Goal: Check status: Check status

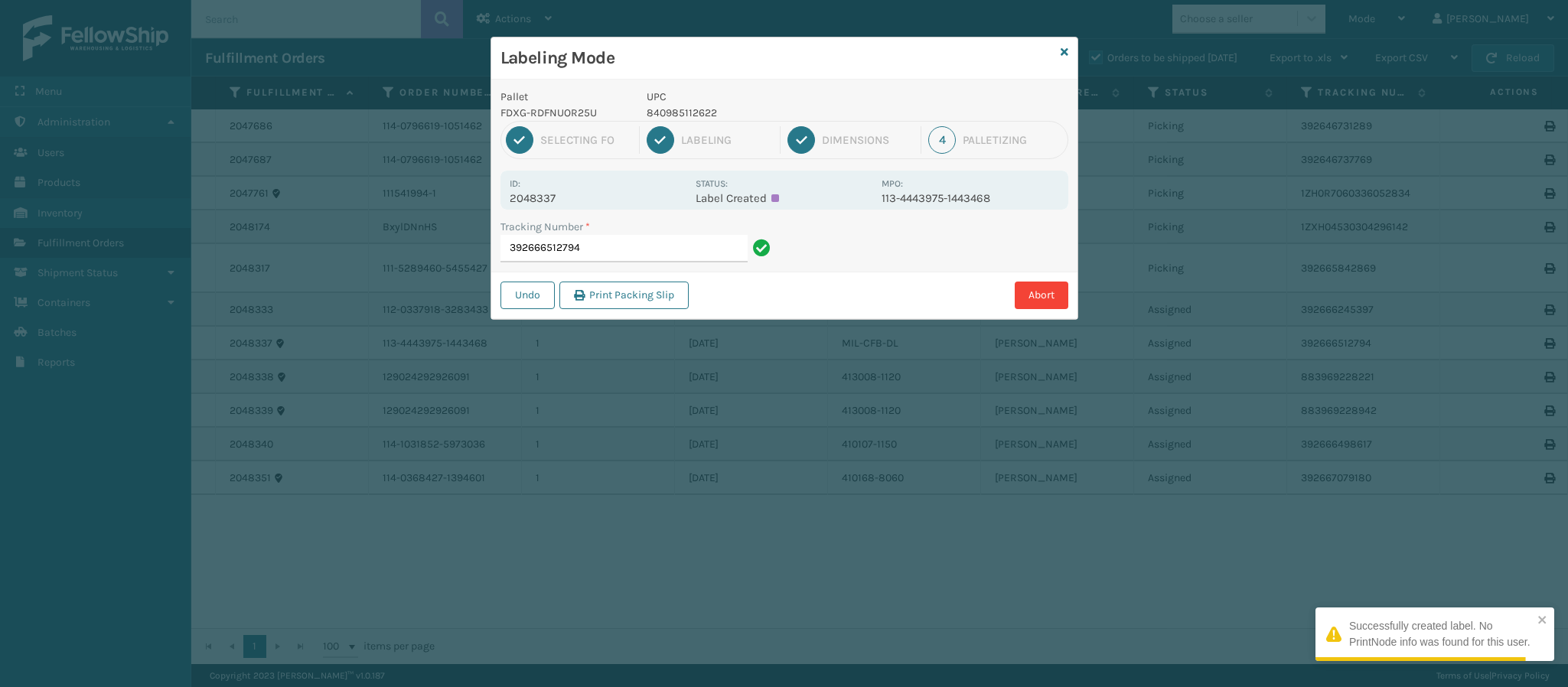
click at [545, 205] on p "2048337" at bounding box center [598, 198] width 177 height 14
copy p "2048337"
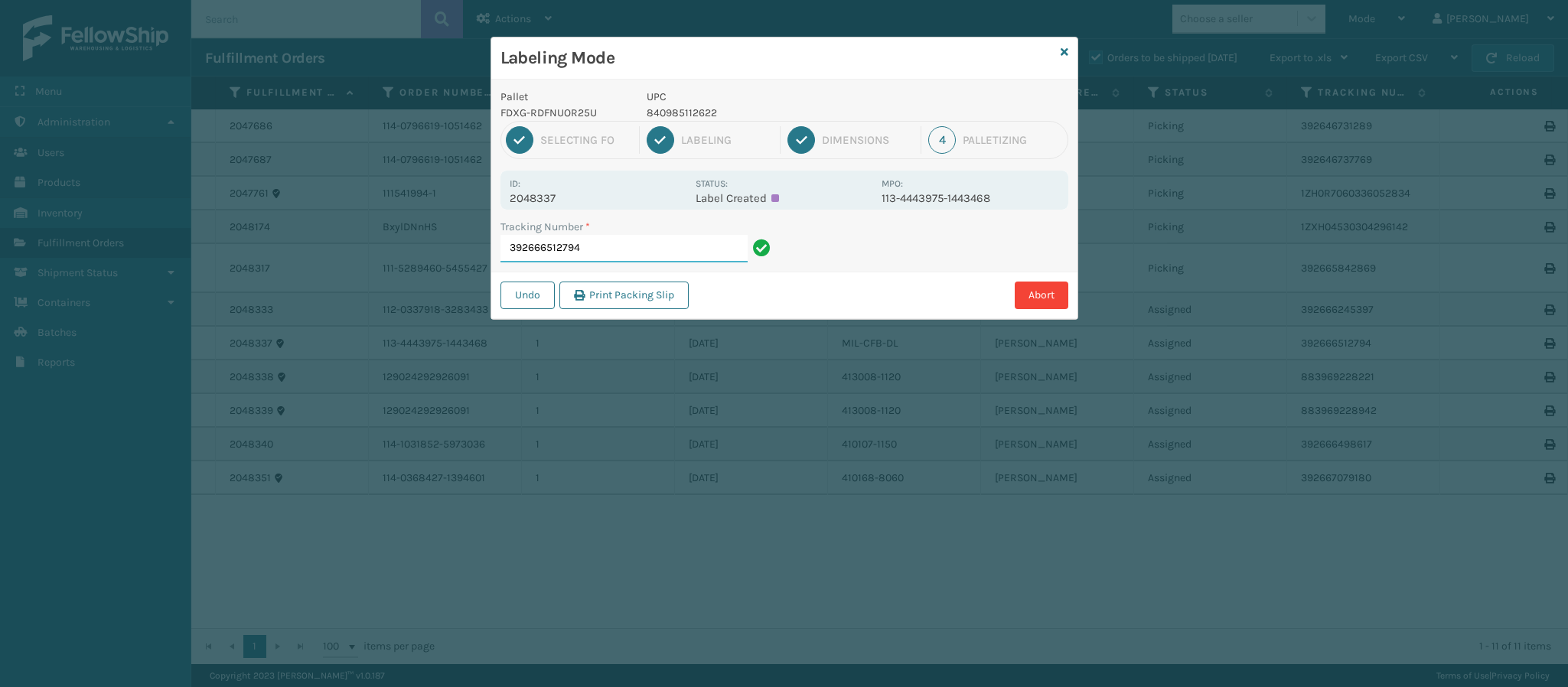
click at [593, 241] on input "392666512794" at bounding box center [624, 248] width 247 height 28
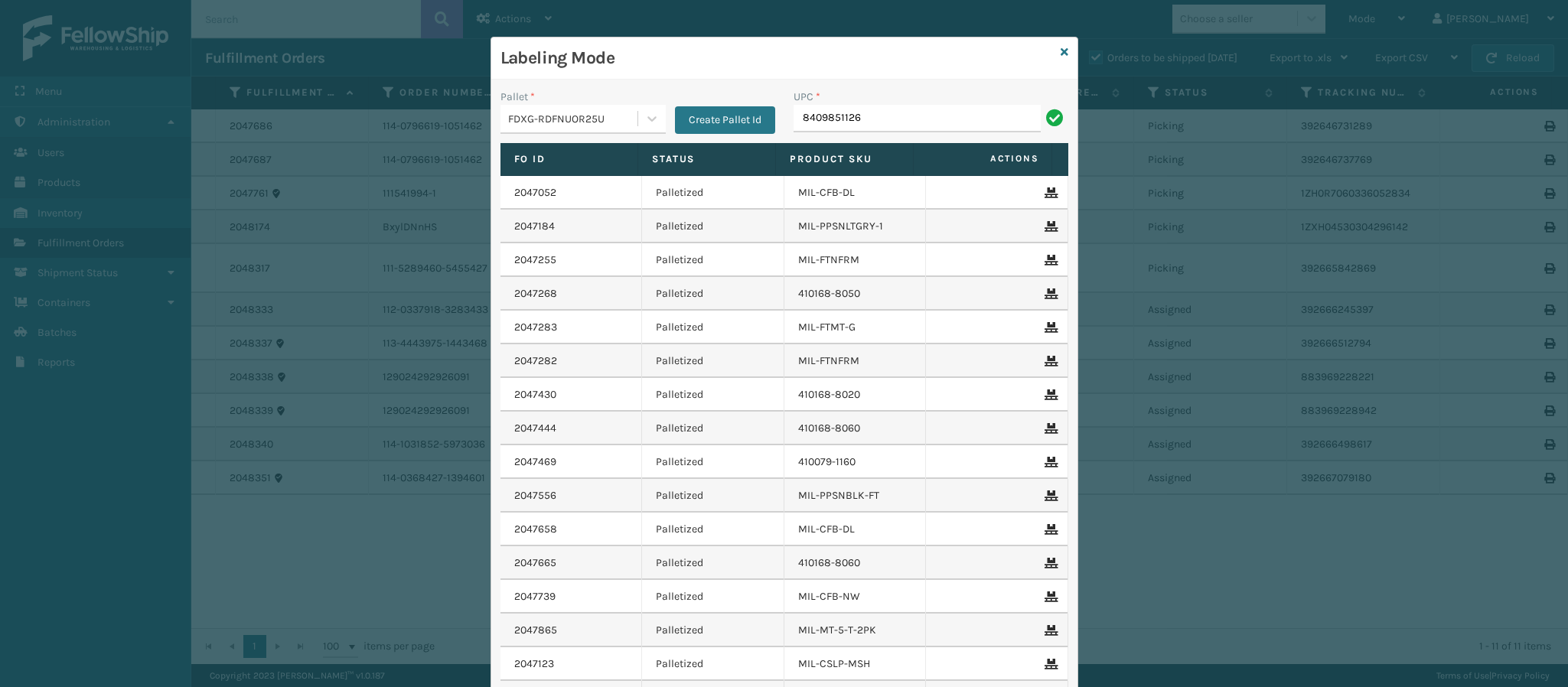
type input "84098511262"
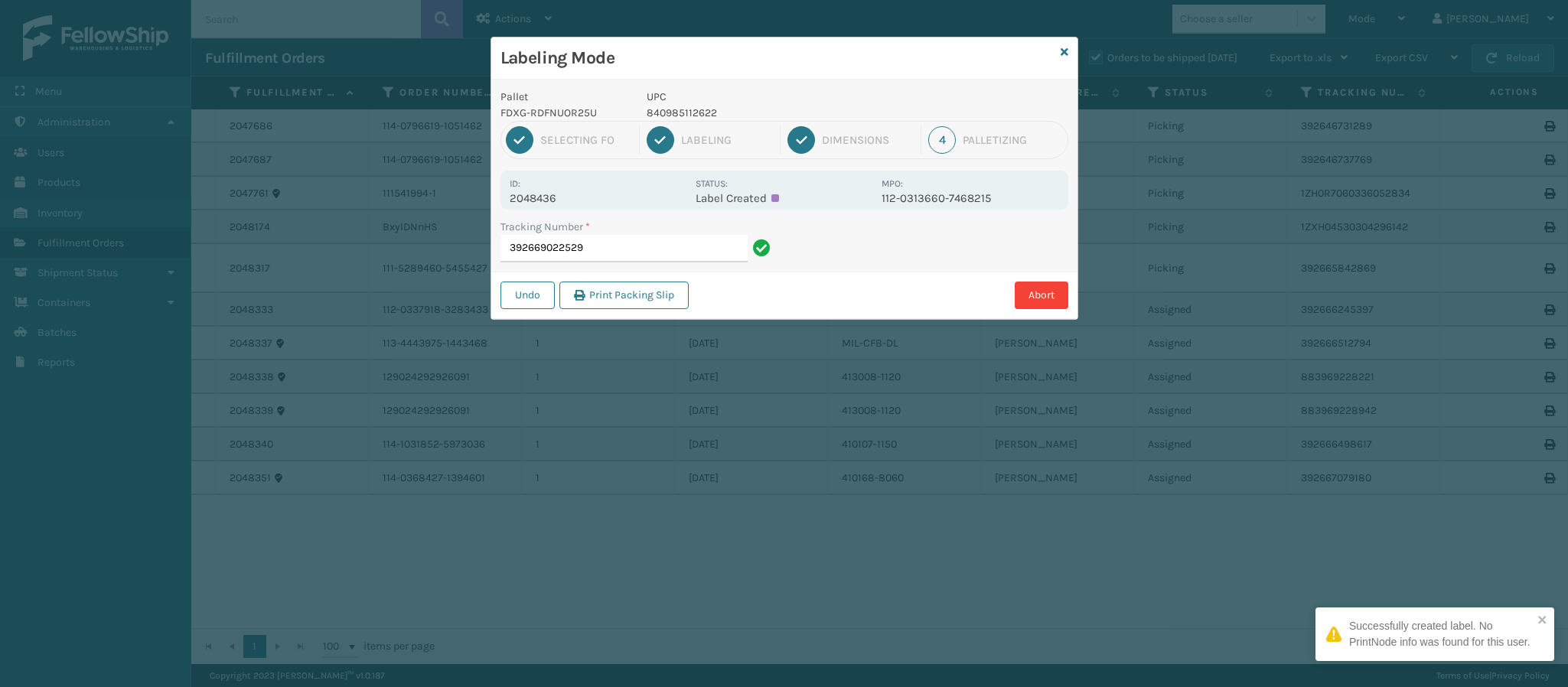
click at [565, 198] on p "2048436" at bounding box center [598, 198] width 177 height 14
copy p "2048436"
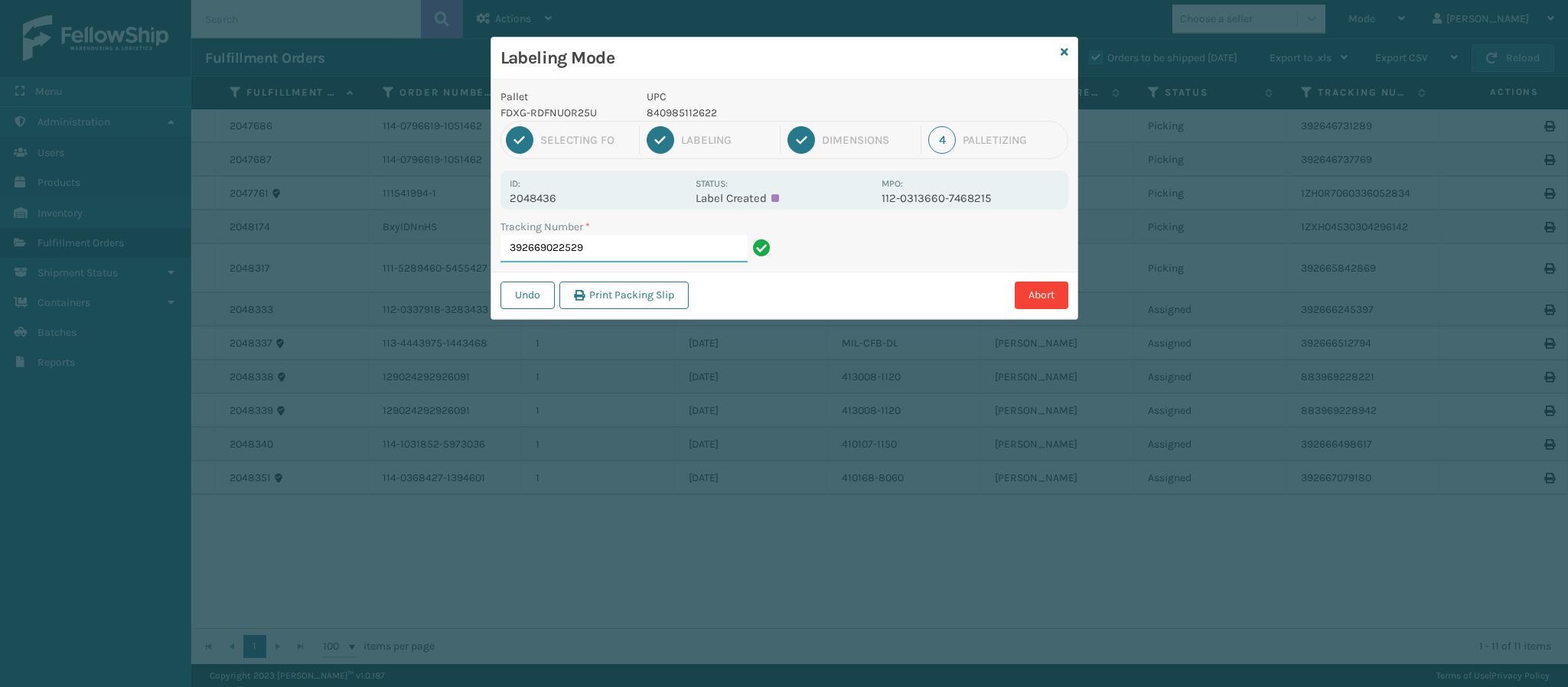
click at [696, 246] on input "392669022529" at bounding box center [624, 248] width 247 height 28
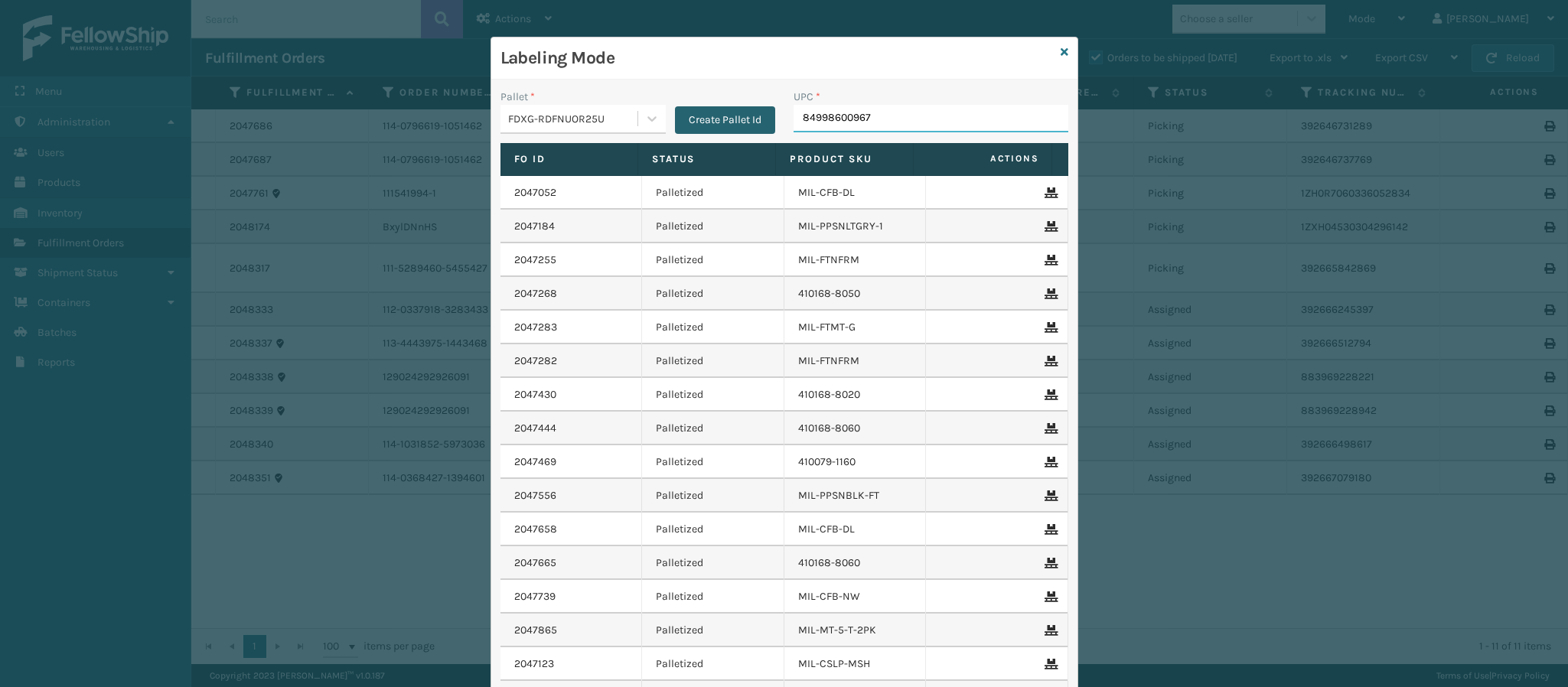
type input "849986009672"
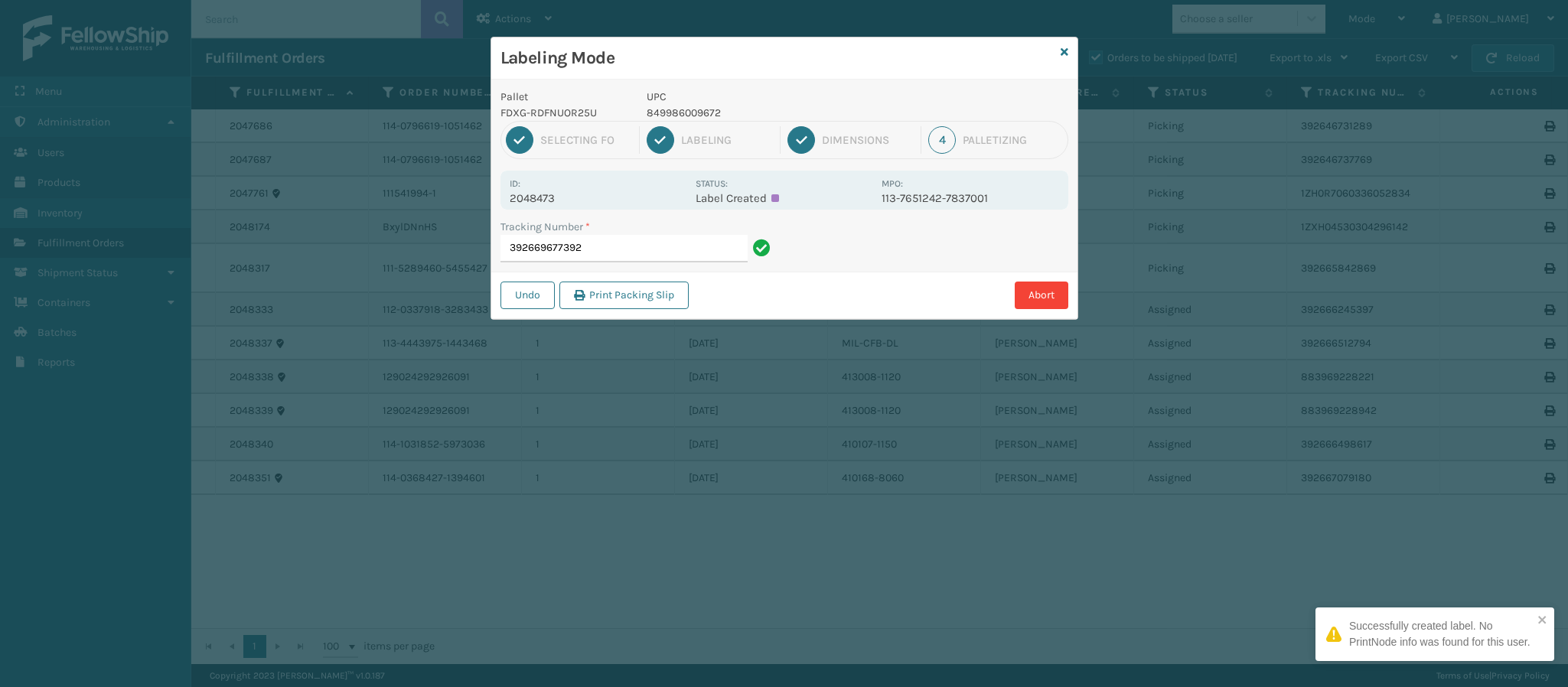
click at [554, 200] on p "2048473" at bounding box center [598, 198] width 177 height 14
copy p "2048473"
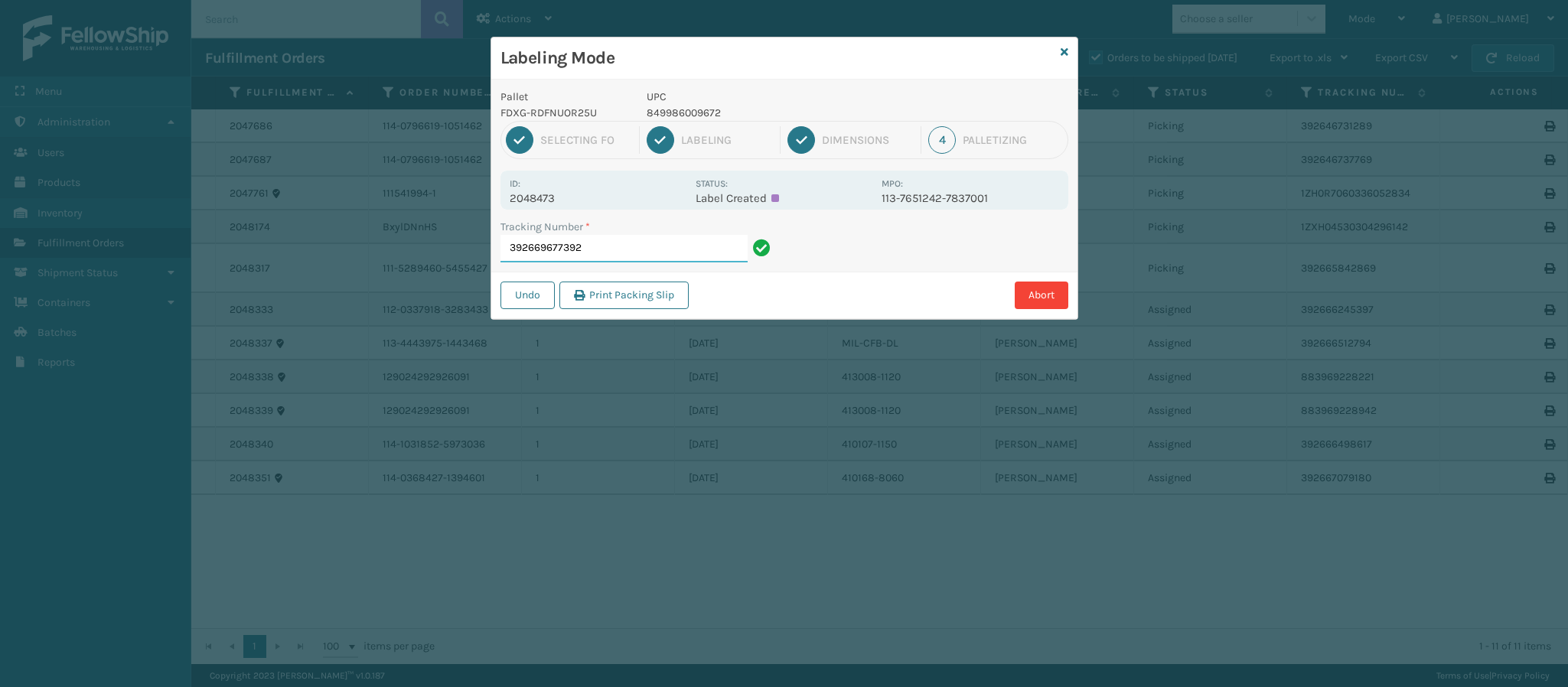
click at [684, 246] on input "392669677392" at bounding box center [624, 248] width 247 height 28
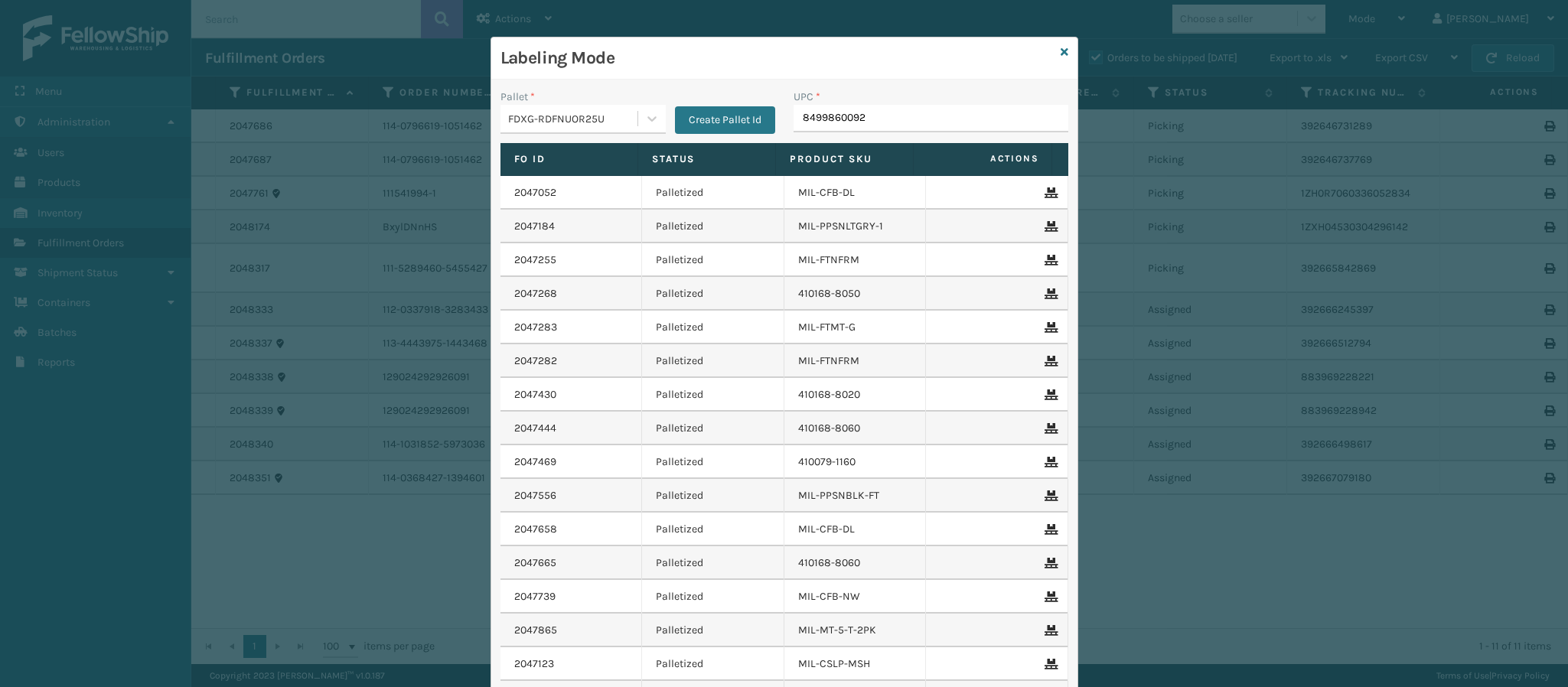
type input "84998600925"
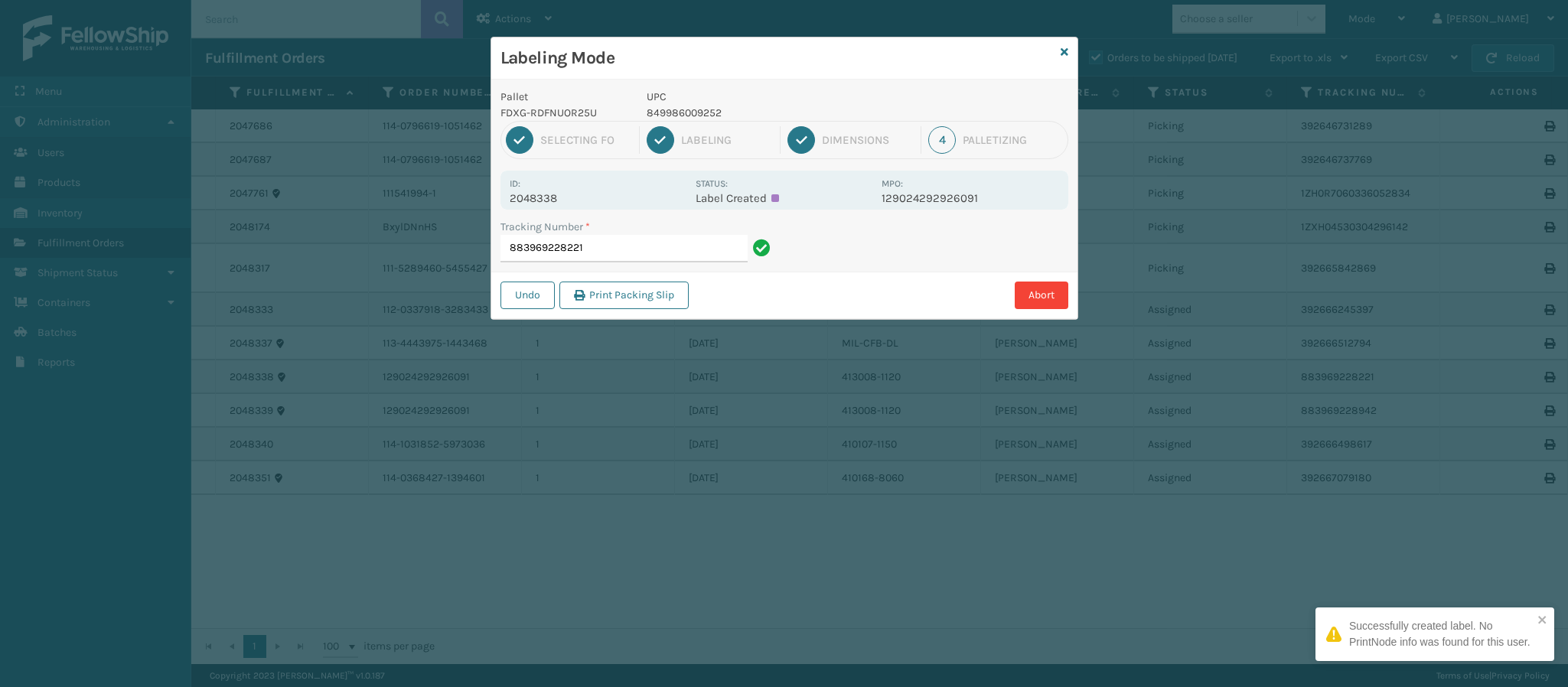
click at [558, 204] on p "2048338" at bounding box center [598, 198] width 177 height 14
copy p "2048338"
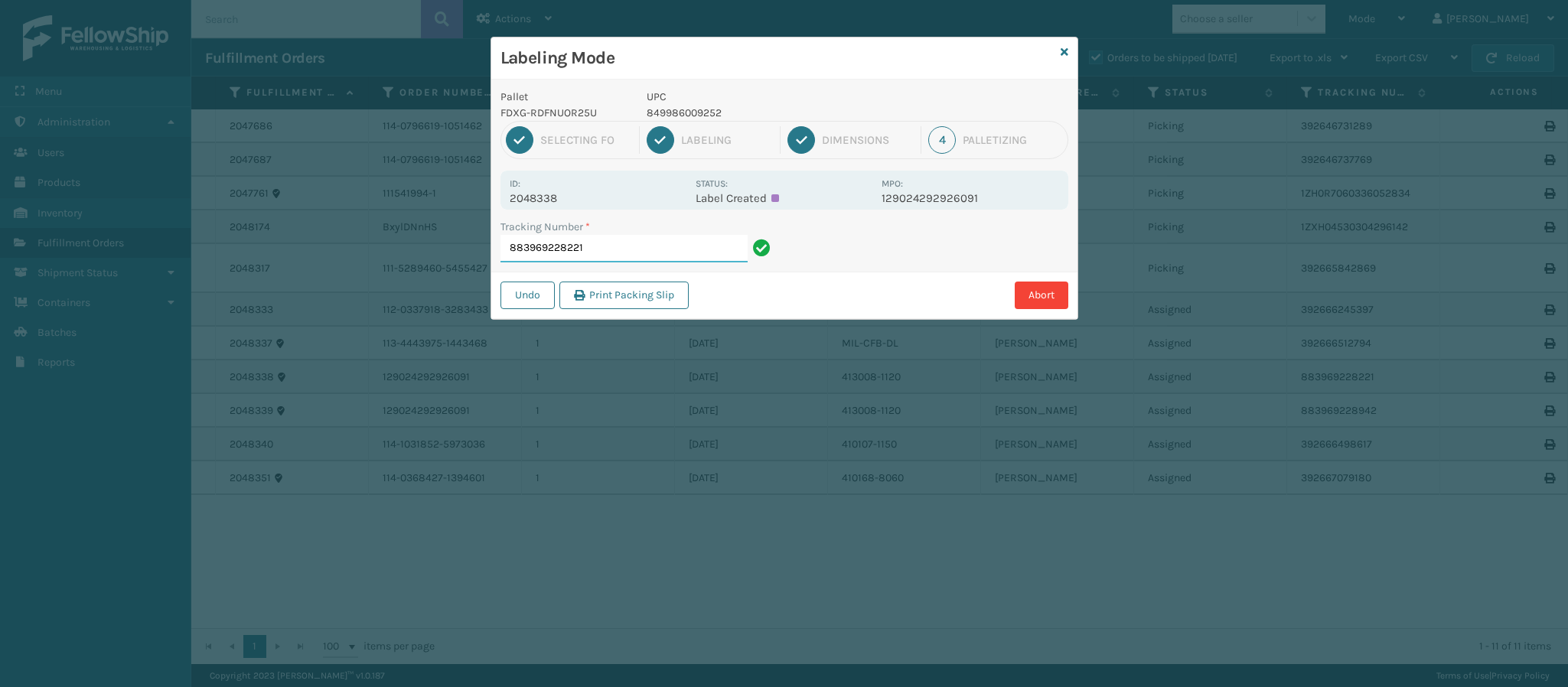
click at [611, 249] on input "883969228221" at bounding box center [624, 248] width 247 height 28
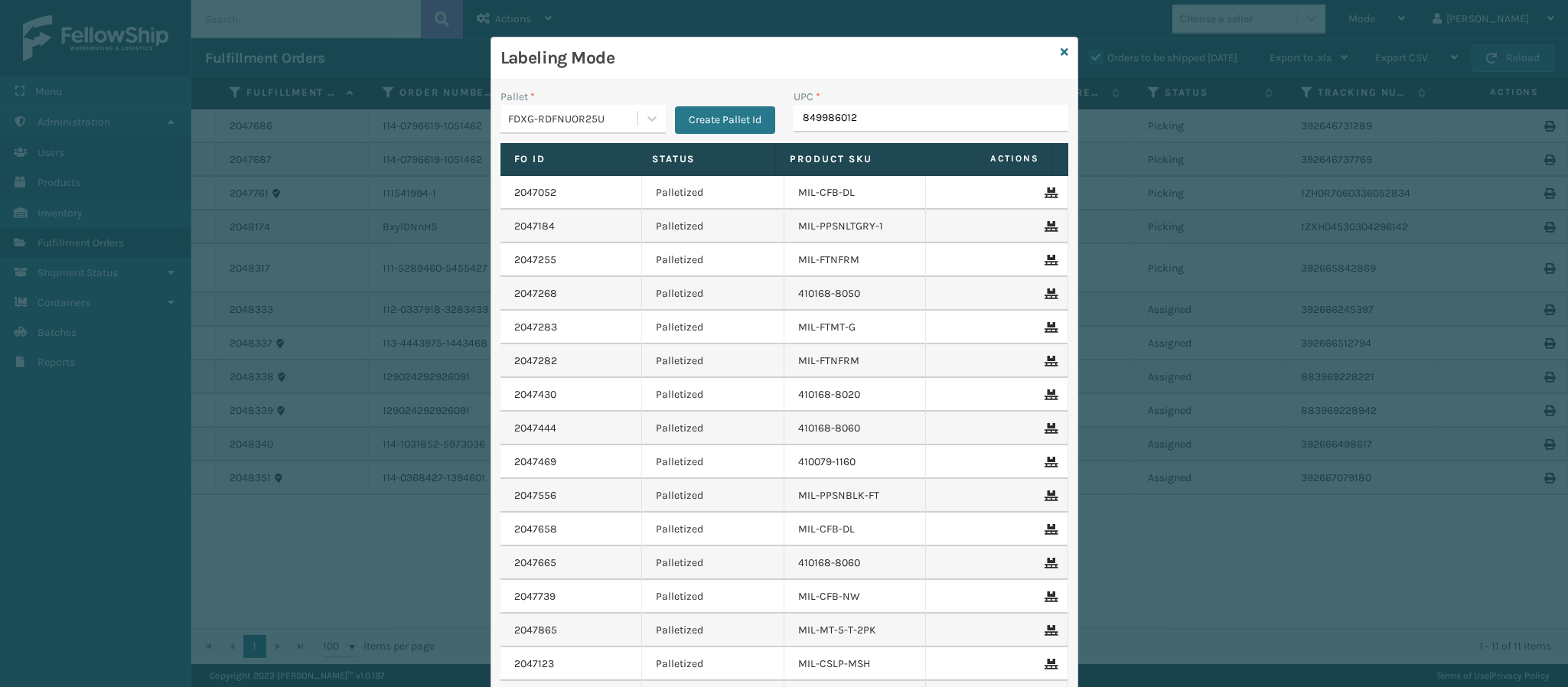
type input "8499860126"
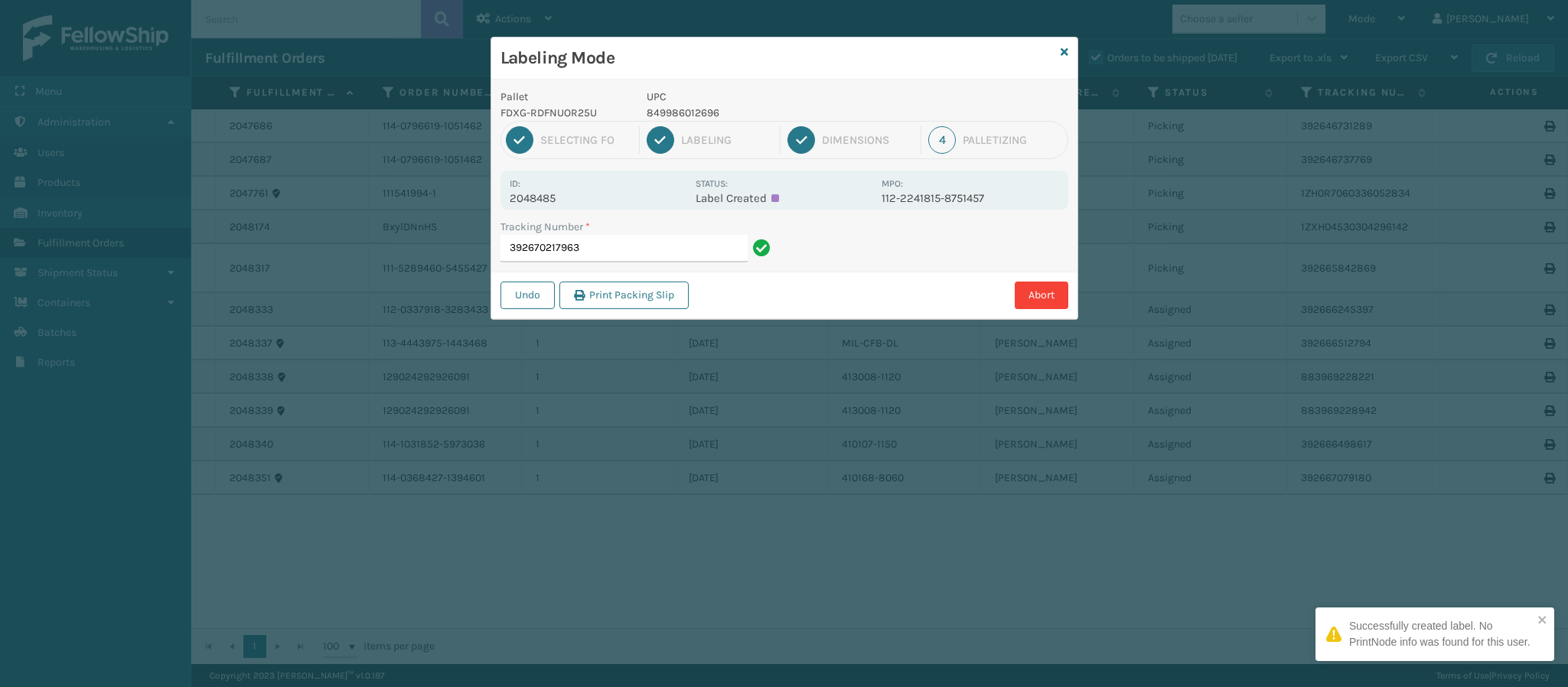
click at [565, 195] on p "2048485" at bounding box center [598, 198] width 177 height 14
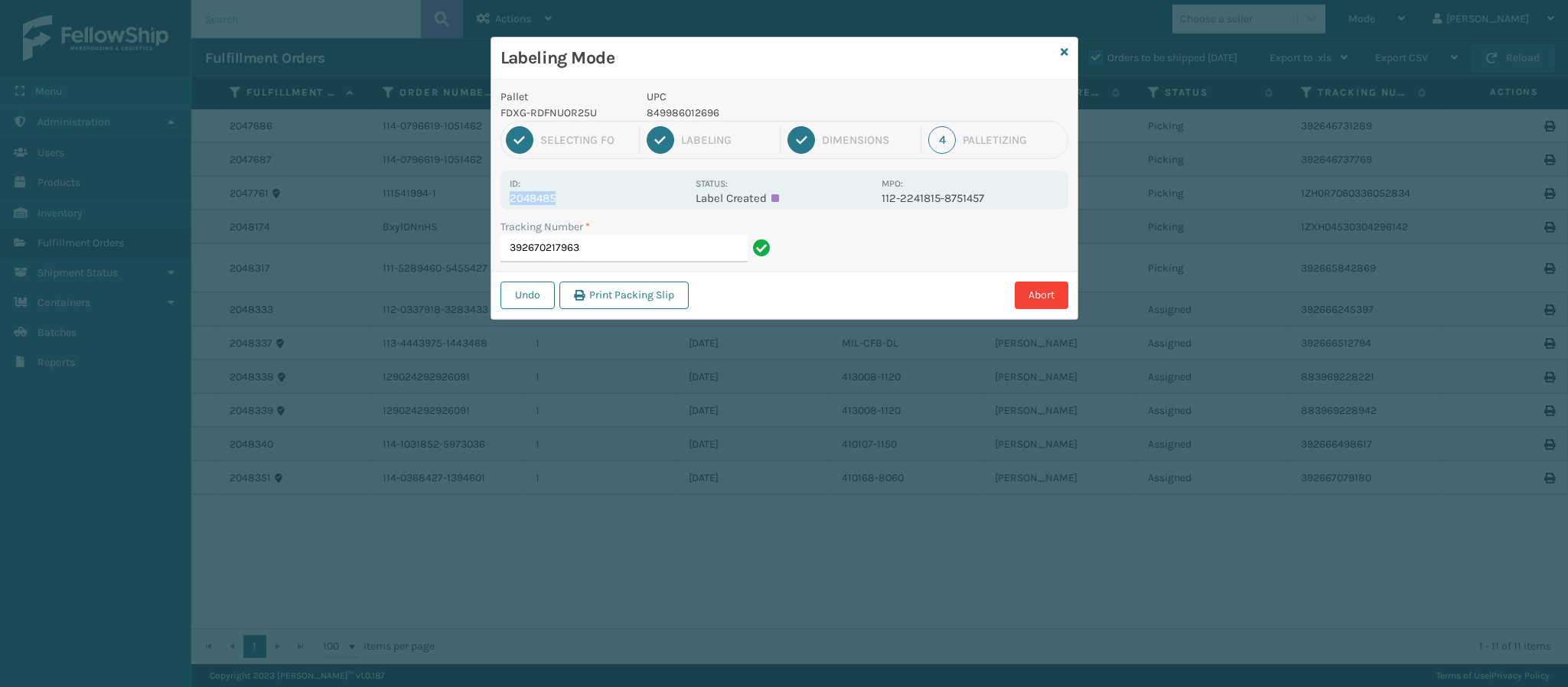
copy p "2048485"
click at [598, 272] on div "Tracking Number * 392670217963" at bounding box center [637, 245] width 293 height 52
click at [608, 246] on input "392670217963" at bounding box center [624, 248] width 247 height 28
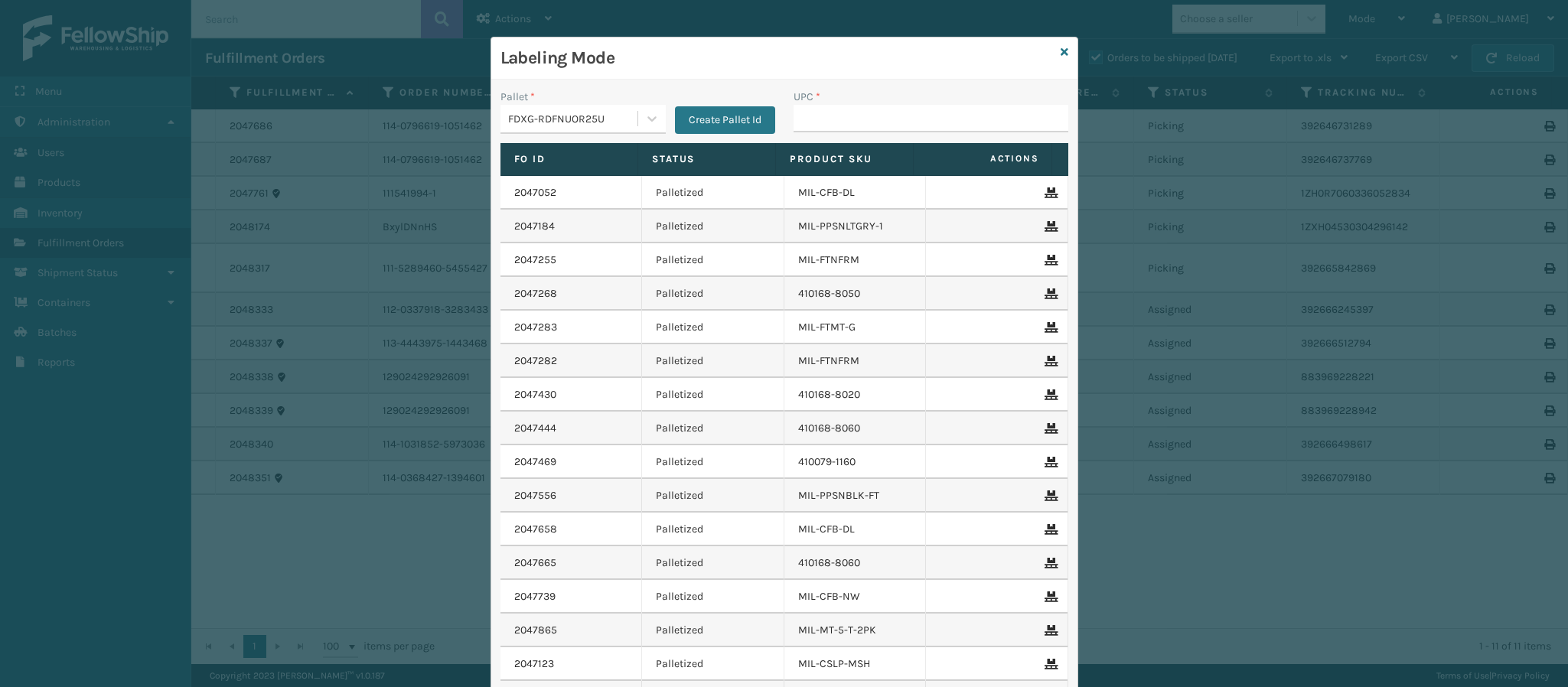
click at [807, 122] on input "UPC *" at bounding box center [931, 118] width 274 height 28
type input "849986012696"
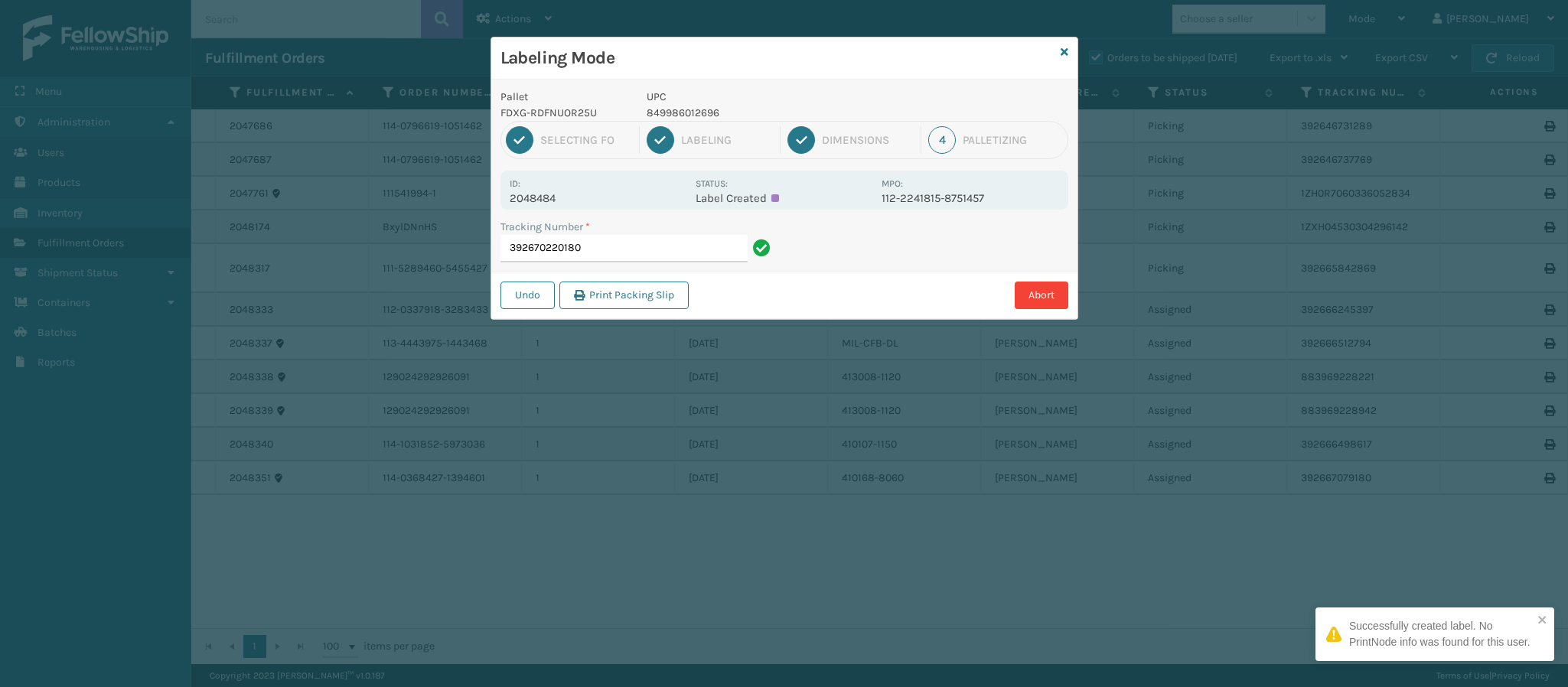
click at [559, 199] on p "2048484" at bounding box center [598, 198] width 177 height 14
copy p "2048484"
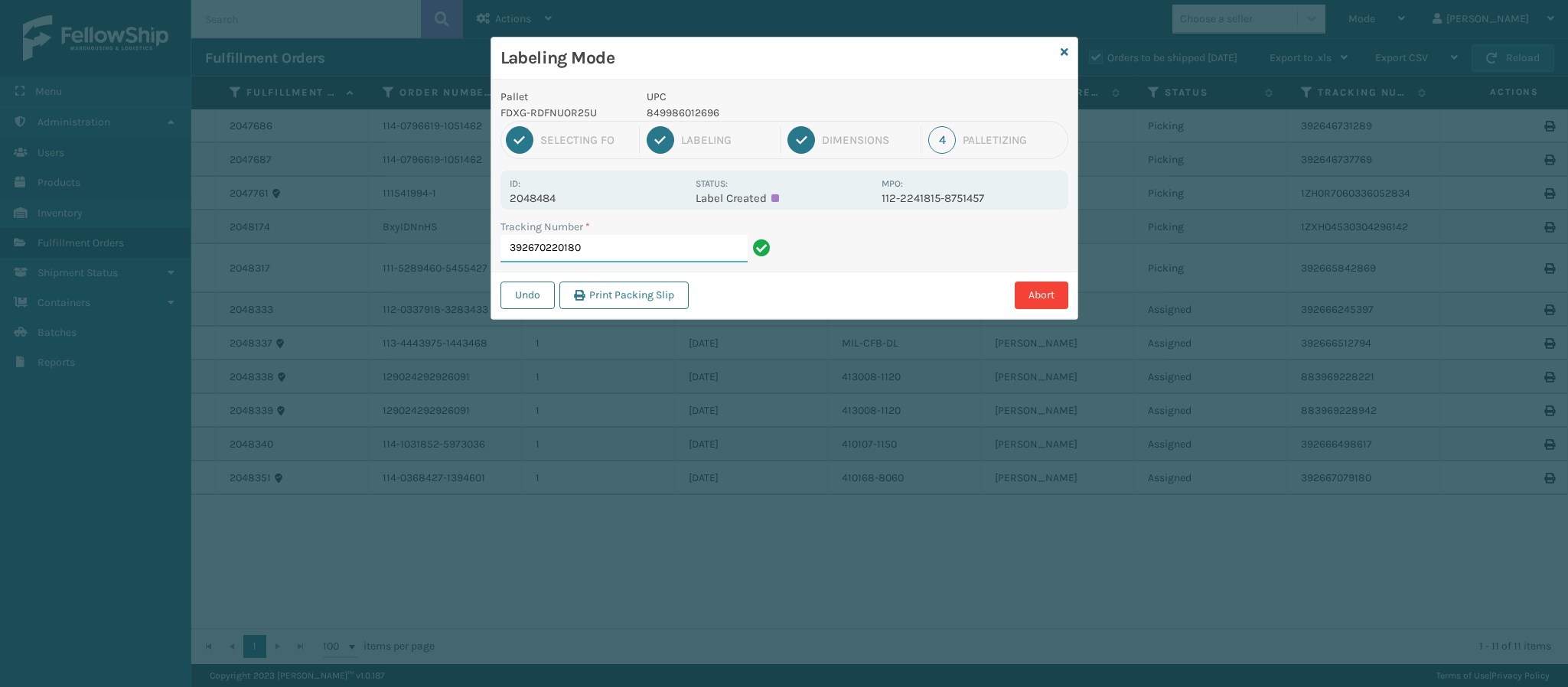
click at [644, 239] on input "392670220180" at bounding box center [624, 248] width 247 height 28
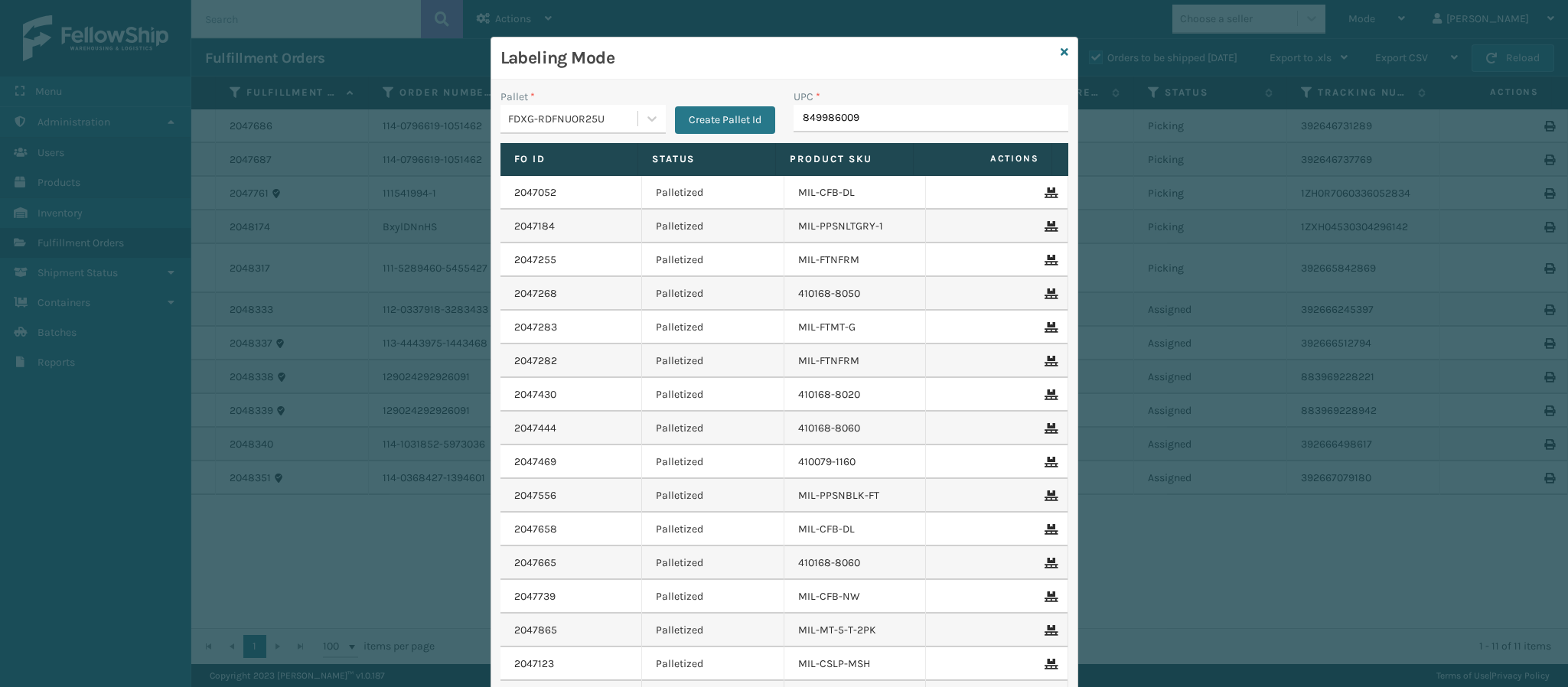
type input "8499860092"
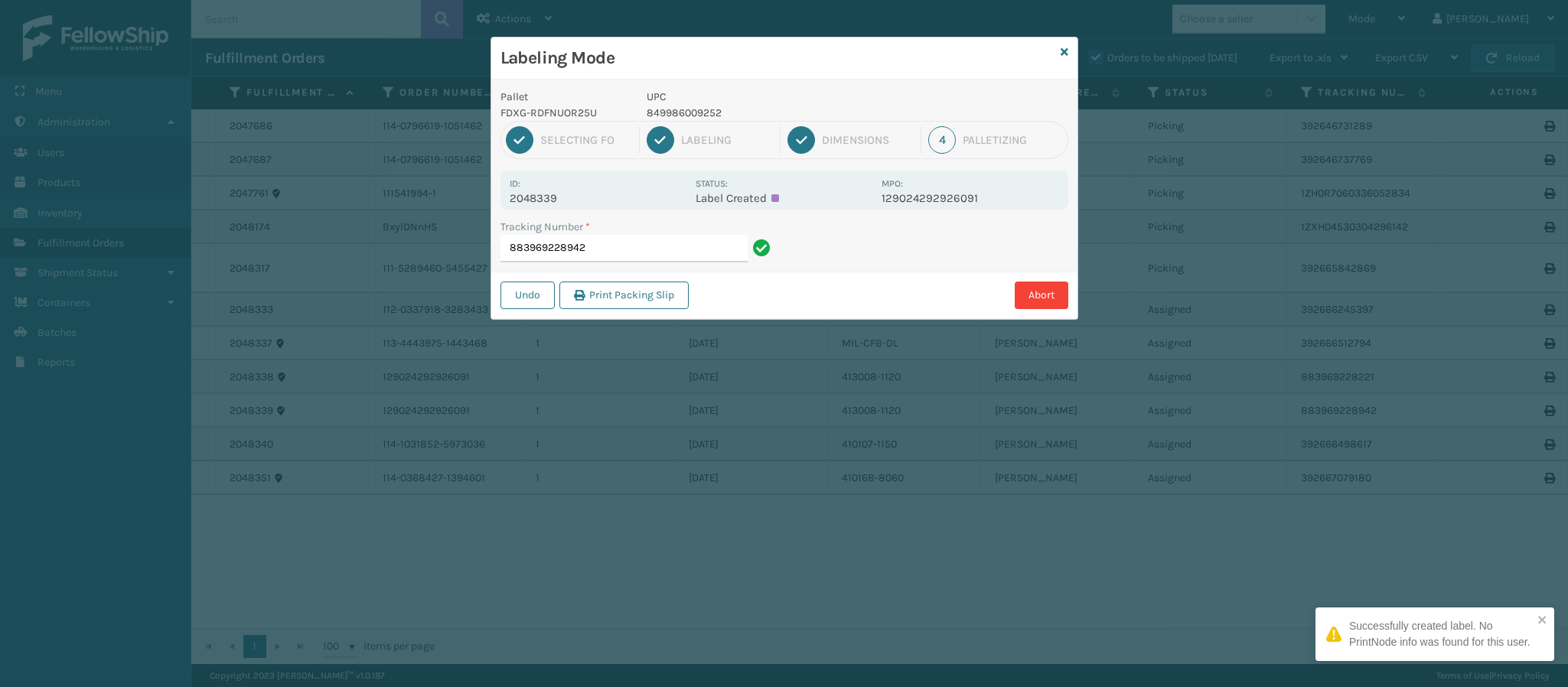
click at [584, 195] on p "2048339" at bounding box center [598, 198] width 177 height 14
copy p "2048339"
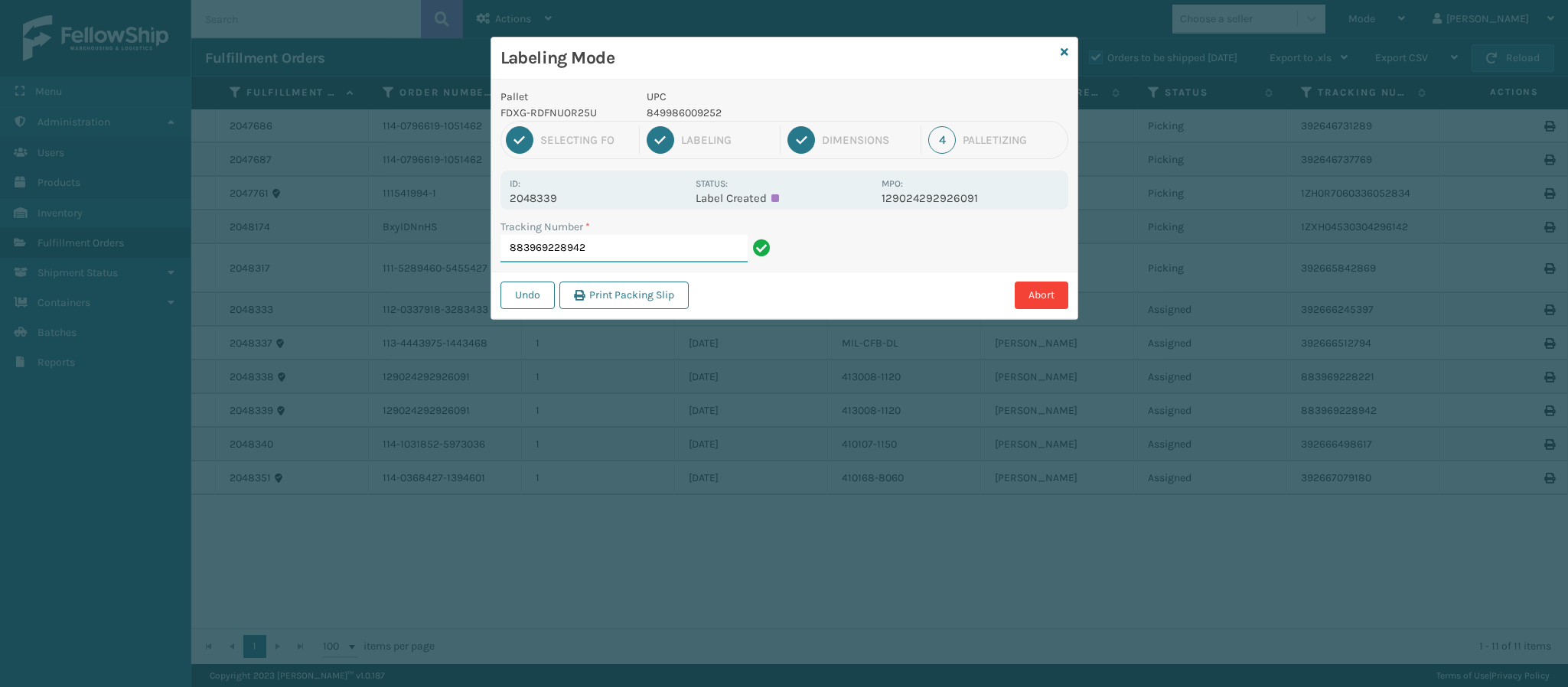
click at [625, 246] on input "883969228942" at bounding box center [624, 248] width 247 height 28
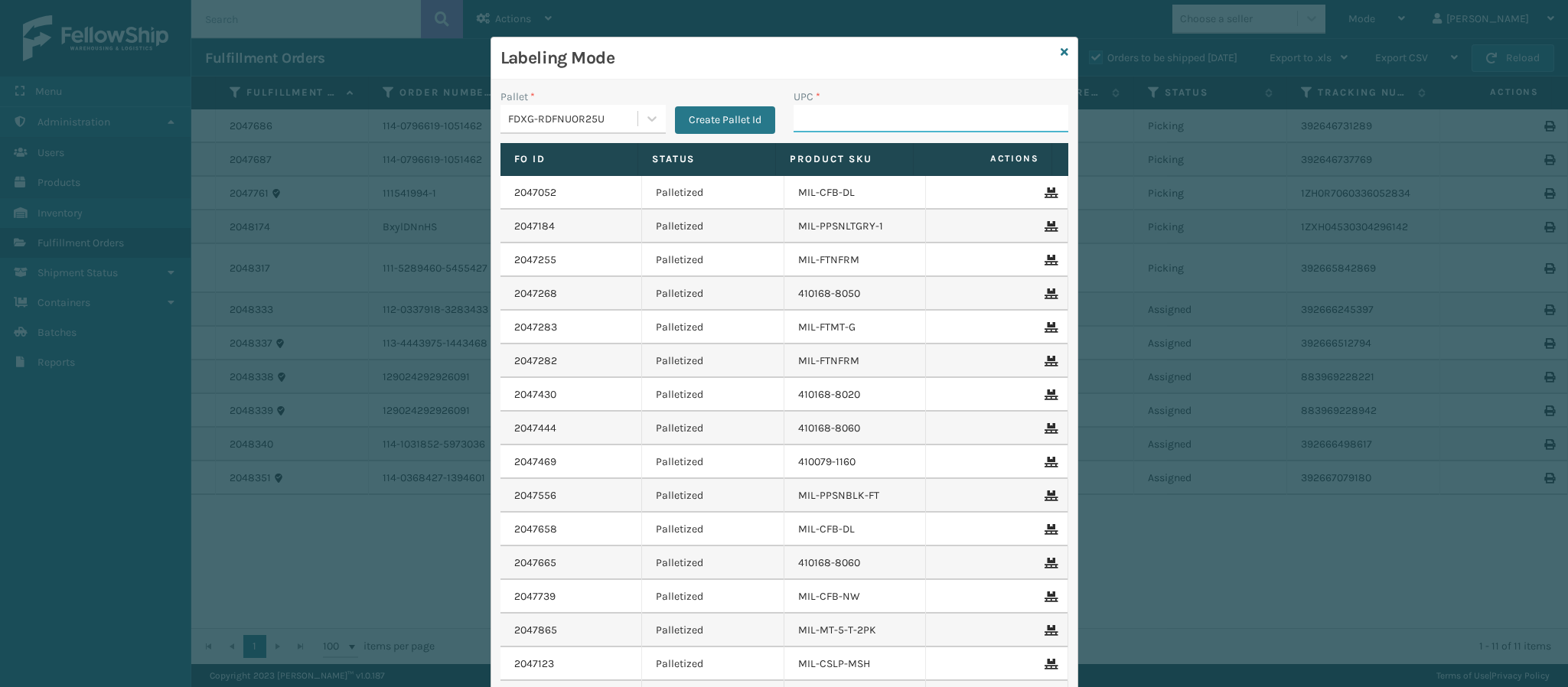
click at [846, 118] on input "UPC *" at bounding box center [931, 118] width 274 height 28
type input "849986"
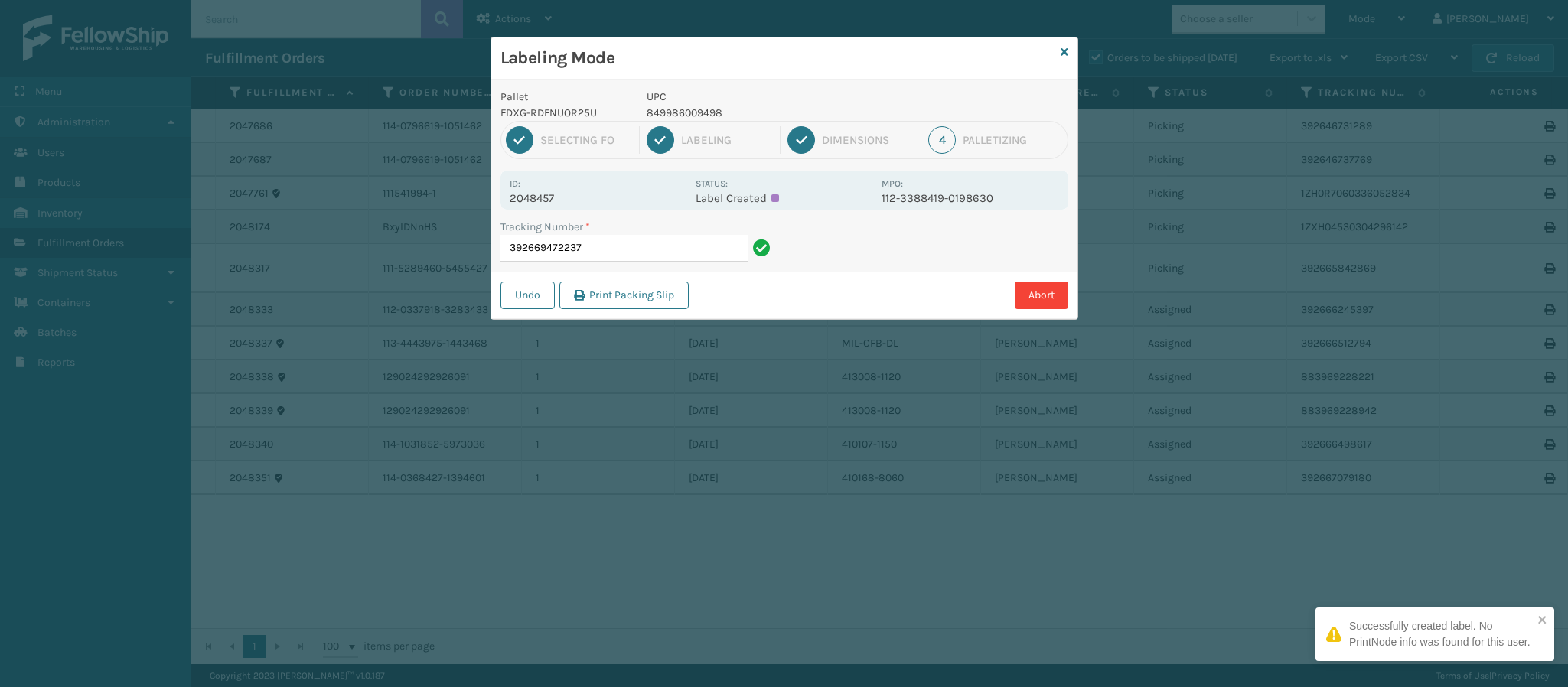
click at [563, 199] on p "2048457" at bounding box center [598, 198] width 177 height 14
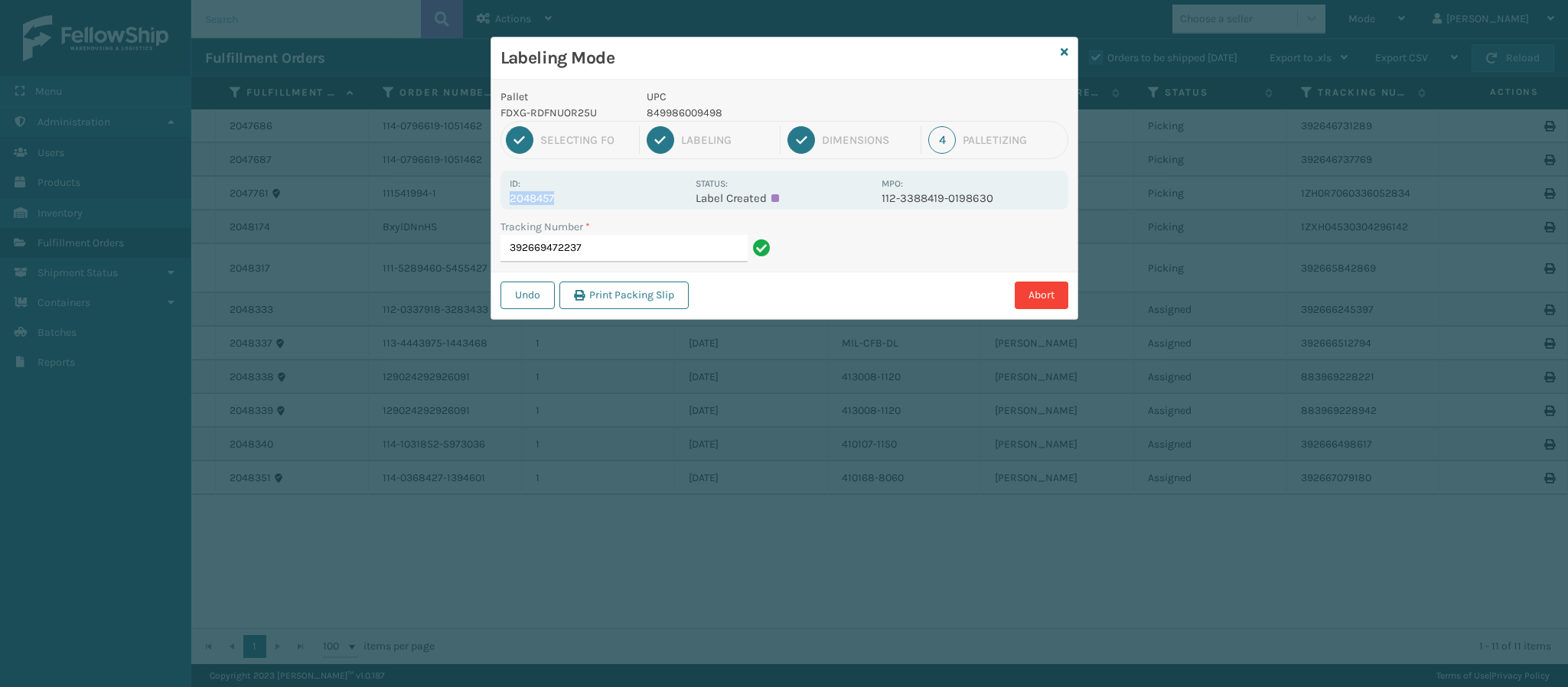
copy p "2048457"
click at [671, 244] on input "392669472237" at bounding box center [624, 248] width 247 height 28
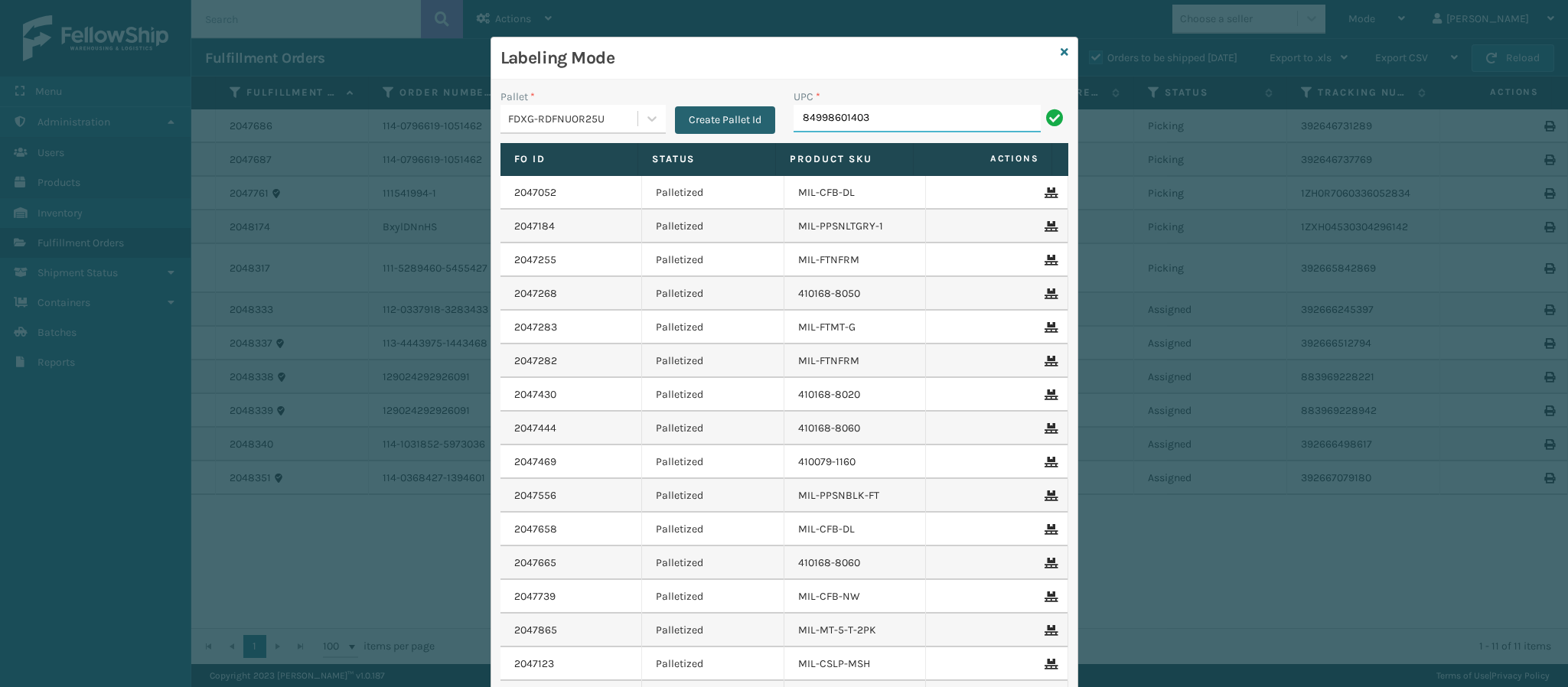
type input "849986014034"
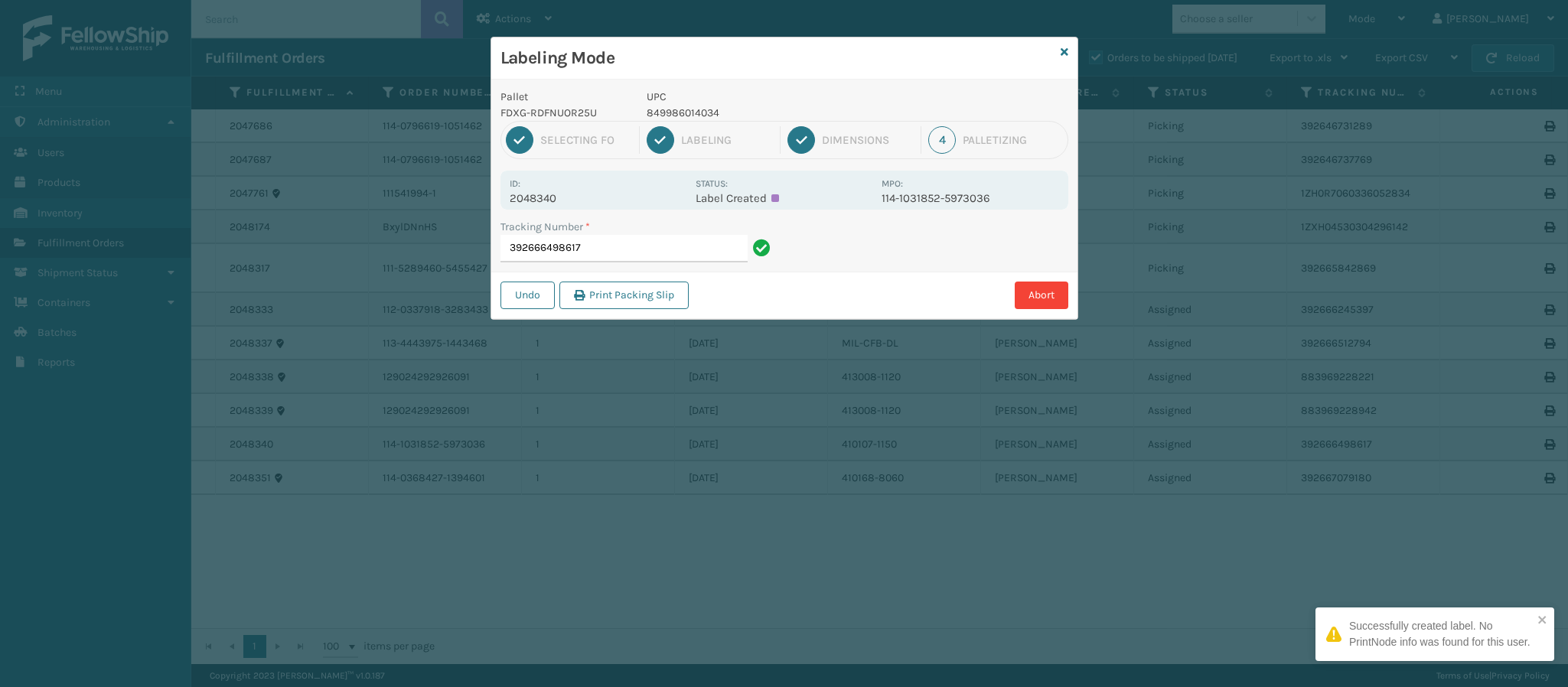
click at [552, 200] on p "2048340" at bounding box center [598, 198] width 177 height 14
copy p "2048340"
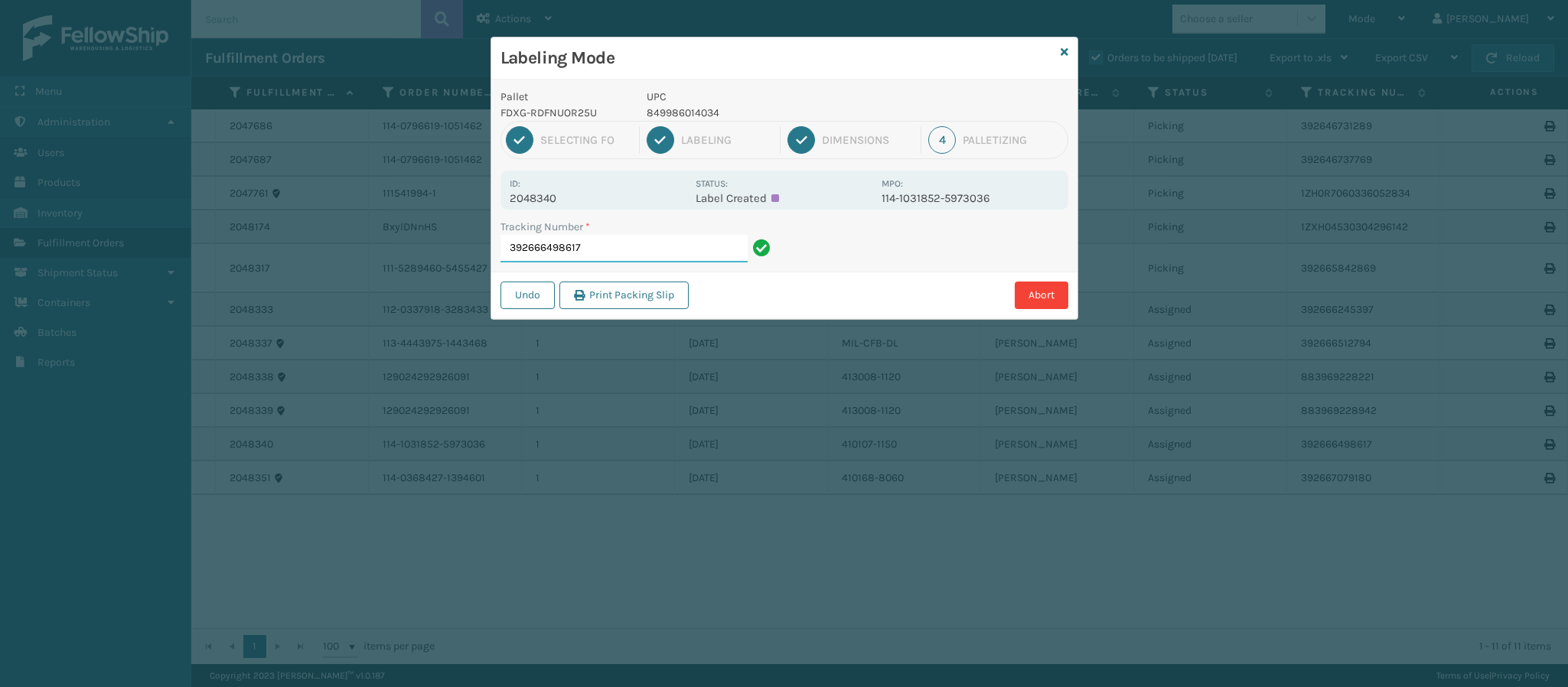
click at [655, 253] on input "392666498617" at bounding box center [624, 248] width 247 height 28
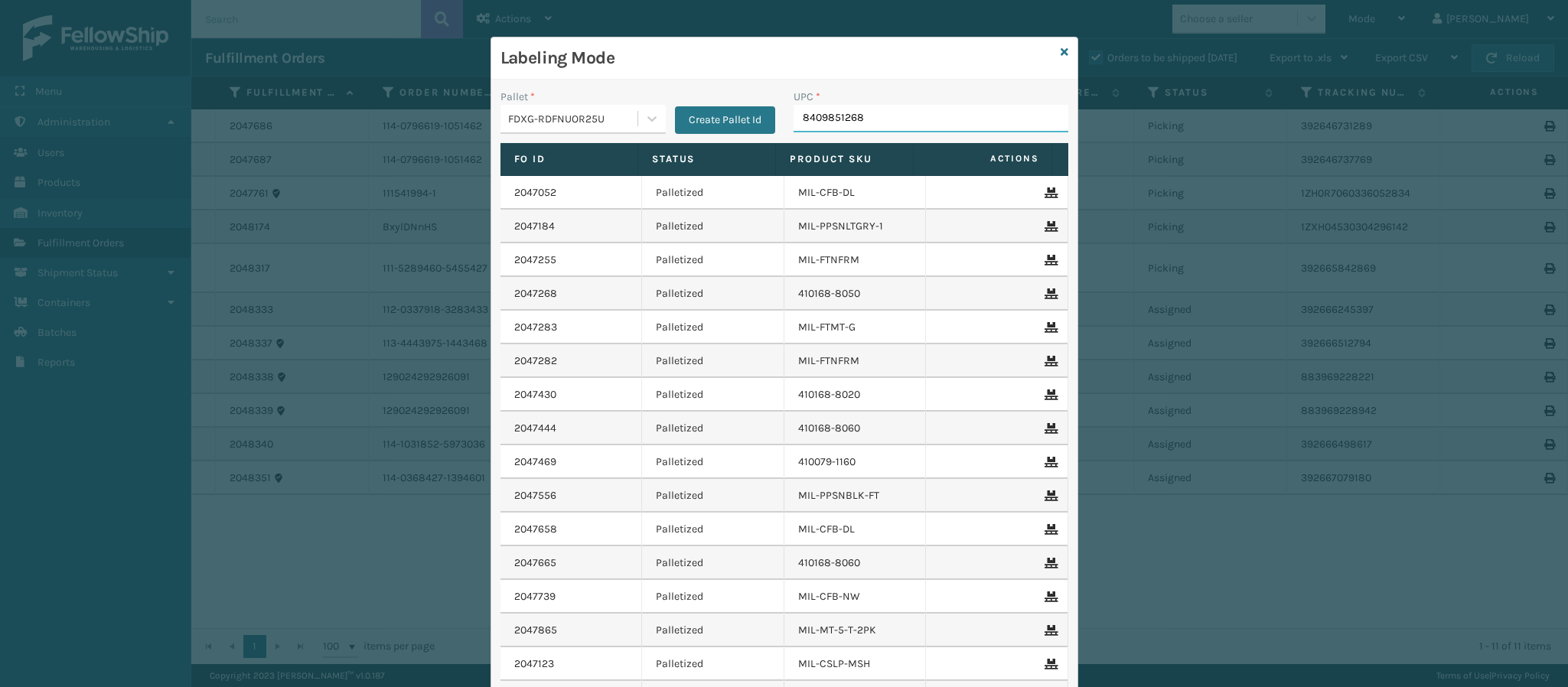
type input "84098512688"
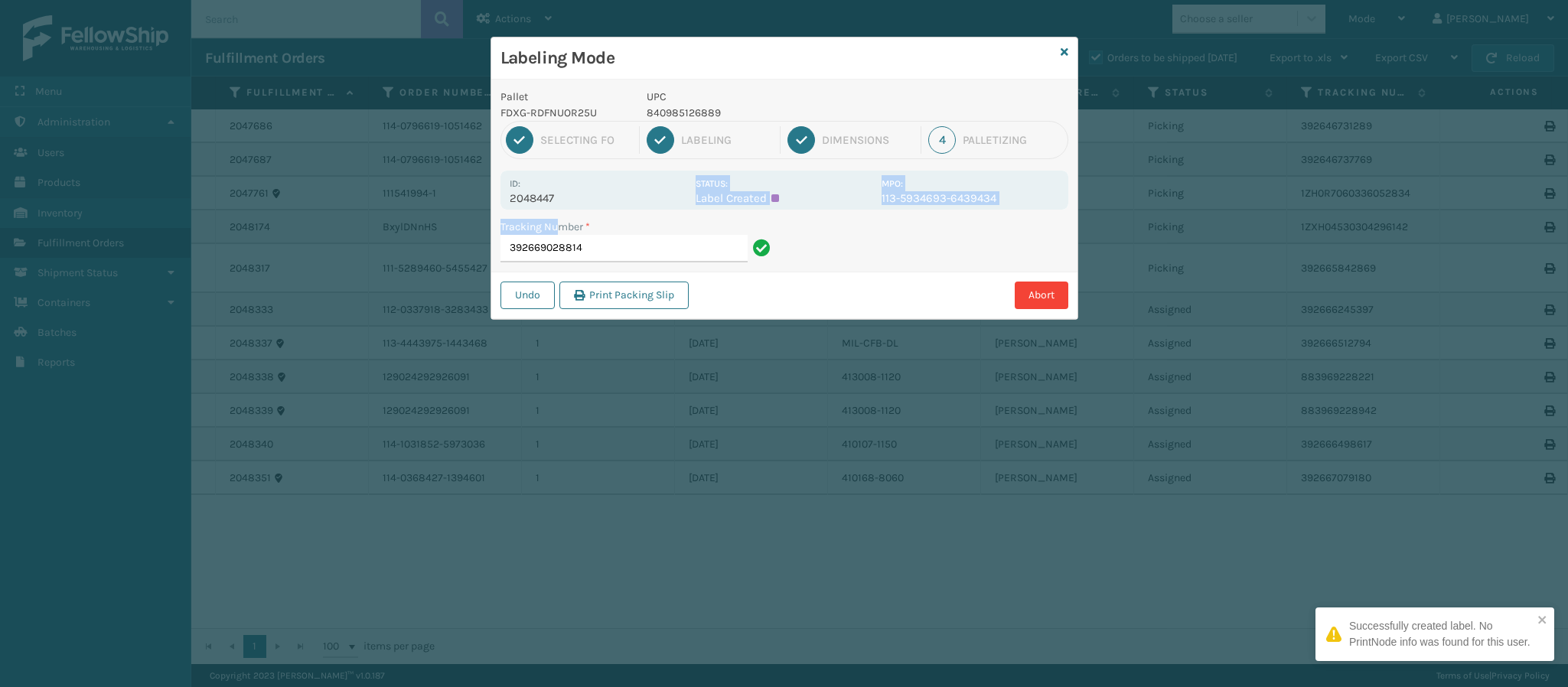
click at [562, 209] on div "Pallet FDXG-RDFNUOR25U UPC 840985126889 1 Selecting FO 2 Labeling 3 Dimensions …" at bounding box center [784, 199] width 586 height 239
click at [563, 208] on div "Id: 2048447 Status: Label Created MPO: 113-5934693-6439434" at bounding box center [784, 190] width 568 height 39
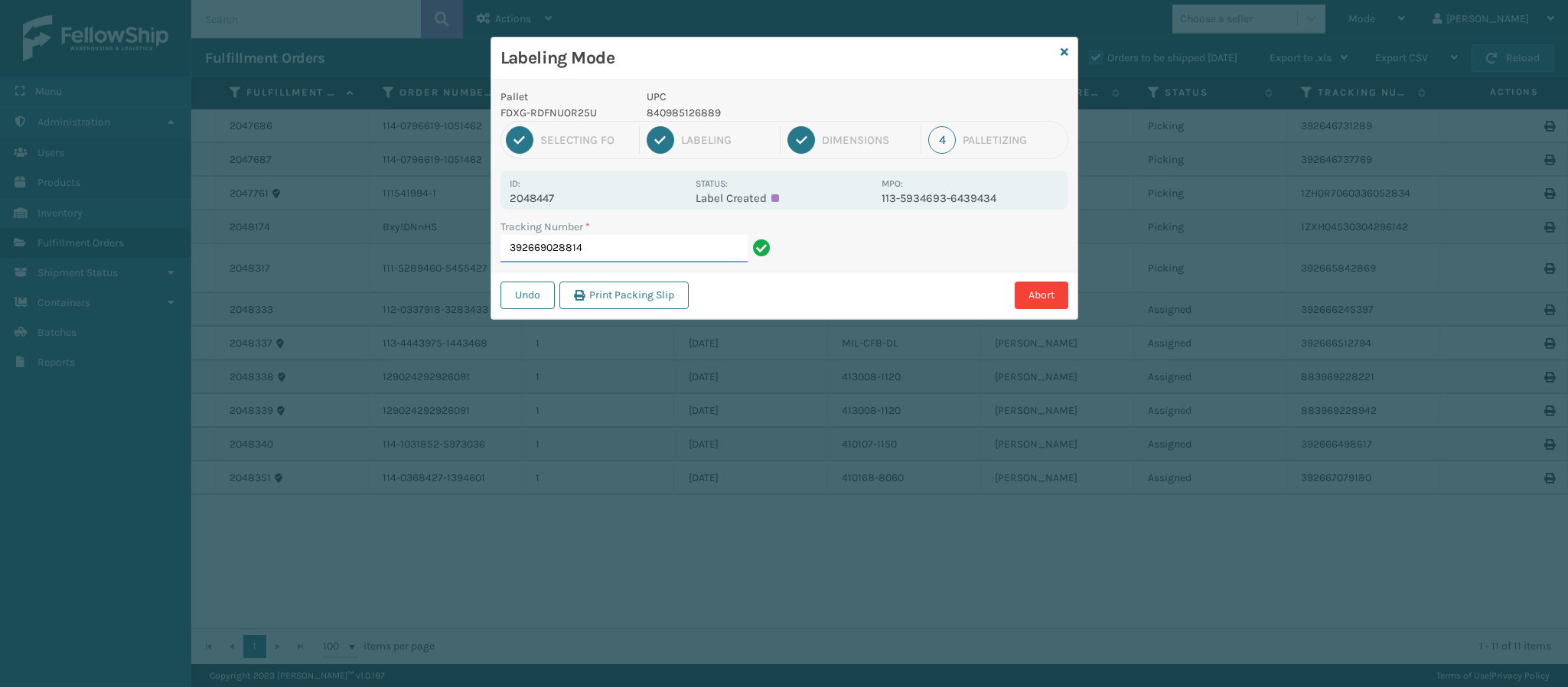
click at [666, 239] on input "392669028814" at bounding box center [624, 248] width 247 height 28
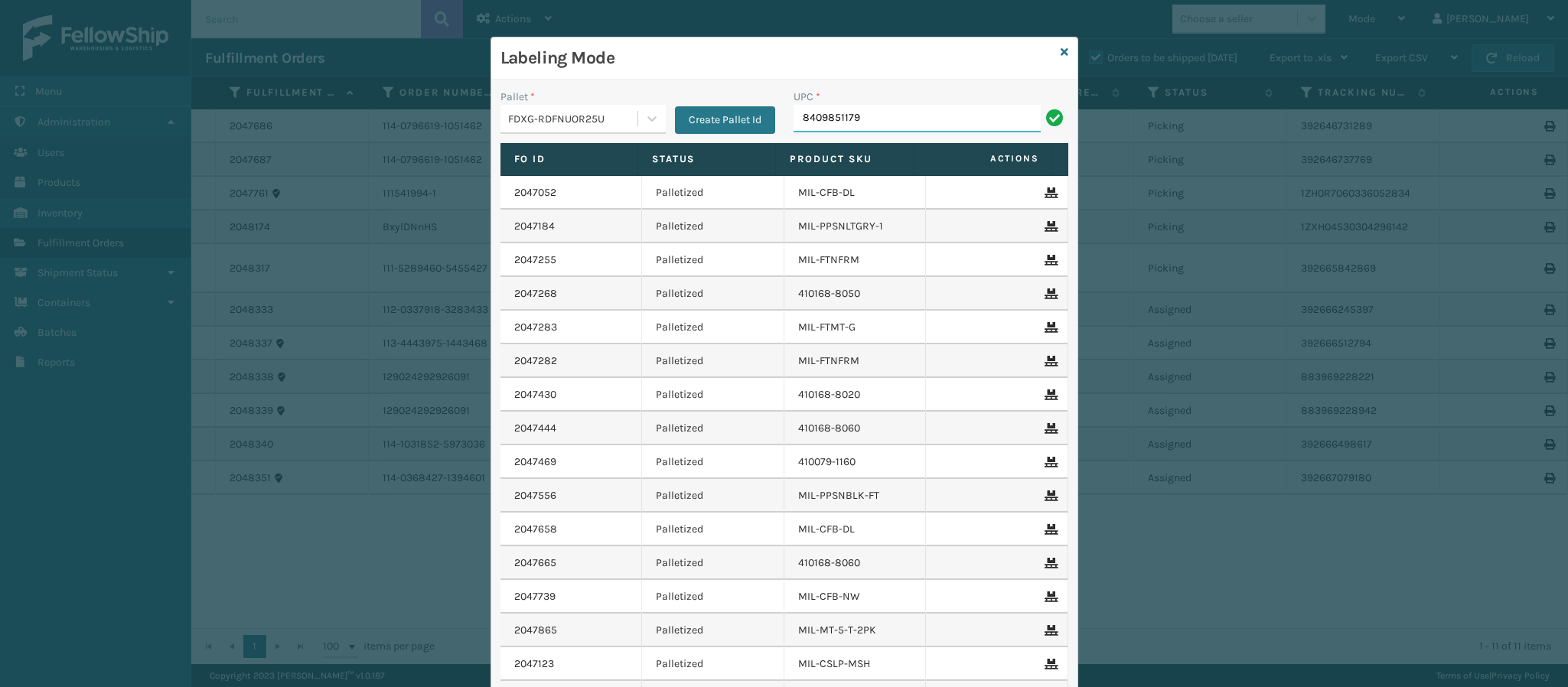
type input "84098511790"
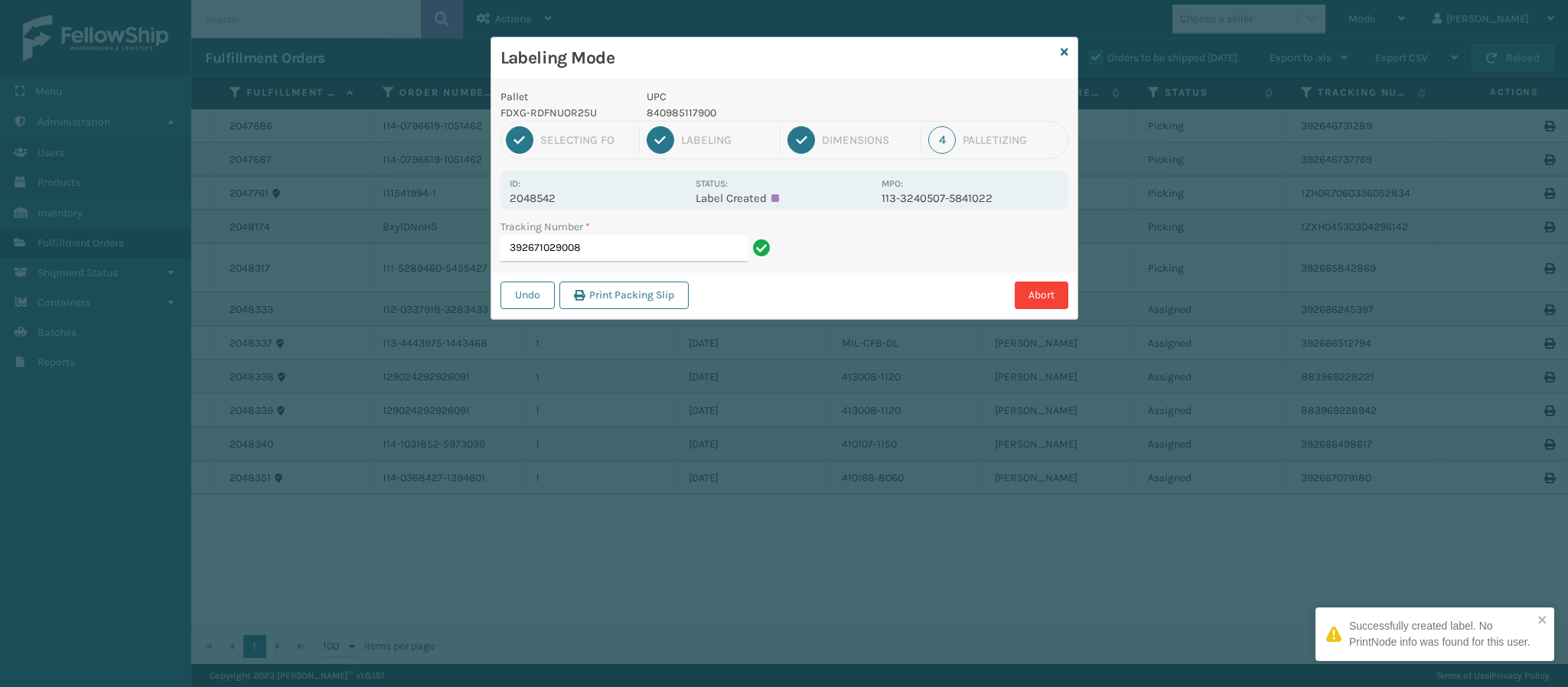
click at [561, 190] on div "Id: 2048542" at bounding box center [598, 190] width 177 height 30
drag, startPoint x: 561, startPoint y: 190, endPoint x: 550, endPoint y: 204, distance: 17.8
click at [558, 195] on div "Id: 2048542" at bounding box center [598, 190] width 177 height 30
click at [550, 204] on p "2048542" at bounding box center [598, 198] width 177 height 14
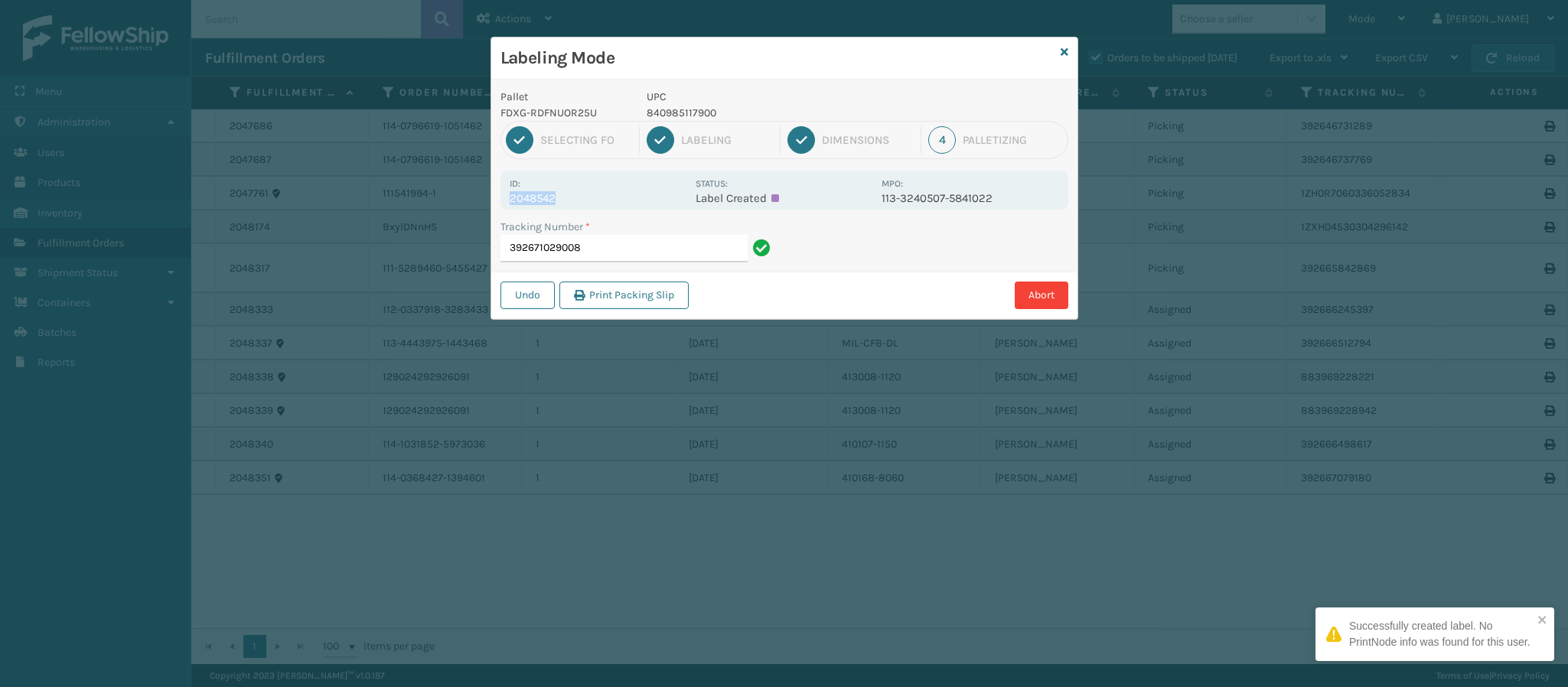
click at [550, 204] on p "2048542" at bounding box center [598, 198] width 177 height 14
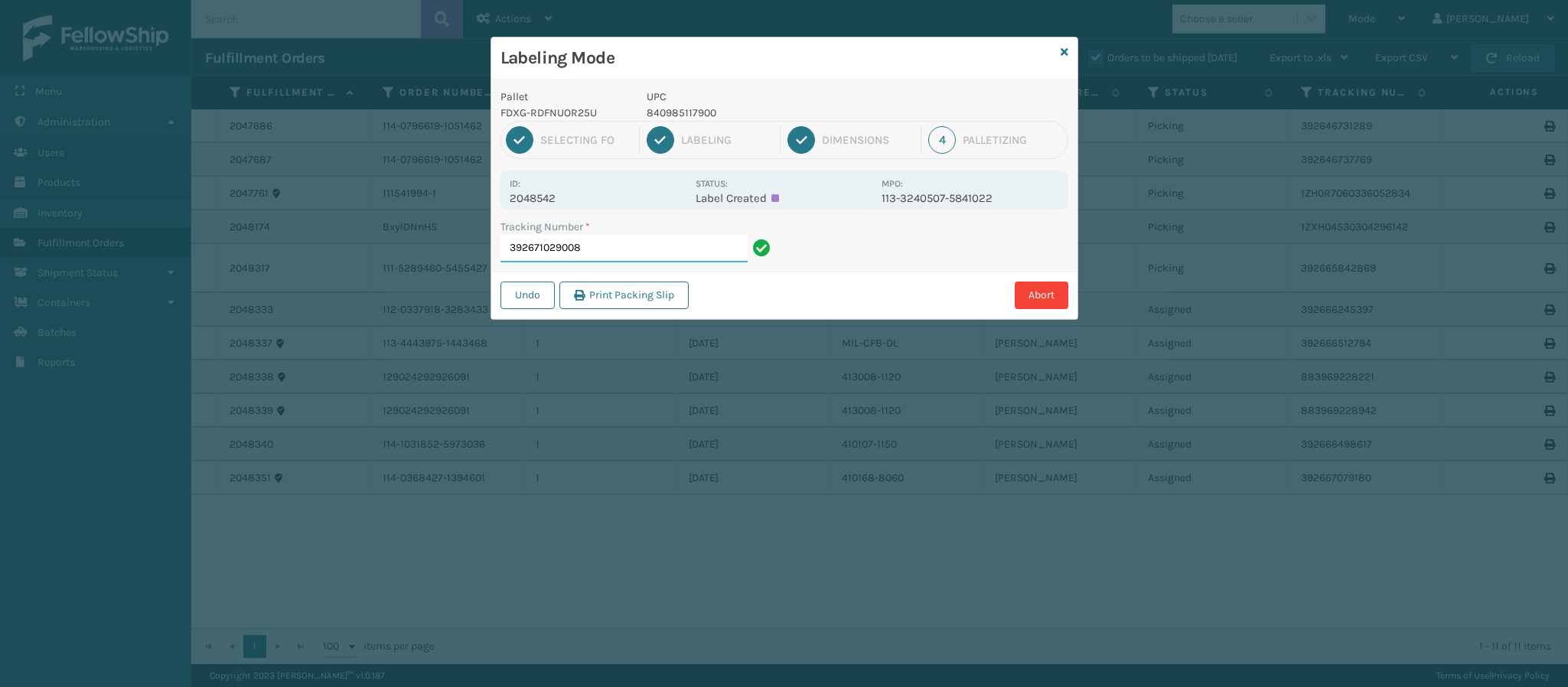
click at [638, 246] on input "392671029008" at bounding box center [624, 248] width 247 height 28
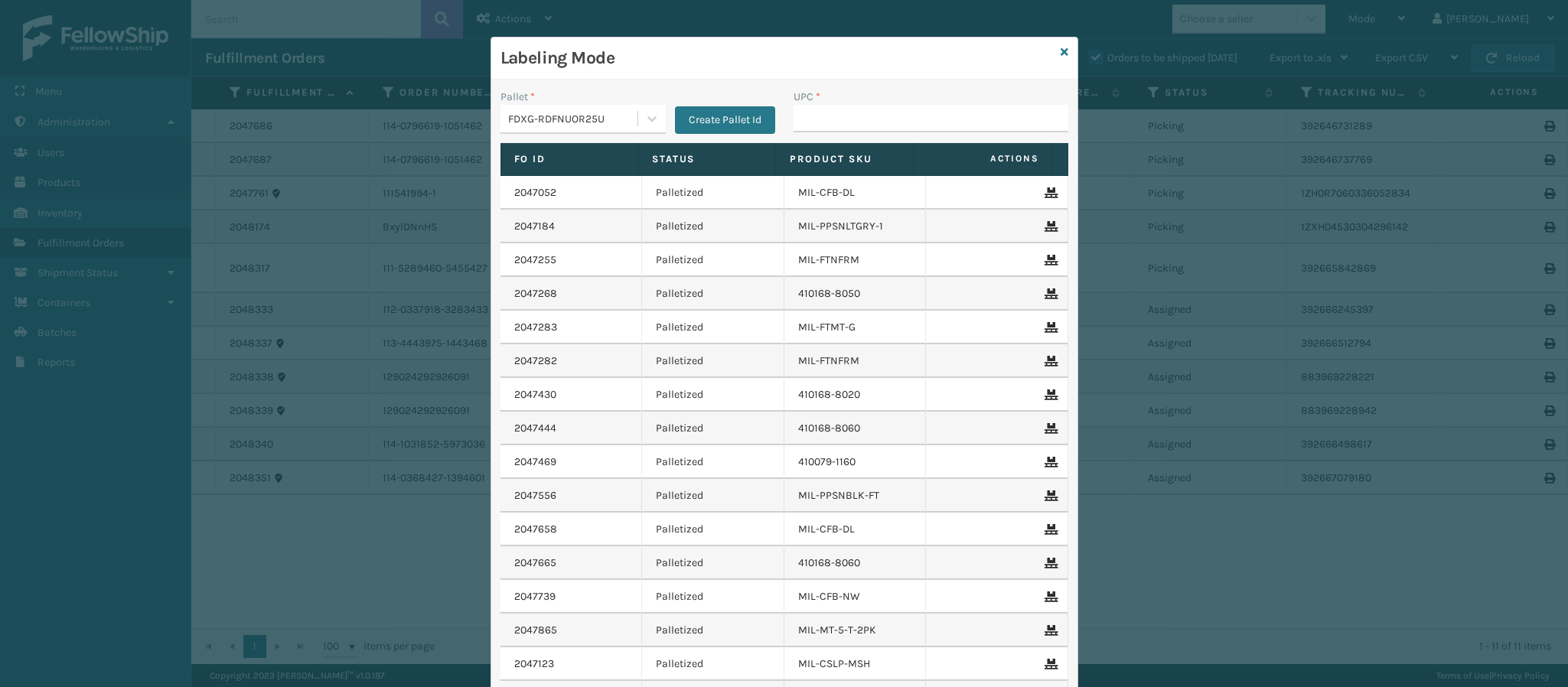
click at [642, 246] on td "Palletized" at bounding box center [713, 260] width 143 height 33
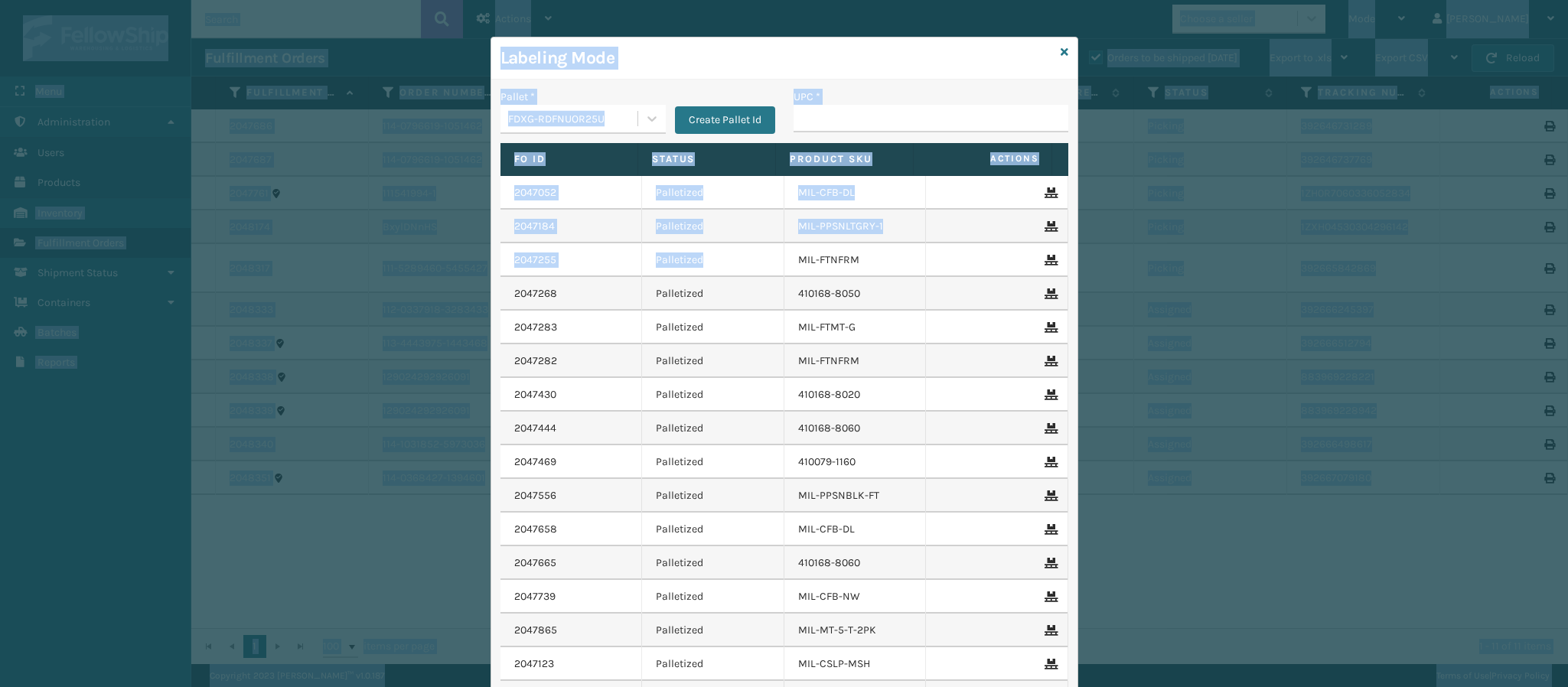
drag, startPoint x: 638, startPoint y: 246, endPoint x: 423, endPoint y: -118, distance: 422.8
click at [423, 0] on html "Menu Administration Users Products Inventory Fulfillment Orders Shipment Status…" at bounding box center [784, 343] width 1568 height 687
click at [845, 113] on input "UPC *" at bounding box center [931, 118] width 274 height 28
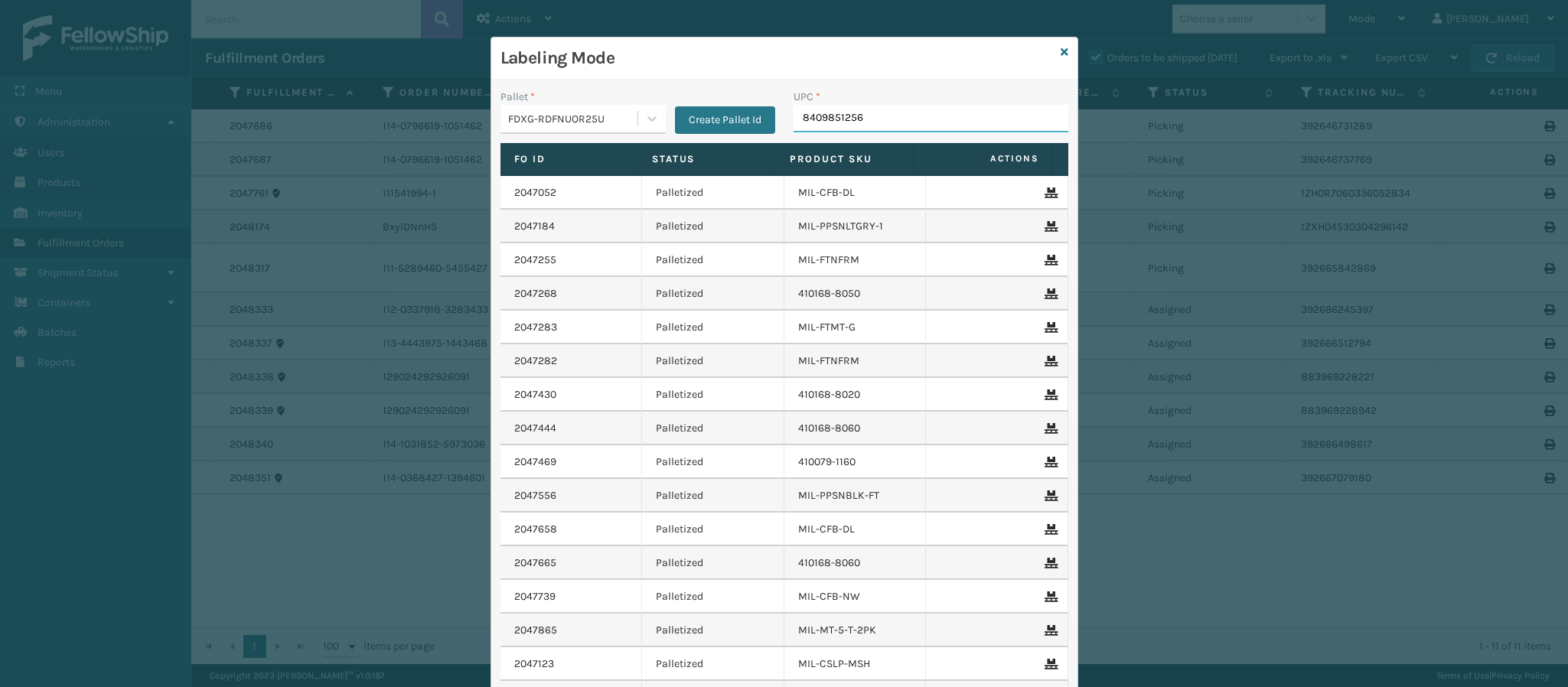
type input "84098512562"
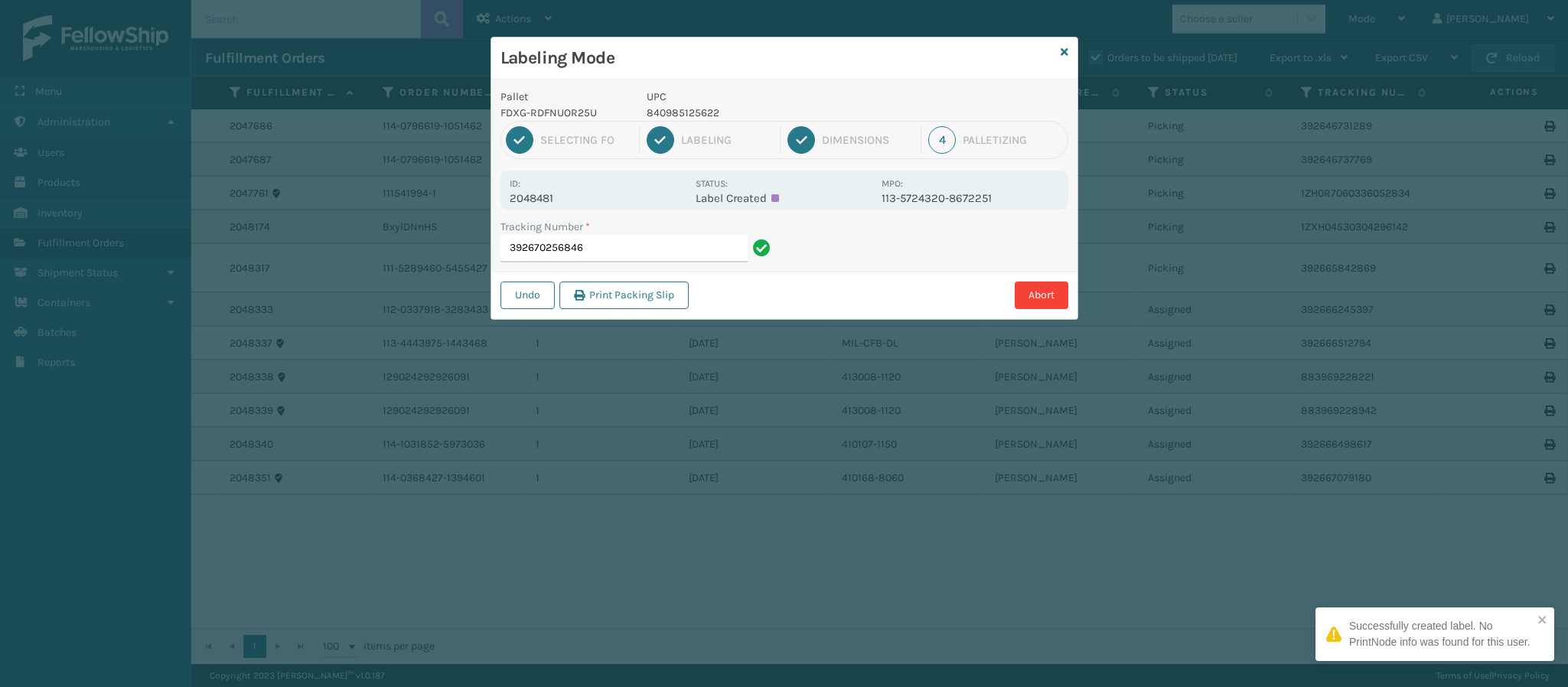
click at [552, 207] on div "Id: 2048481 Status: Label Created MPO: 113-5724320-8672251" at bounding box center [784, 190] width 568 height 39
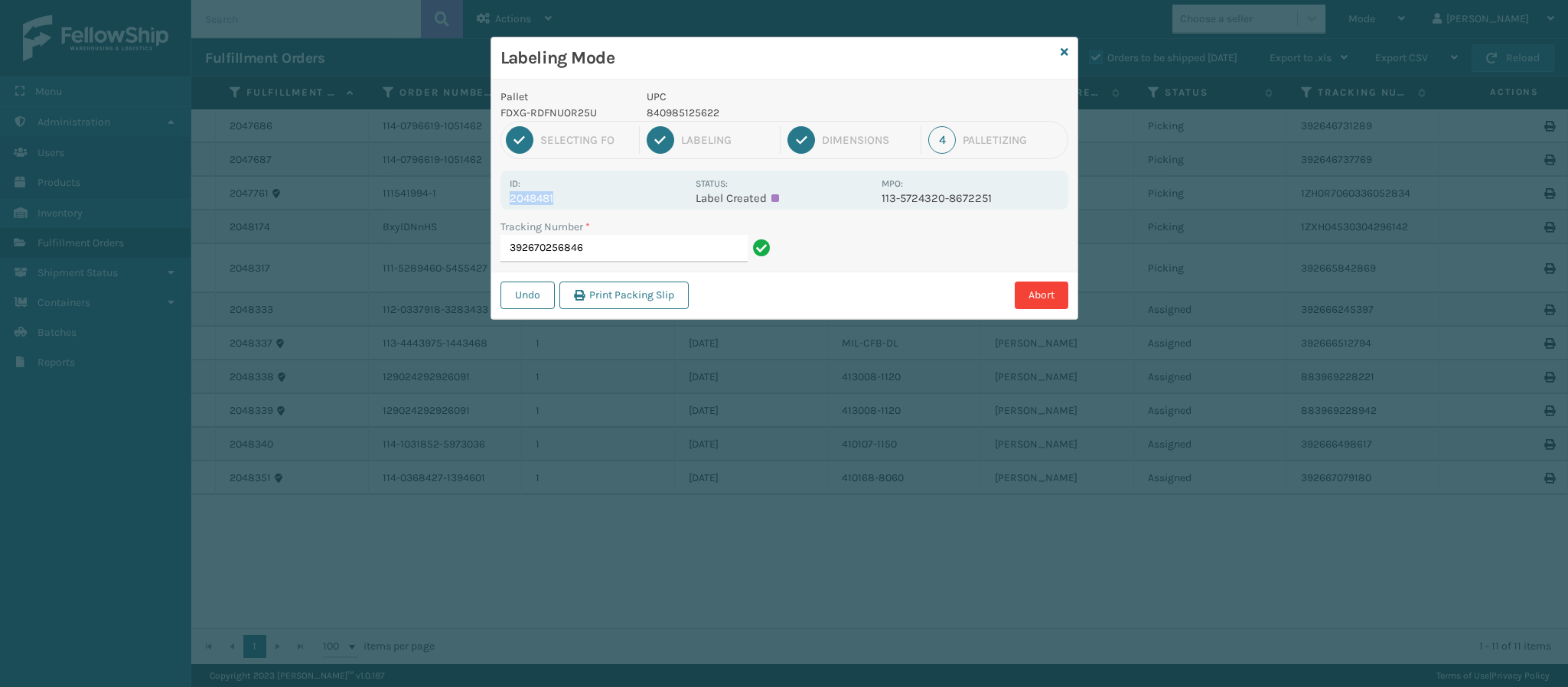
copy p "2048481"
click at [605, 250] on input "392670256846" at bounding box center [624, 248] width 247 height 28
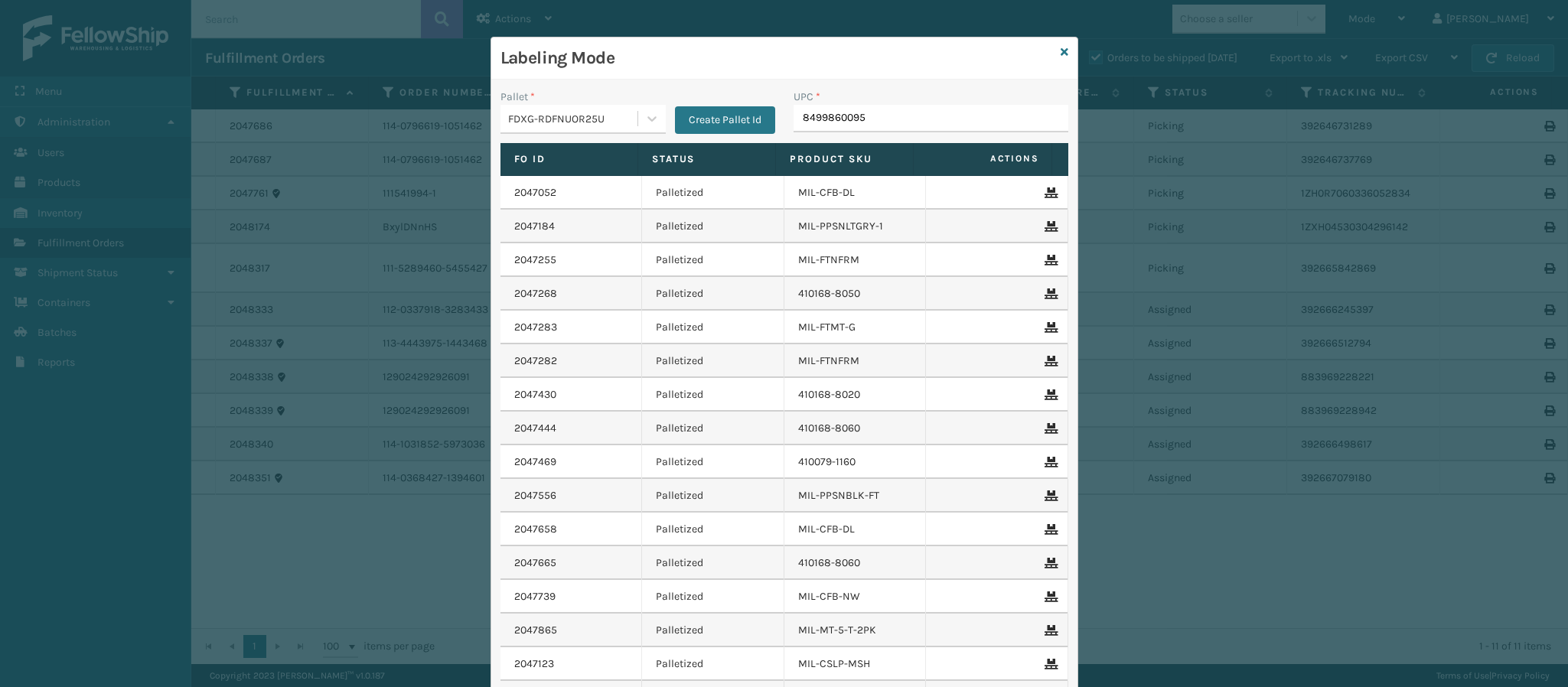
type input "84998600950"
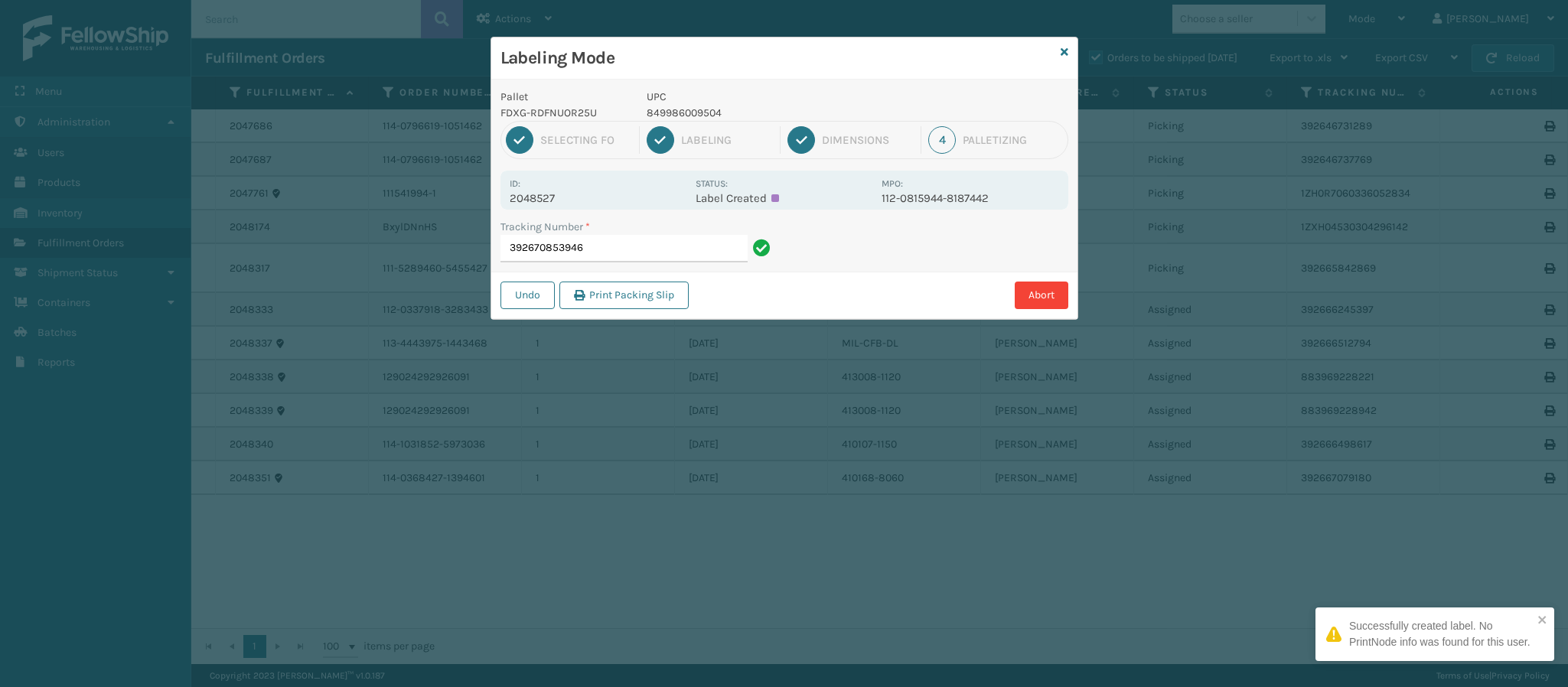
click at [571, 200] on p "2048527" at bounding box center [598, 198] width 177 height 14
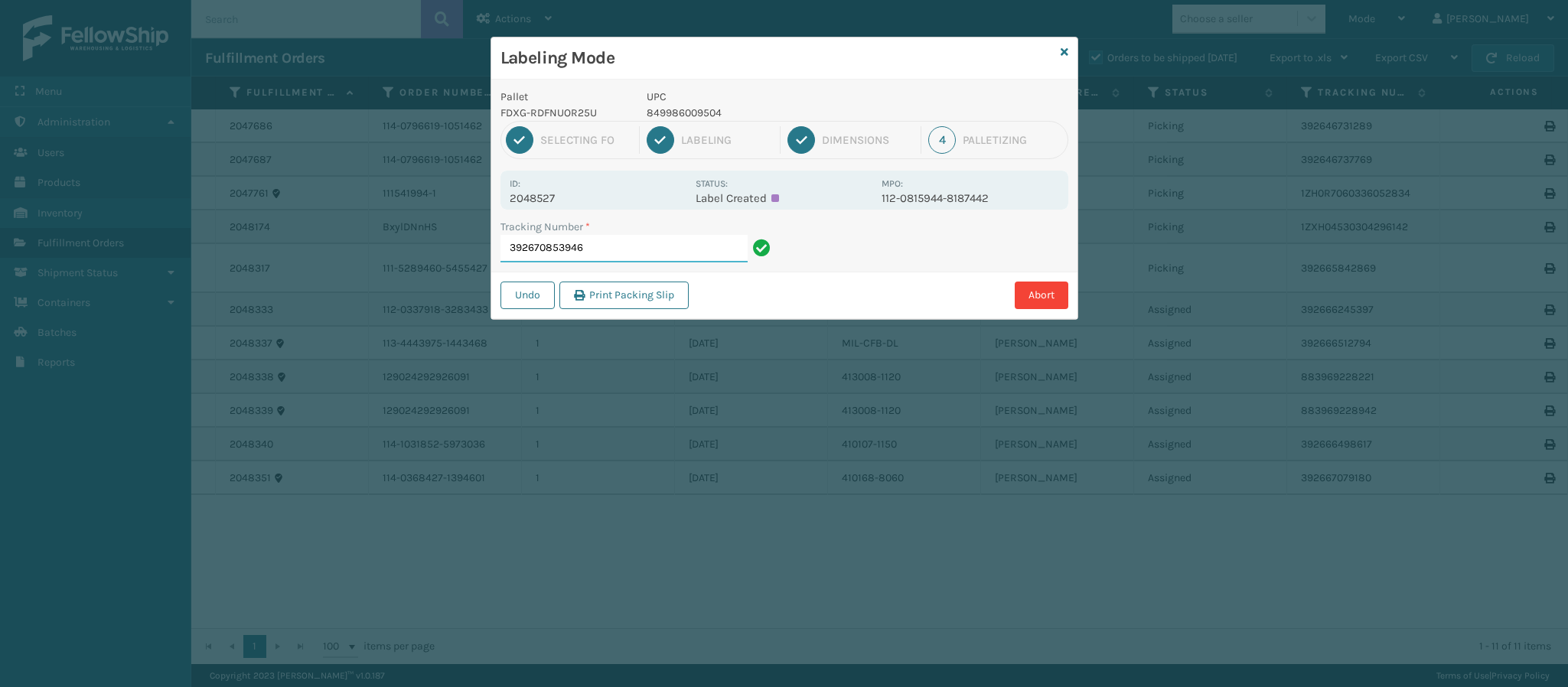
click at [678, 254] on input "392670853946" at bounding box center [624, 248] width 247 height 28
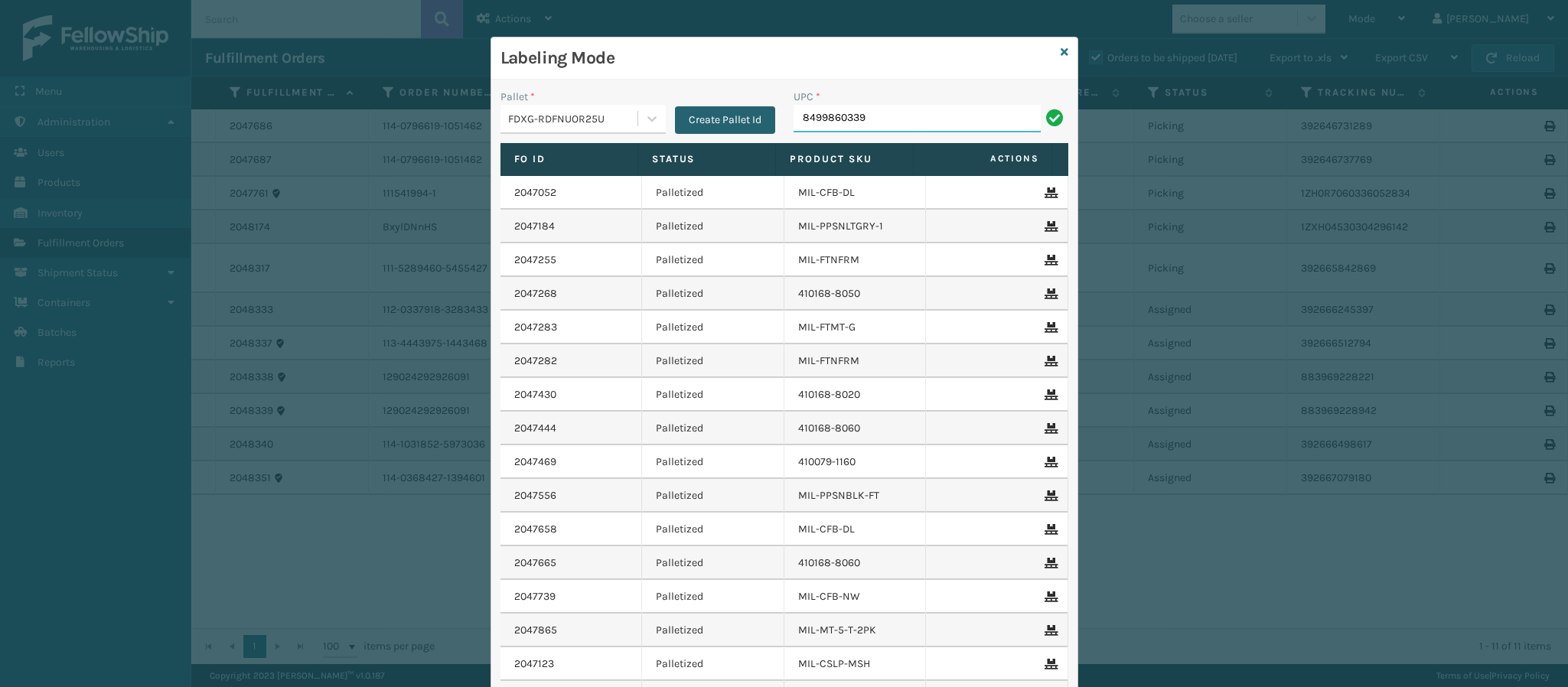
type input "84998603390"
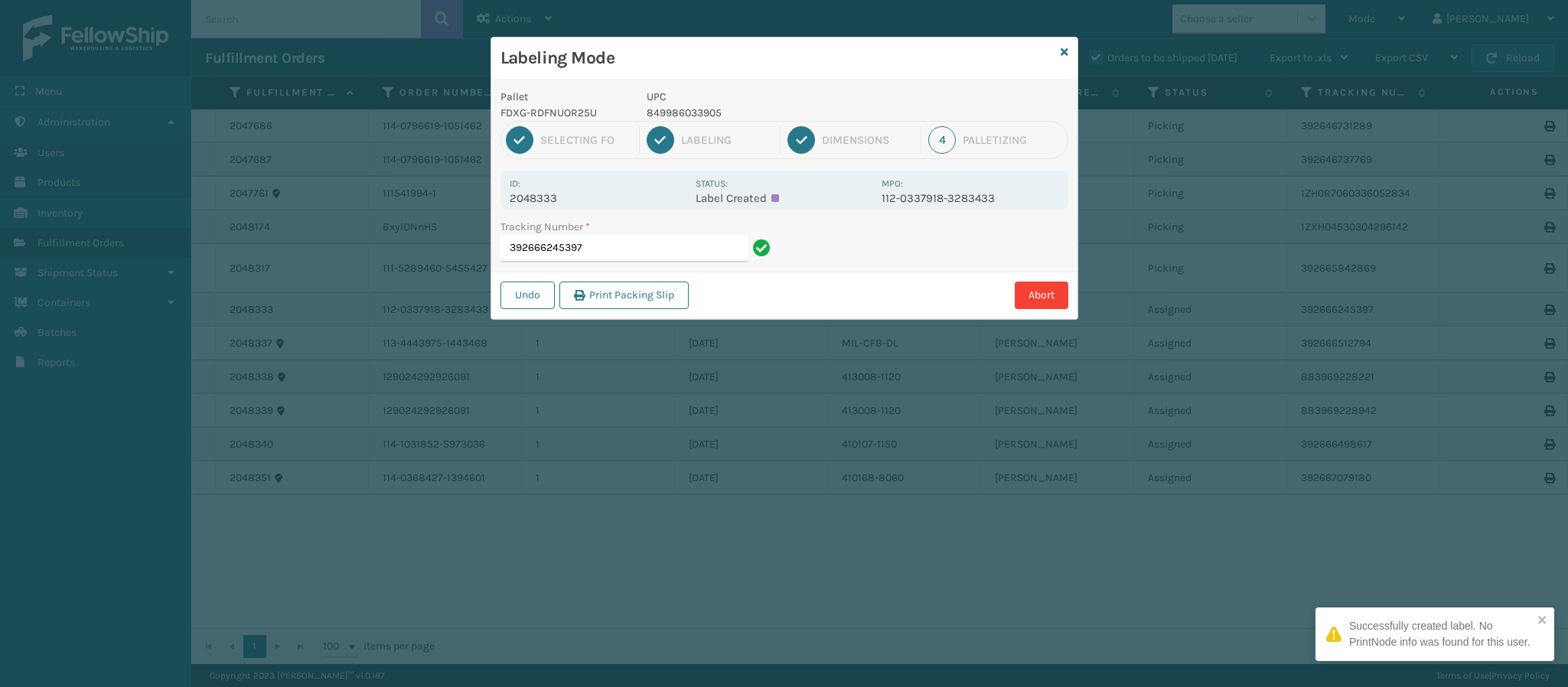
click at [549, 198] on p "2048333" at bounding box center [598, 198] width 177 height 14
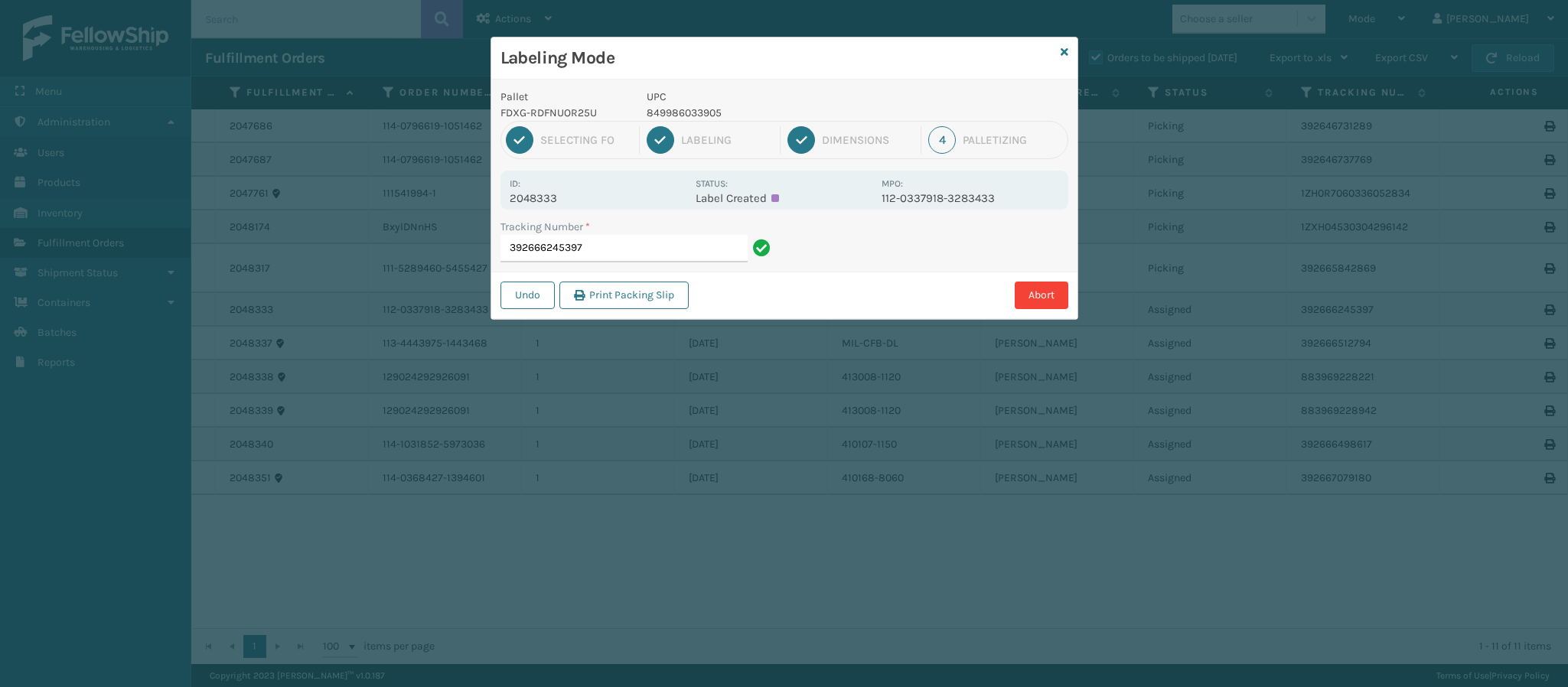
click at [644, 264] on div "Tracking Number * 392666245397" at bounding box center [637, 245] width 293 height 52
click at [650, 259] on input "392666245397" at bounding box center [624, 248] width 247 height 28
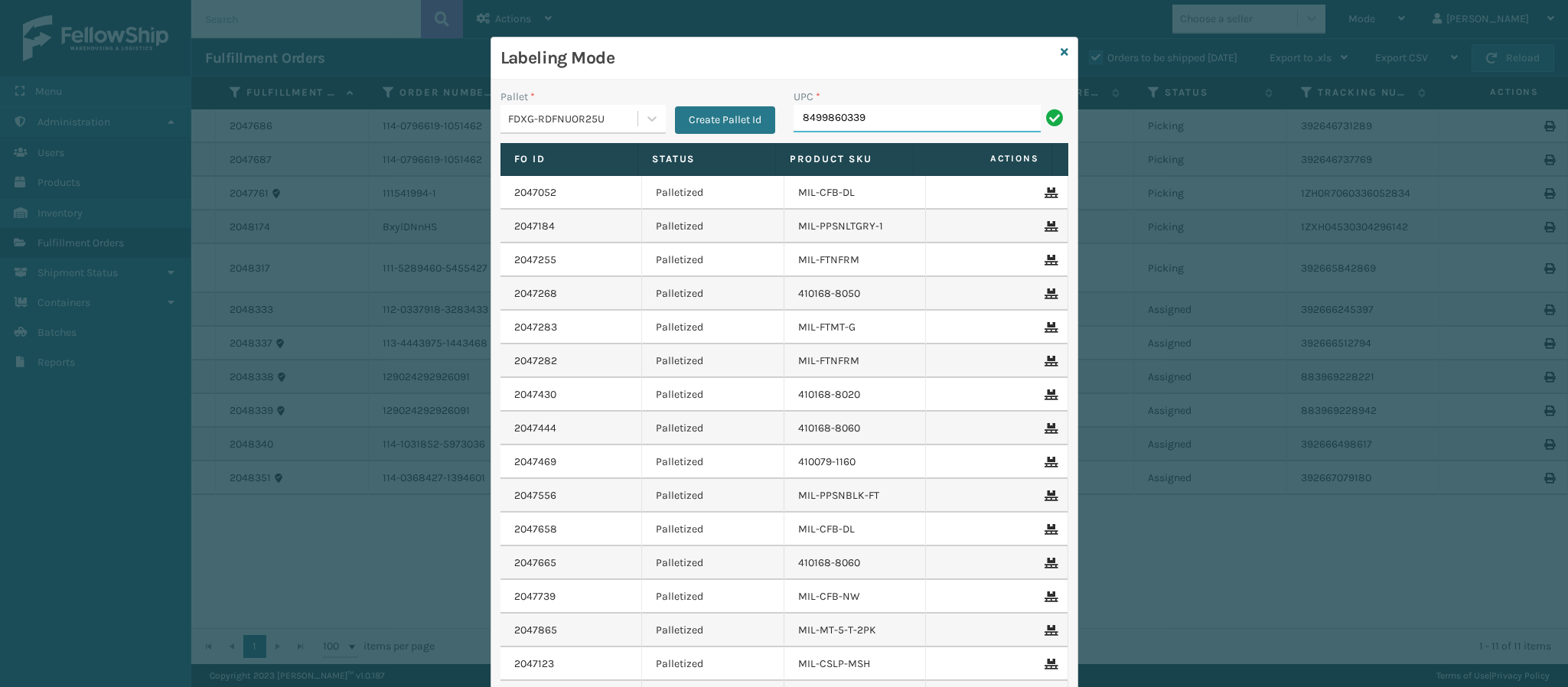
type input "84998603390"
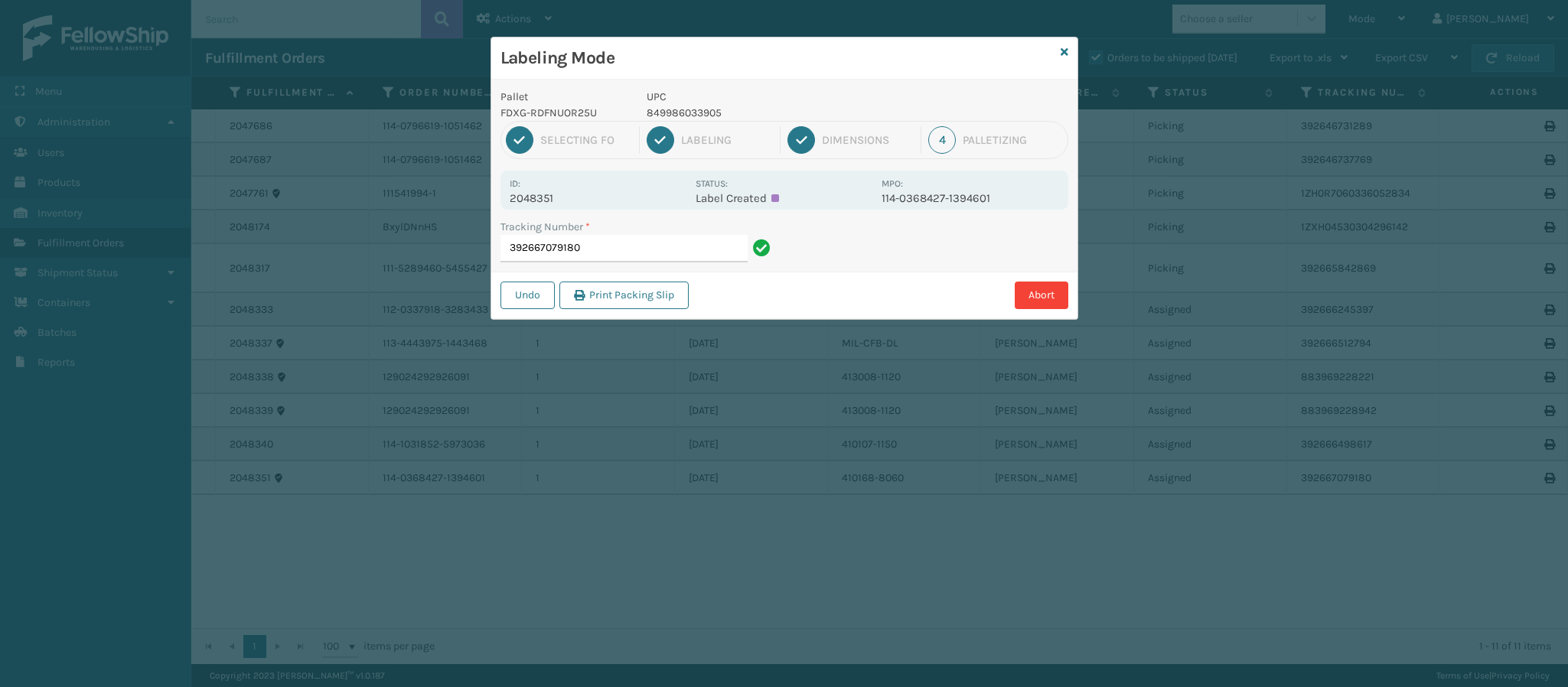
click at [583, 189] on div "Id: 2048351" at bounding box center [598, 190] width 177 height 30
click at [572, 198] on p "2048351" at bounding box center [598, 198] width 177 height 14
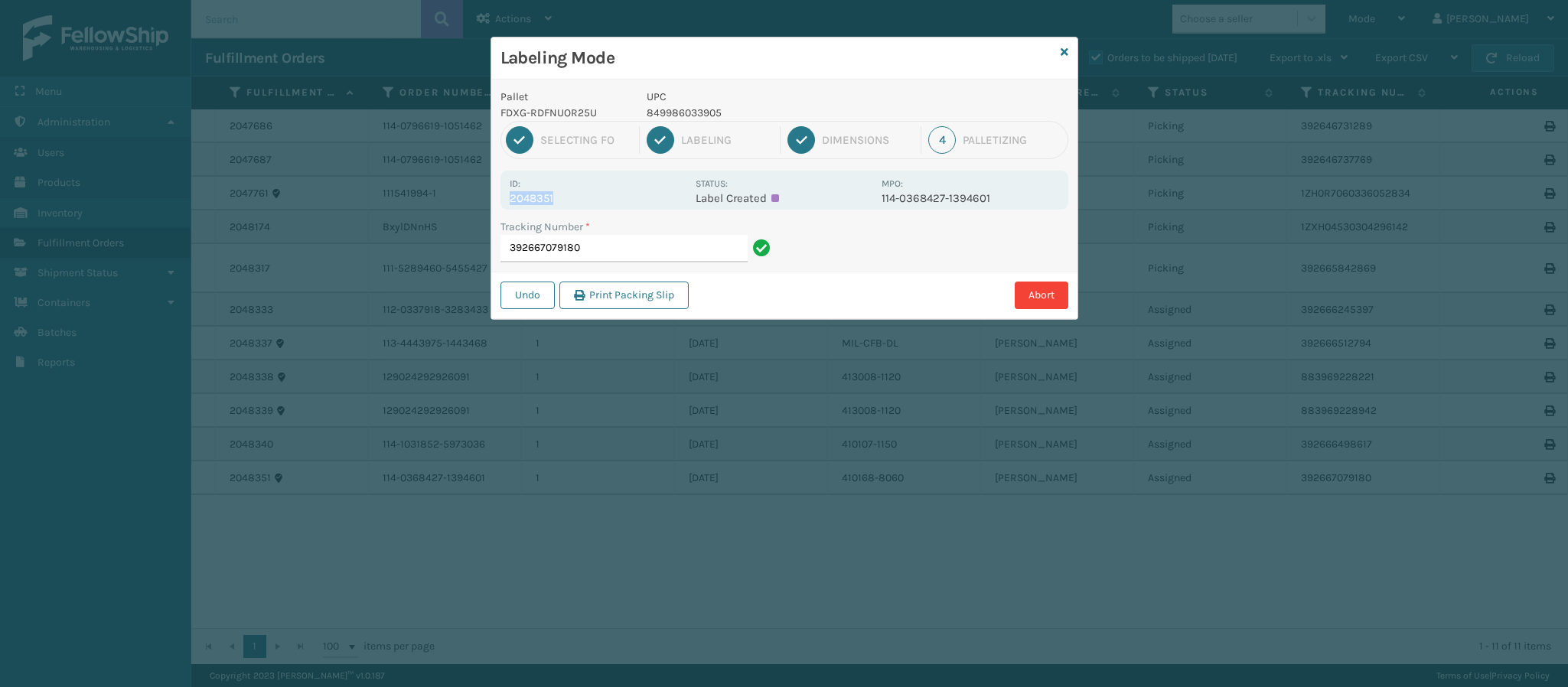
click at [572, 198] on p "2048351" at bounding box center [598, 198] width 177 height 14
click at [601, 251] on input "392667079180" at bounding box center [624, 248] width 247 height 28
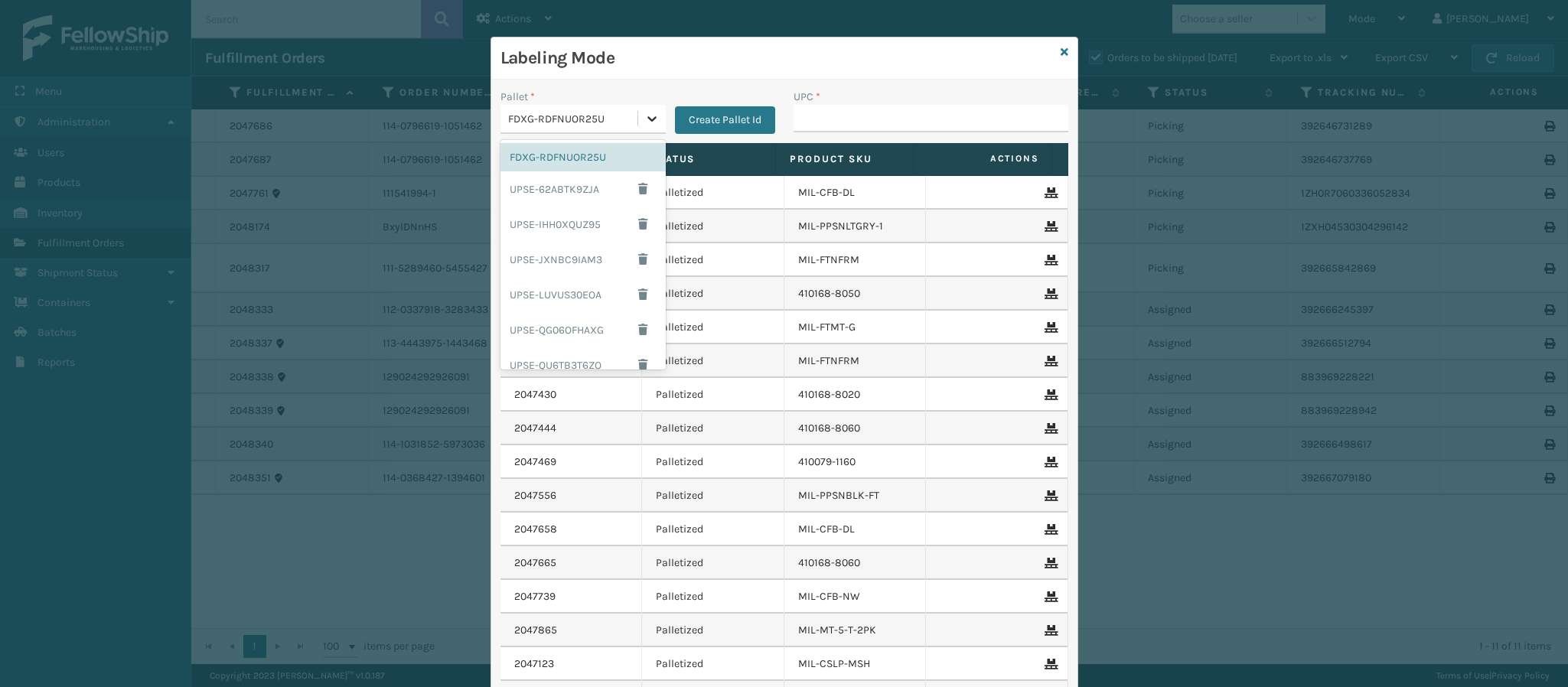
click at [651, 107] on div at bounding box center [652, 118] width 28 height 28
click at [576, 317] on div "UPSG-3I8D2MHC1Z" at bounding box center [582, 318] width 165 height 28
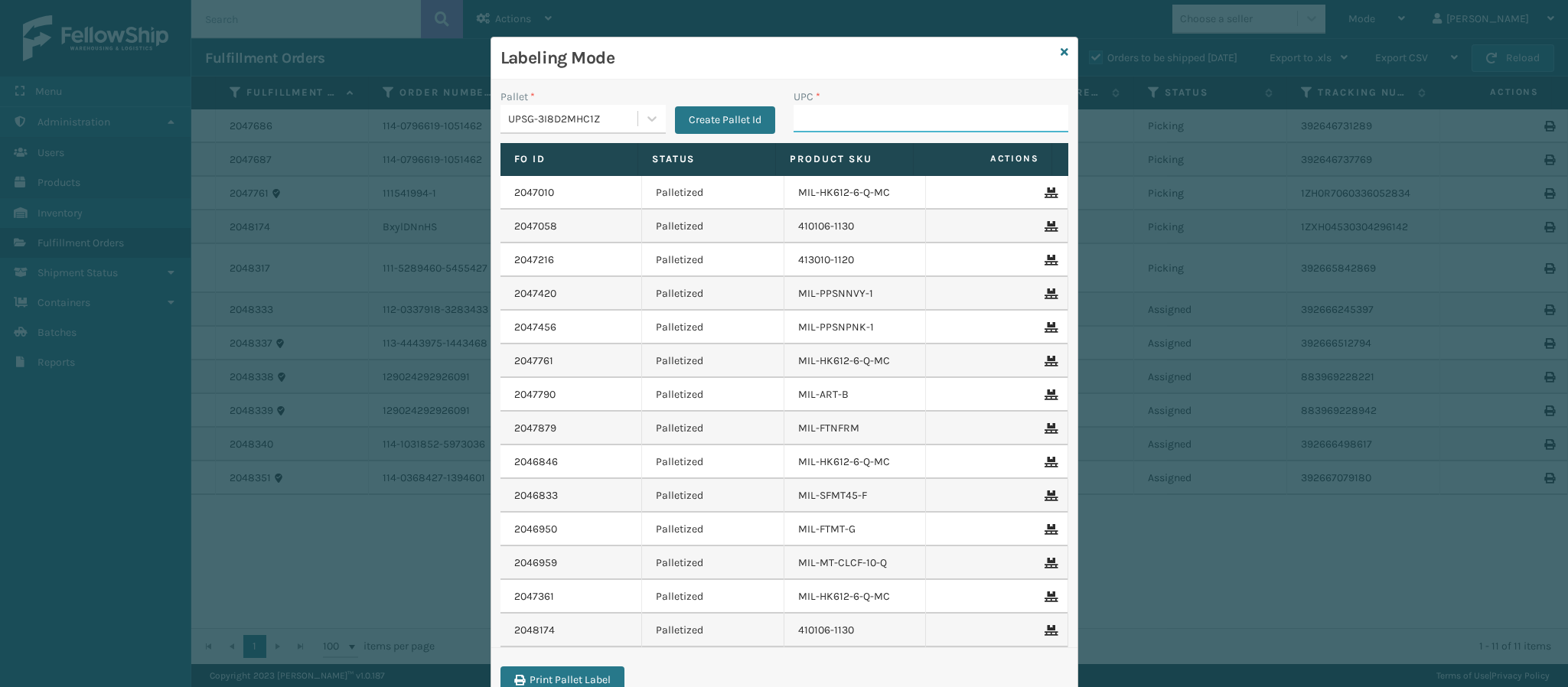
click at [842, 117] on input "UPC *" at bounding box center [931, 118] width 274 height 28
type input "840985124113"
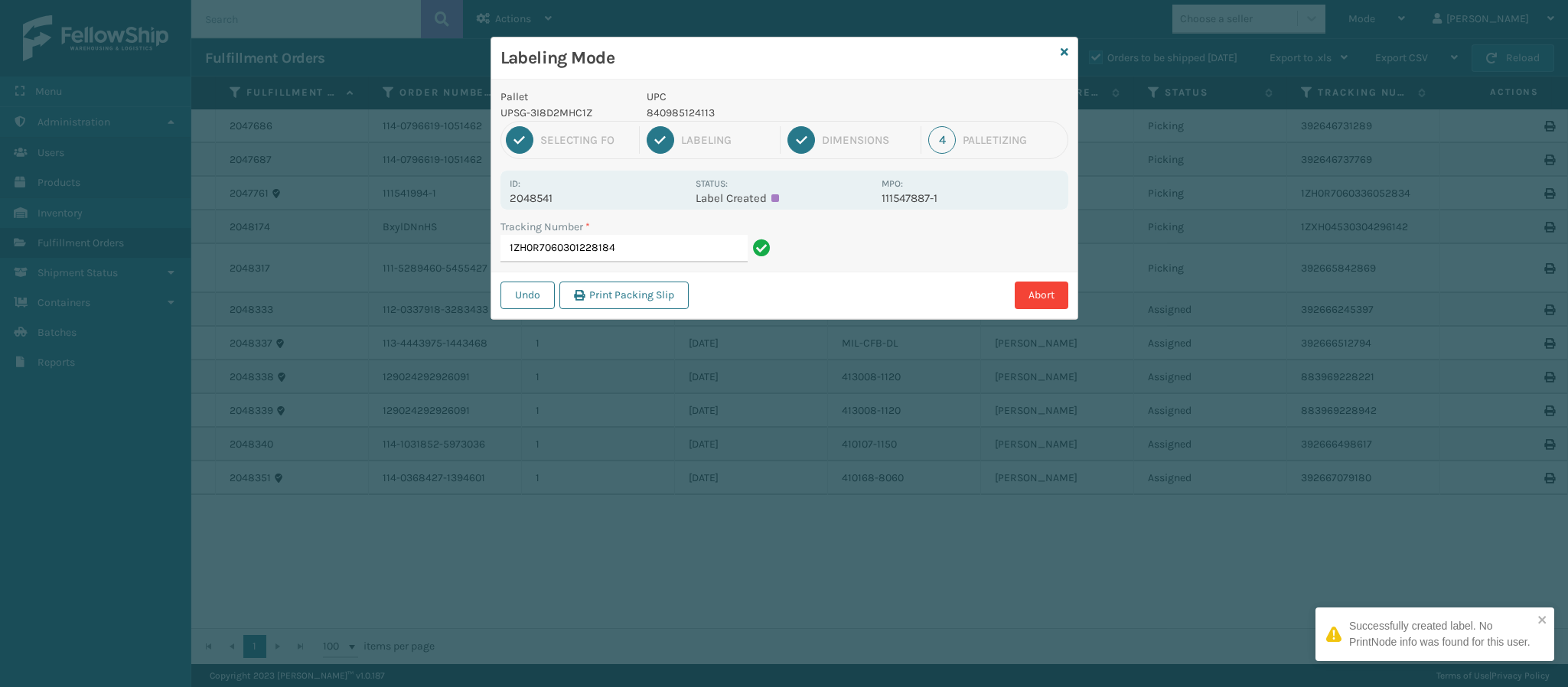
click at [555, 200] on p "2048541" at bounding box center [598, 198] width 177 height 14
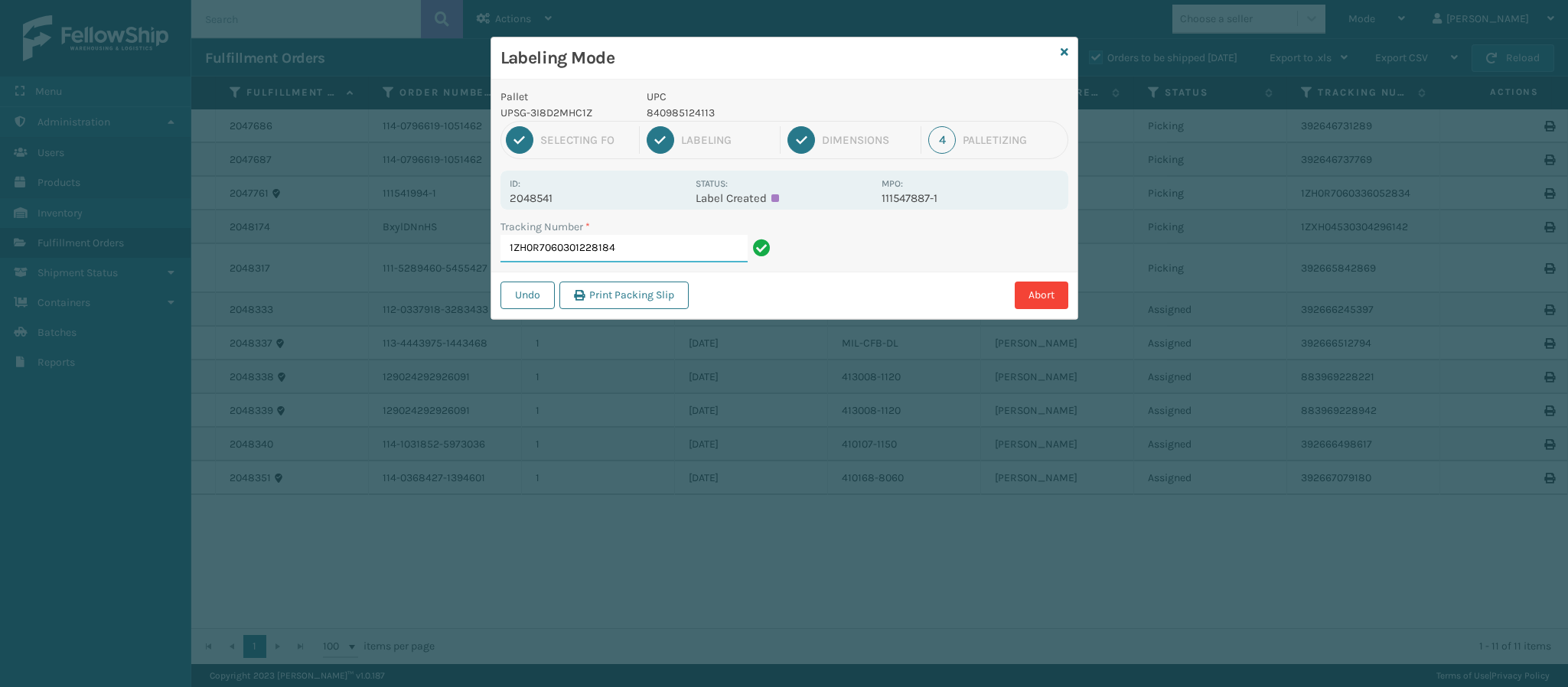
click at [638, 263] on input "1ZH0R7060301228184" at bounding box center [624, 248] width 247 height 28
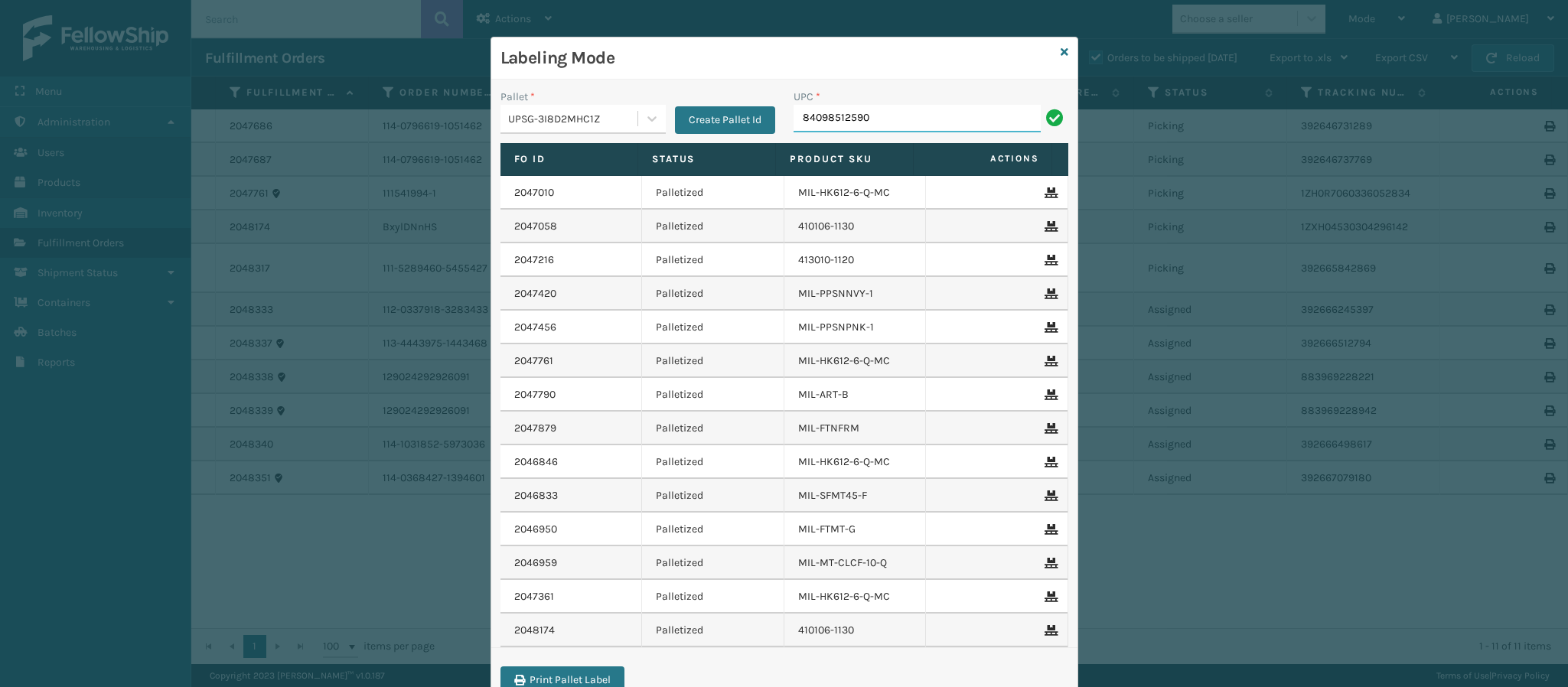
type input "840985125905"
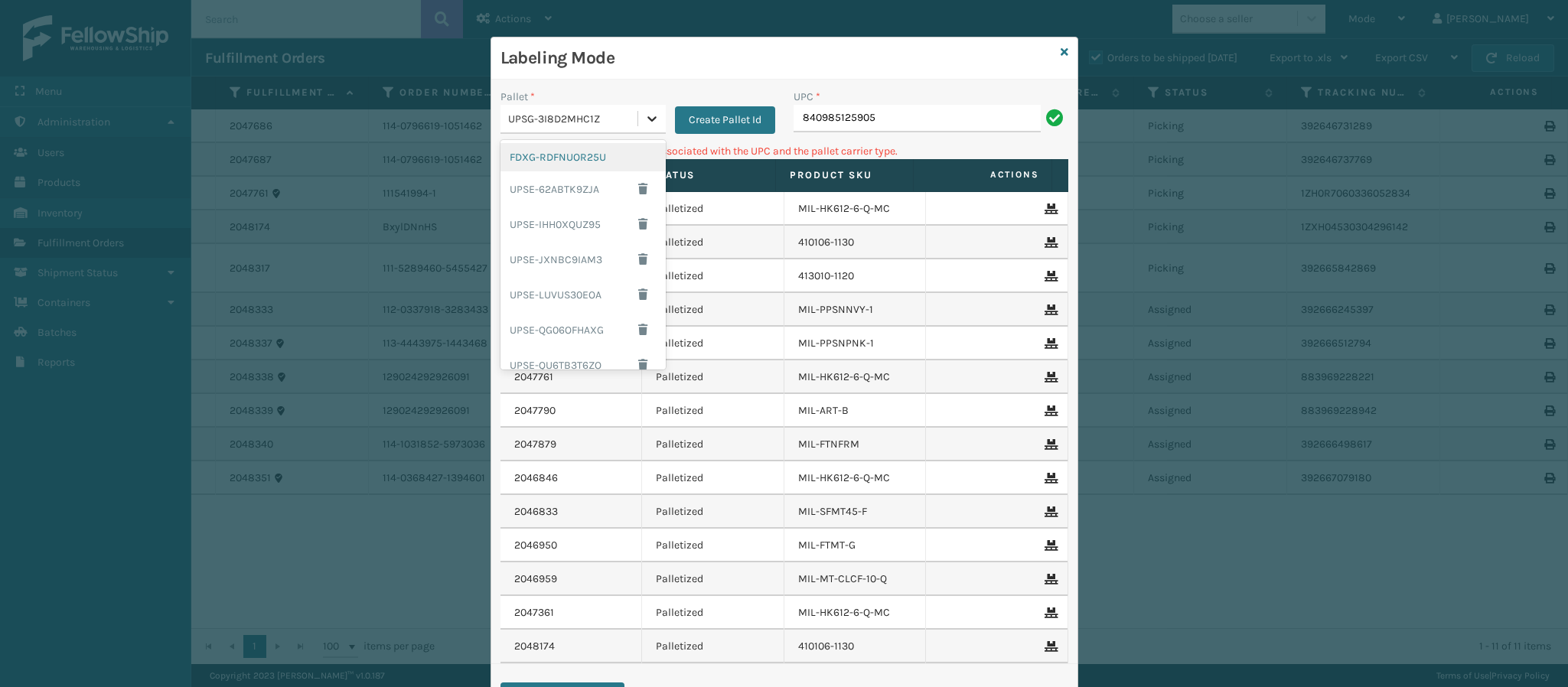
click at [638, 111] on div at bounding box center [652, 118] width 28 height 28
click at [580, 150] on div "FDXG-RDFNUOR25U" at bounding box center [582, 157] width 165 height 28
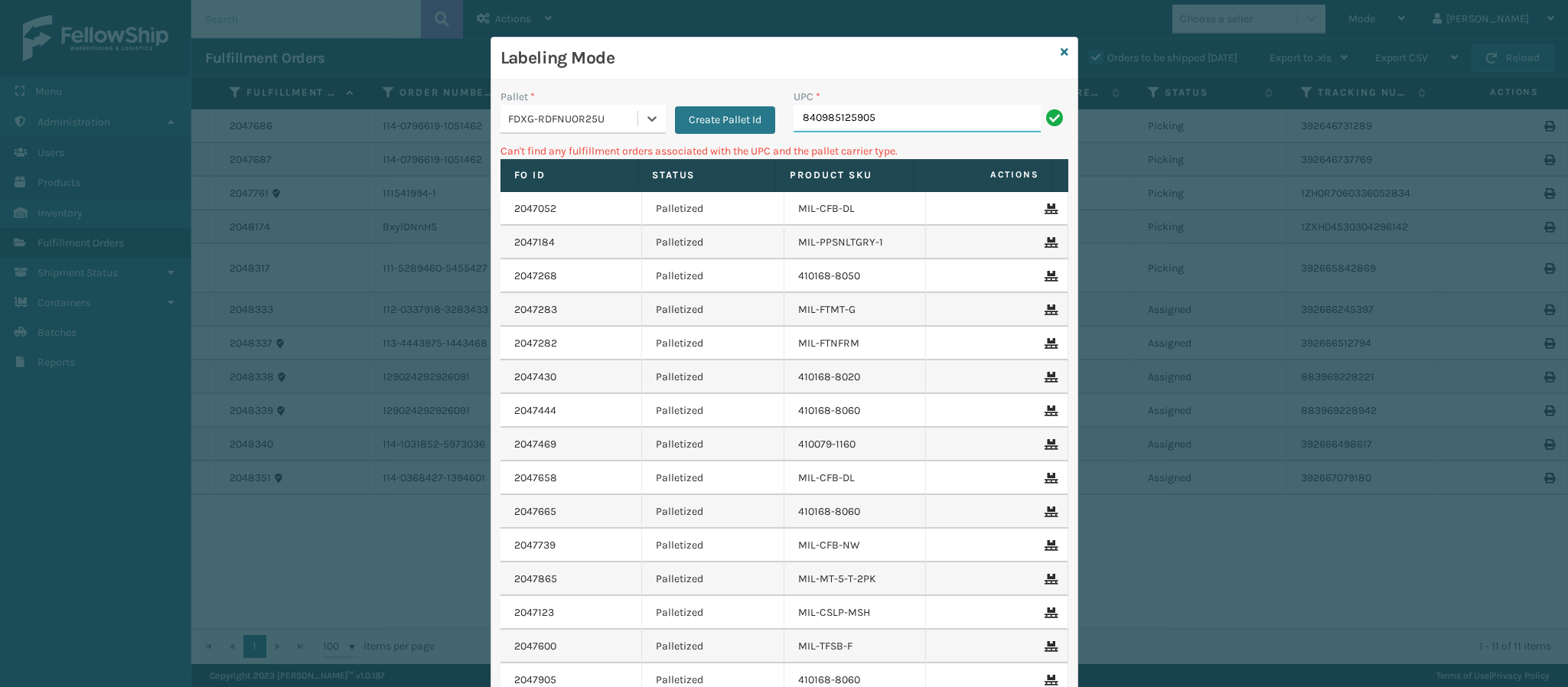
click at [887, 111] on input "840985125905" at bounding box center [917, 118] width 247 height 28
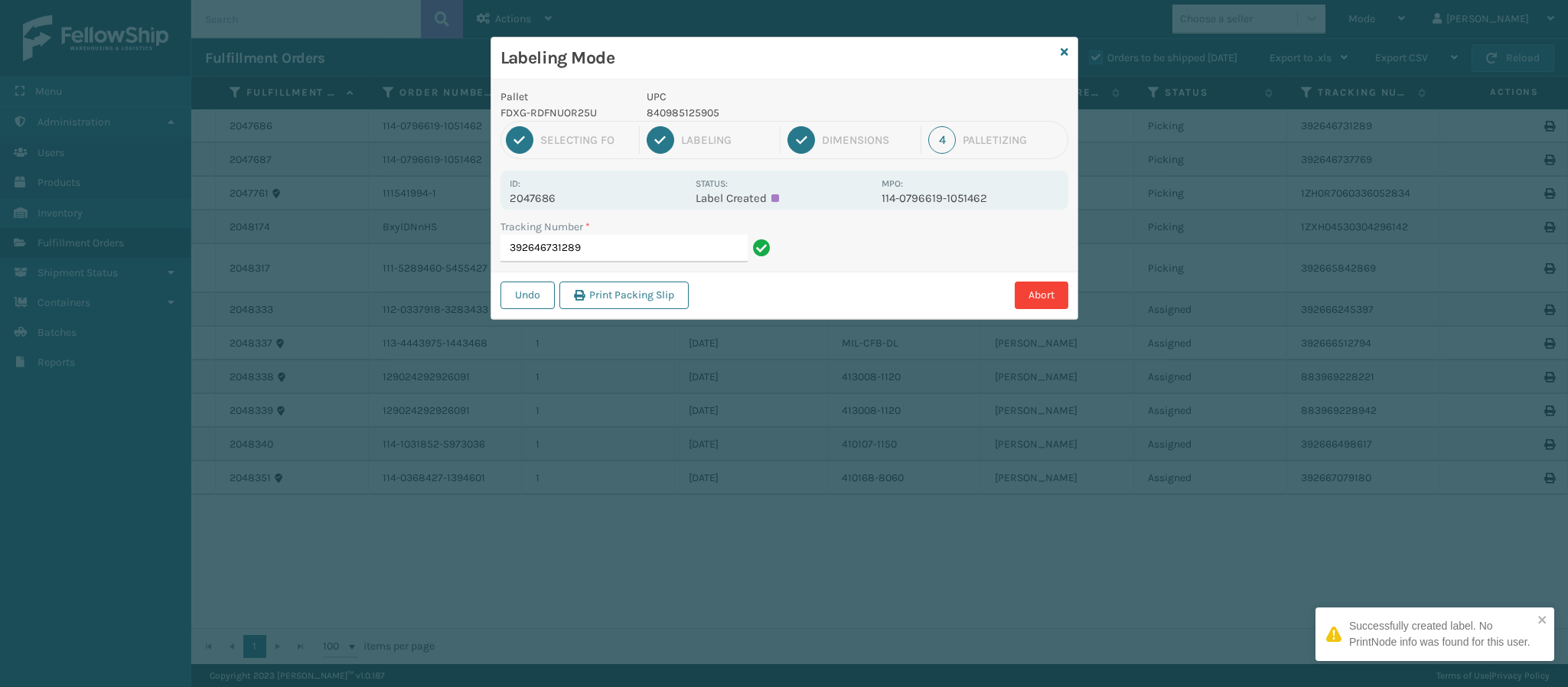
click at [551, 189] on div "Id: 2047686" at bounding box center [598, 190] width 177 height 30
click at [552, 199] on p "2047686" at bounding box center [598, 198] width 177 height 14
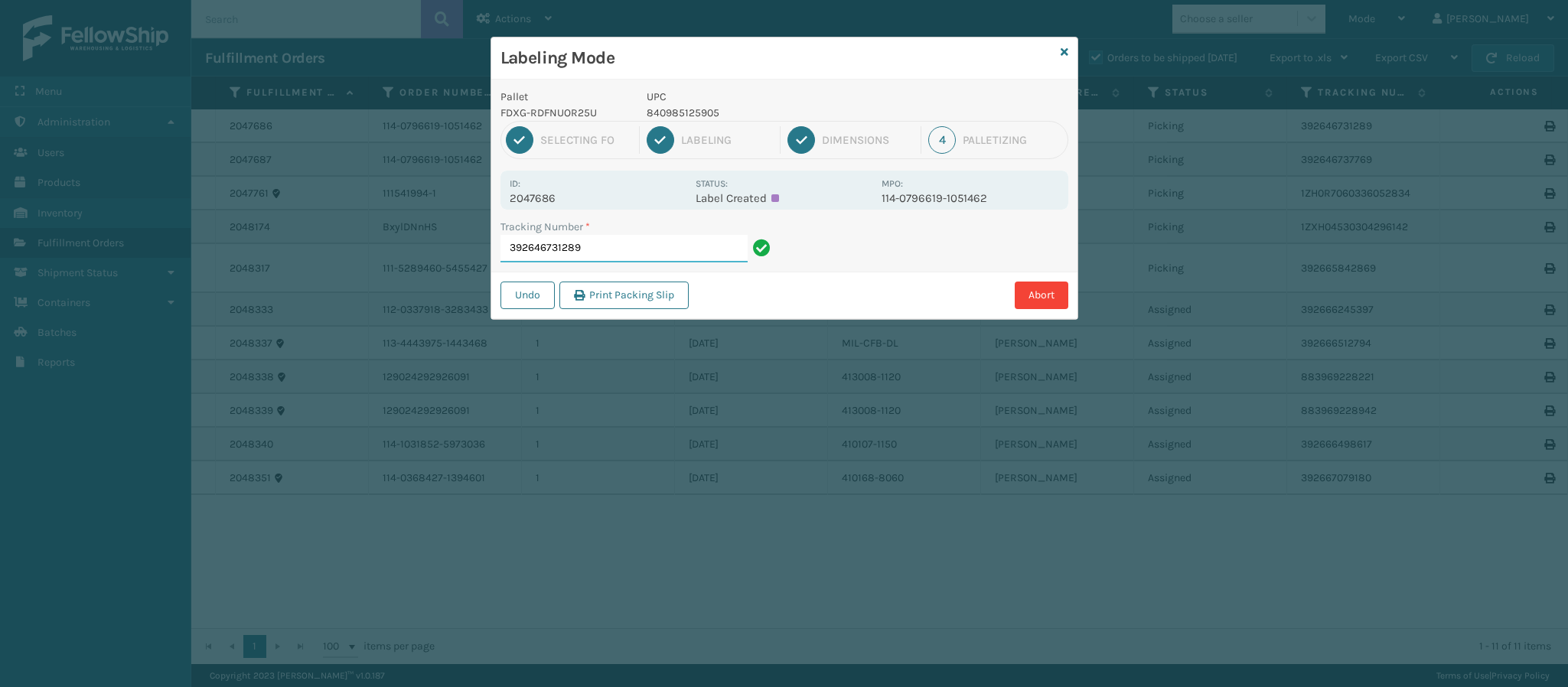
click at [673, 253] on input "392646731289" at bounding box center [624, 248] width 247 height 28
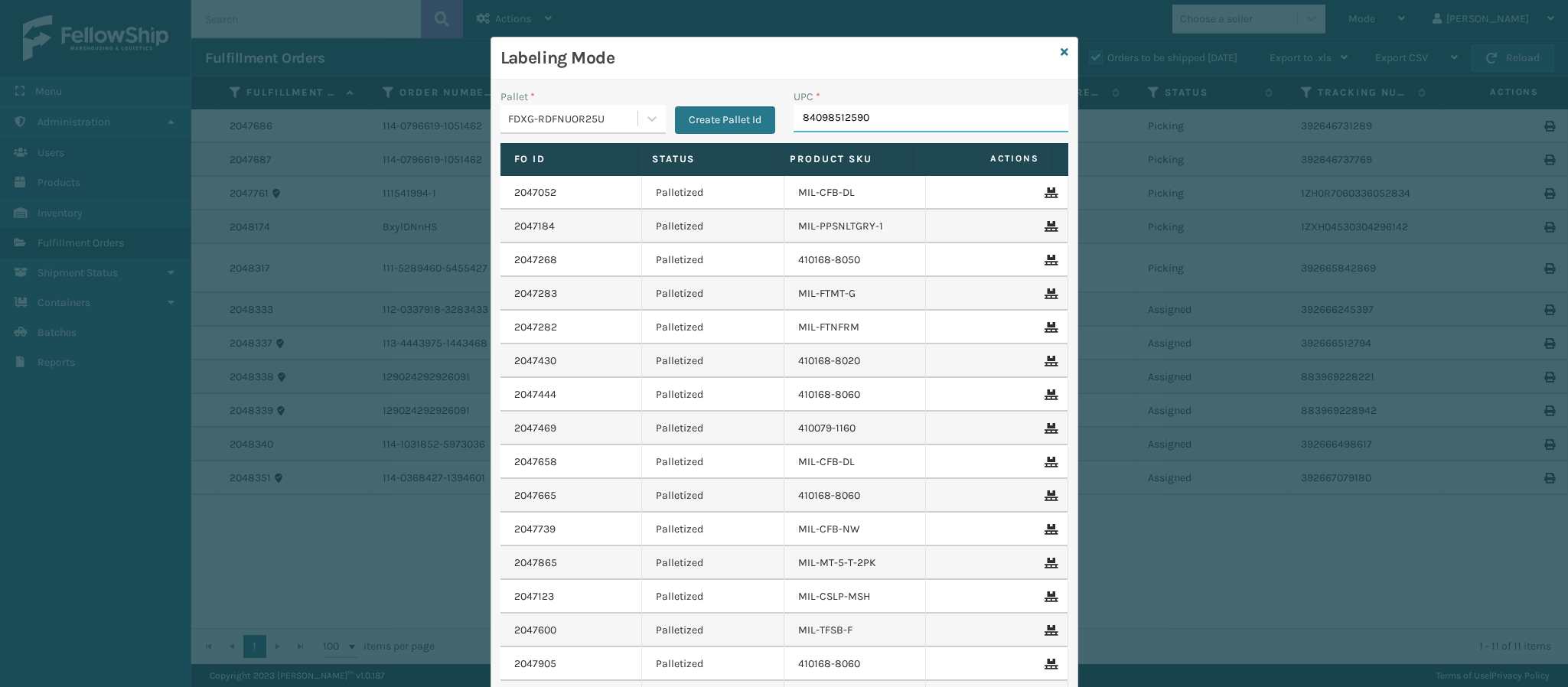
type input "840985125905"
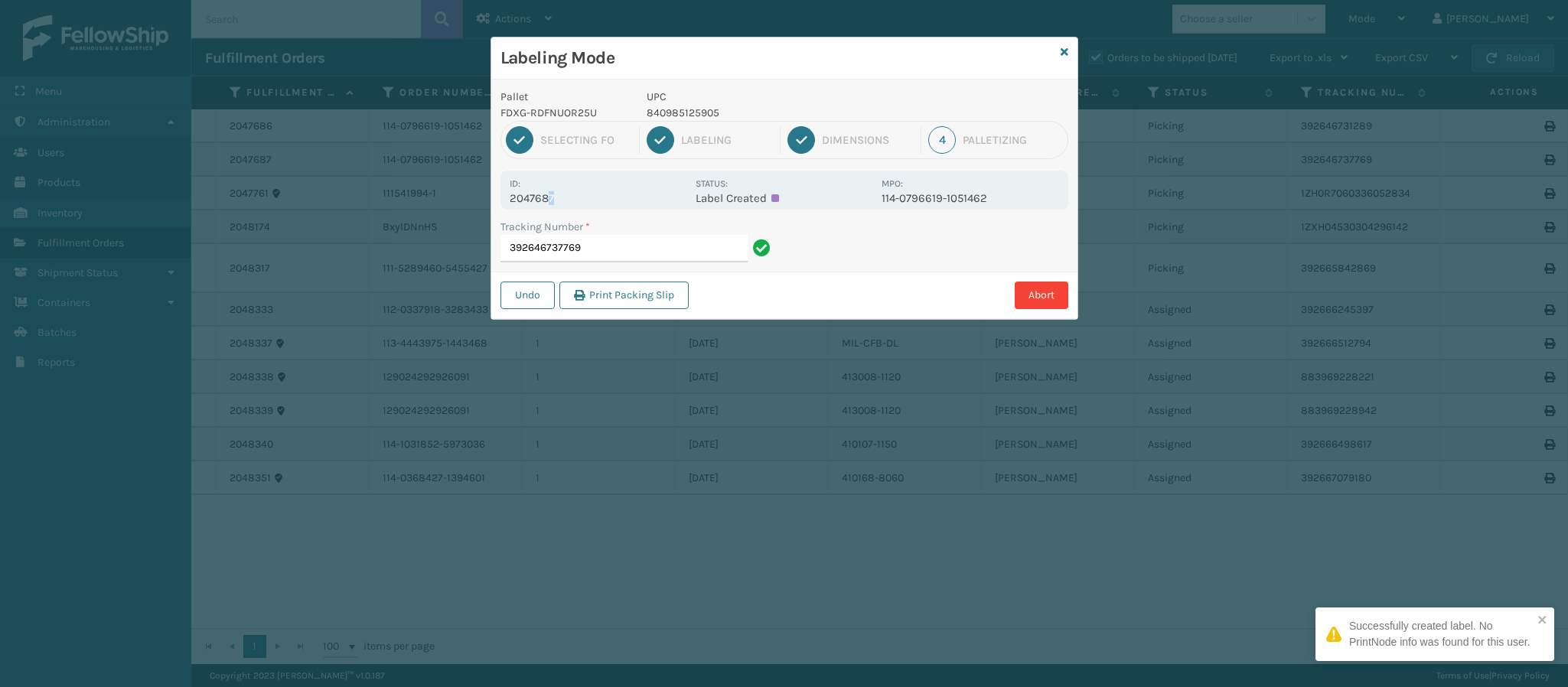
click at [550, 195] on p "2047687" at bounding box center [598, 198] width 177 height 14
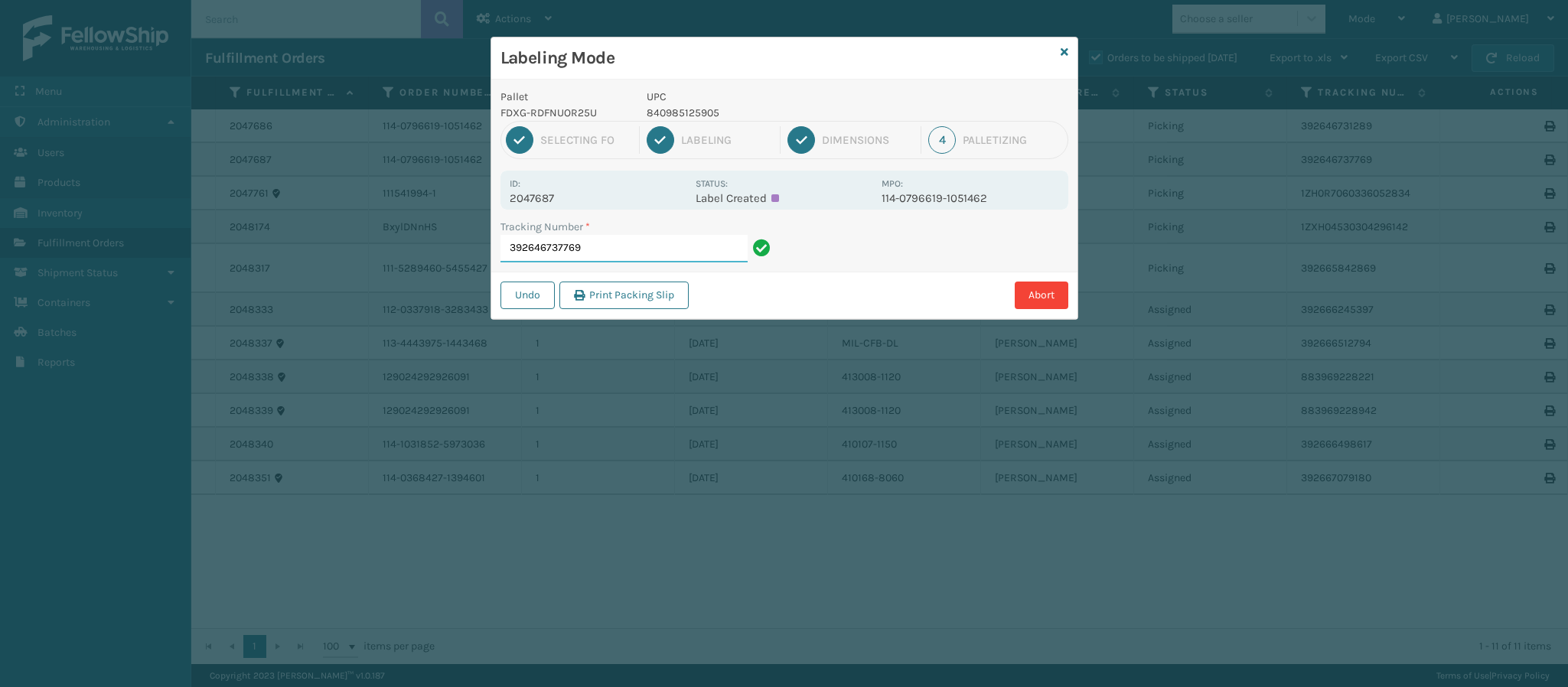
click at [639, 244] on input "392646737769" at bounding box center [624, 248] width 247 height 28
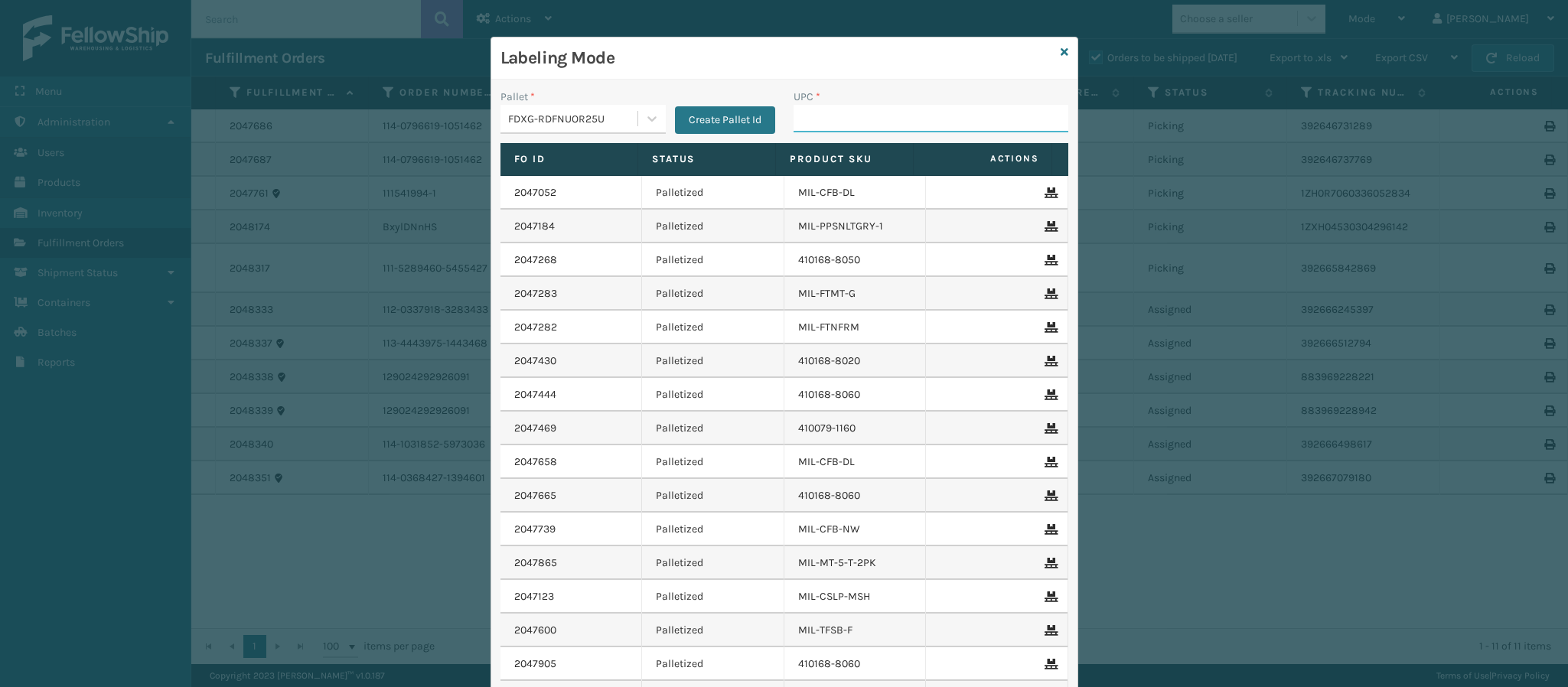
click at [864, 120] on input "UPC *" at bounding box center [931, 118] width 274 height 28
type input "840985120443"
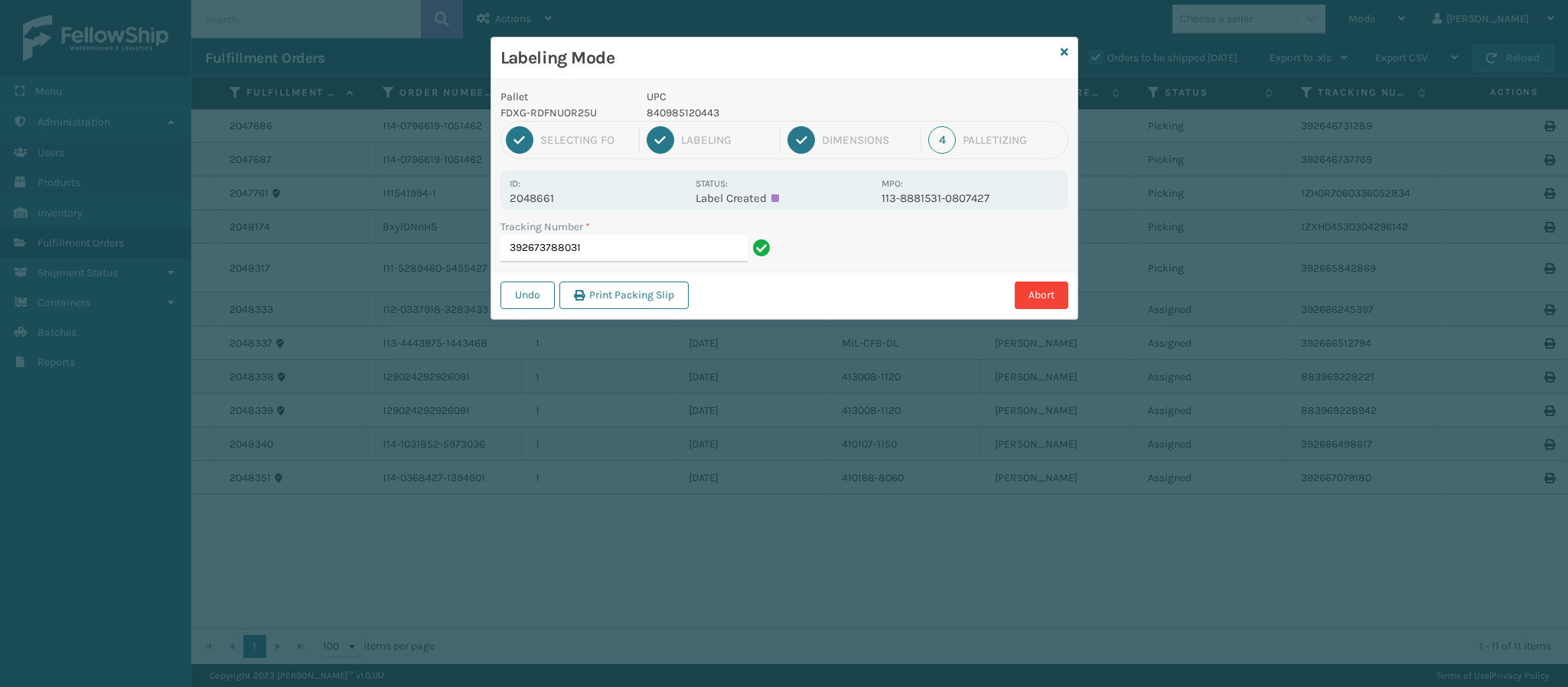
click at [558, 205] on p "2048661" at bounding box center [598, 198] width 177 height 14
click at [626, 263] on input "392673788031" at bounding box center [624, 248] width 247 height 28
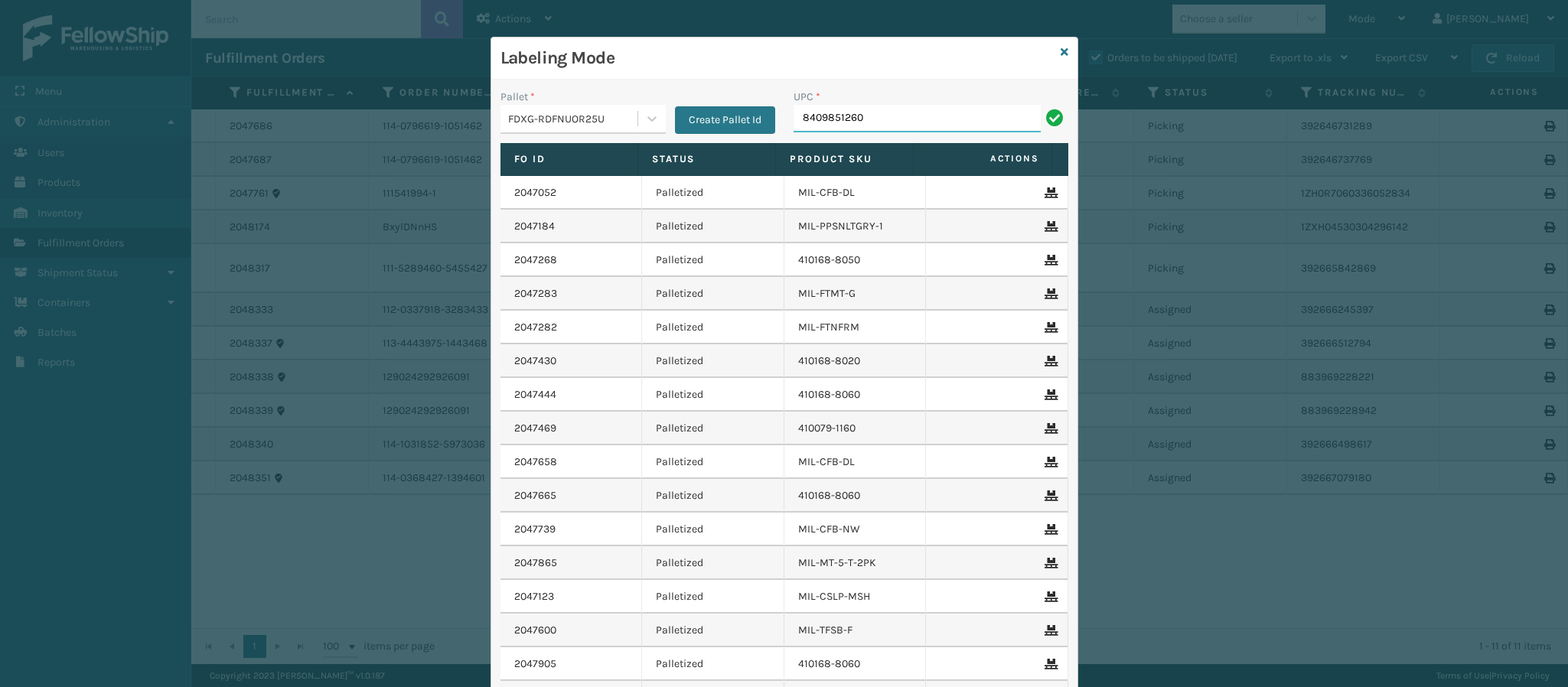
type input "84098512604"
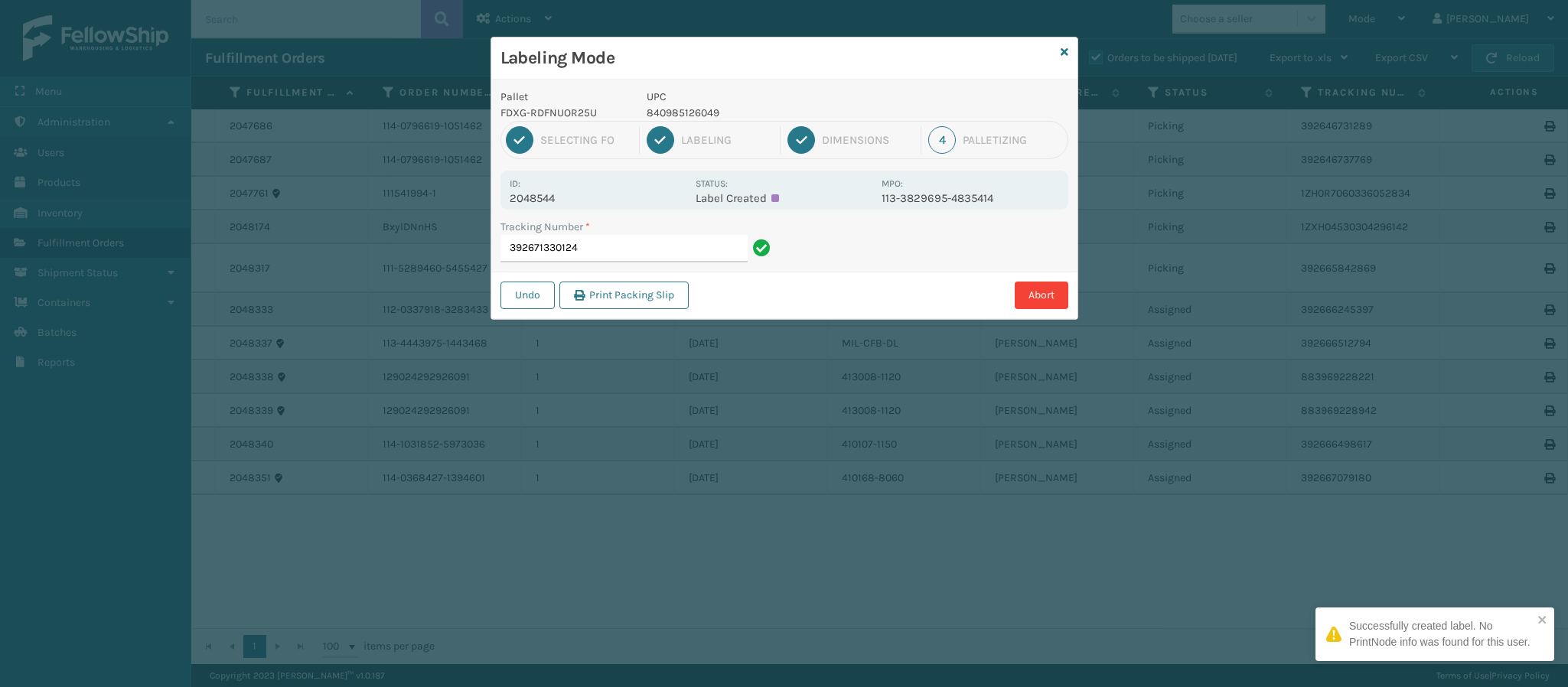
click at [551, 205] on p "2048544" at bounding box center [598, 198] width 177 height 14
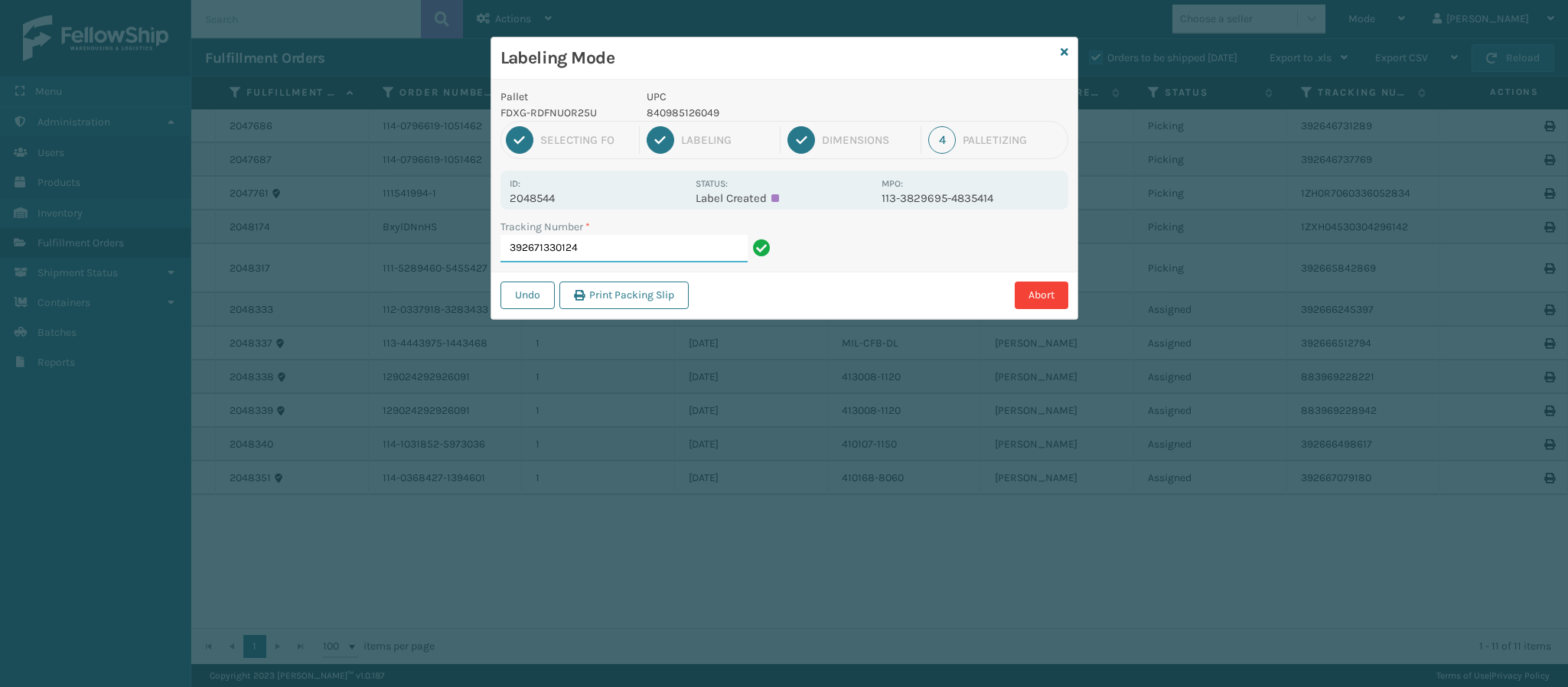
click at [663, 241] on input "392671330124" at bounding box center [624, 248] width 247 height 28
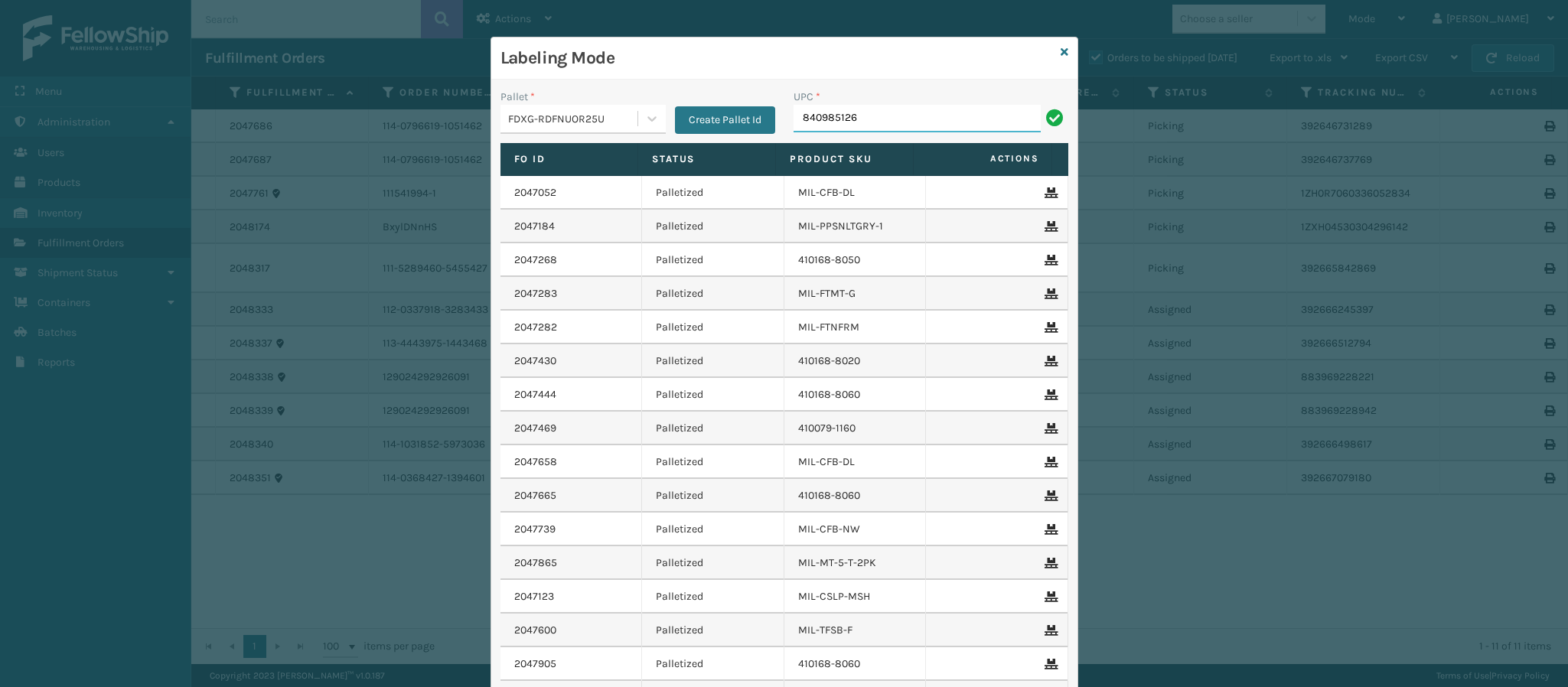
type input "8409851260"
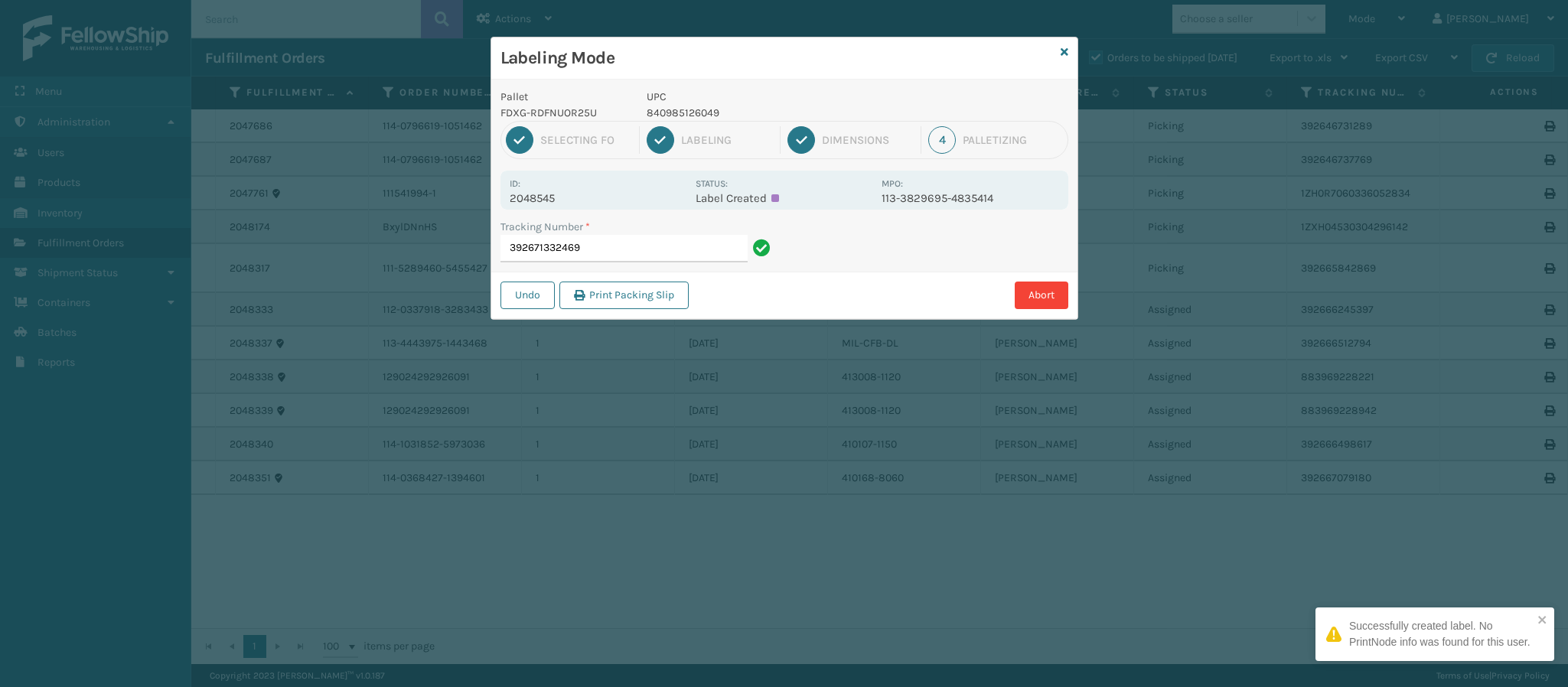
click at [580, 193] on p "2048545" at bounding box center [598, 198] width 177 height 14
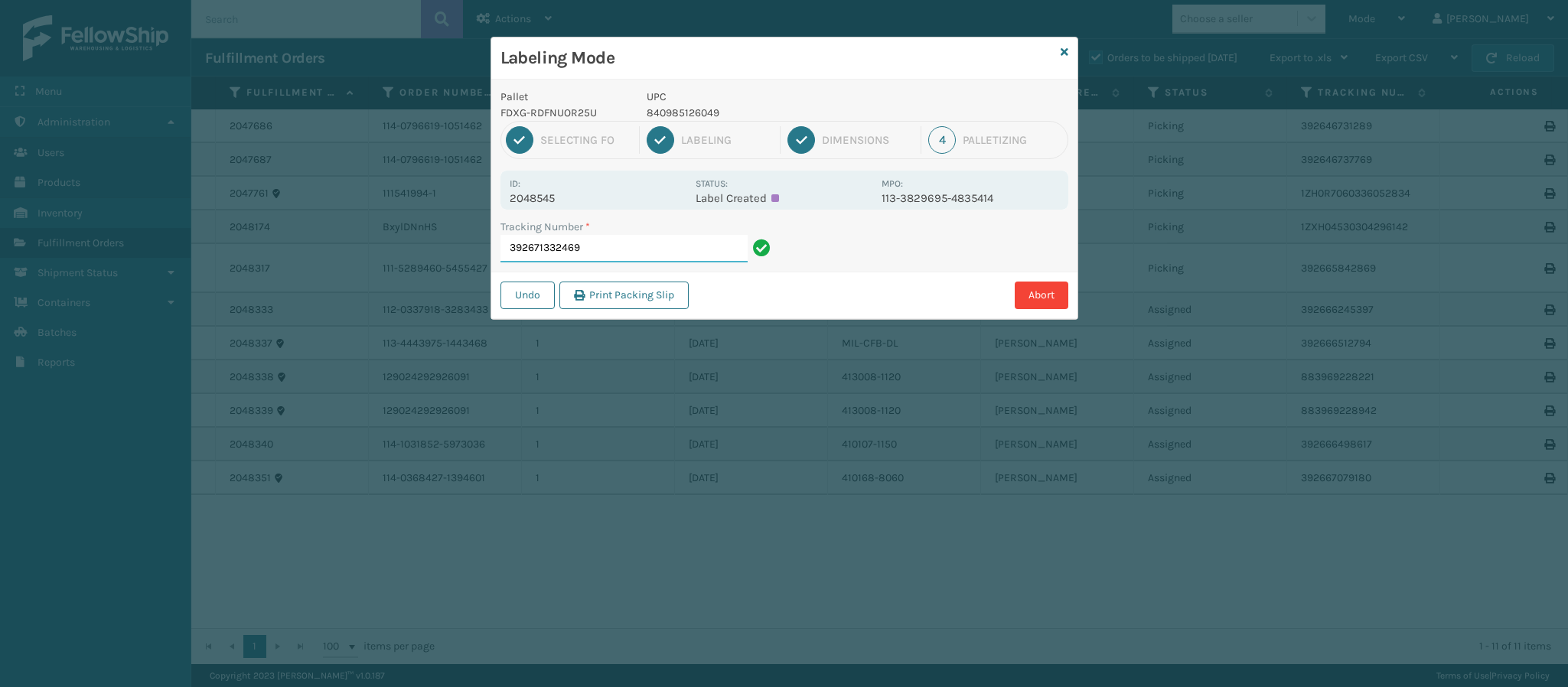
click at [650, 254] on input "392671332469" at bounding box center [624, 248] width 247 height 28
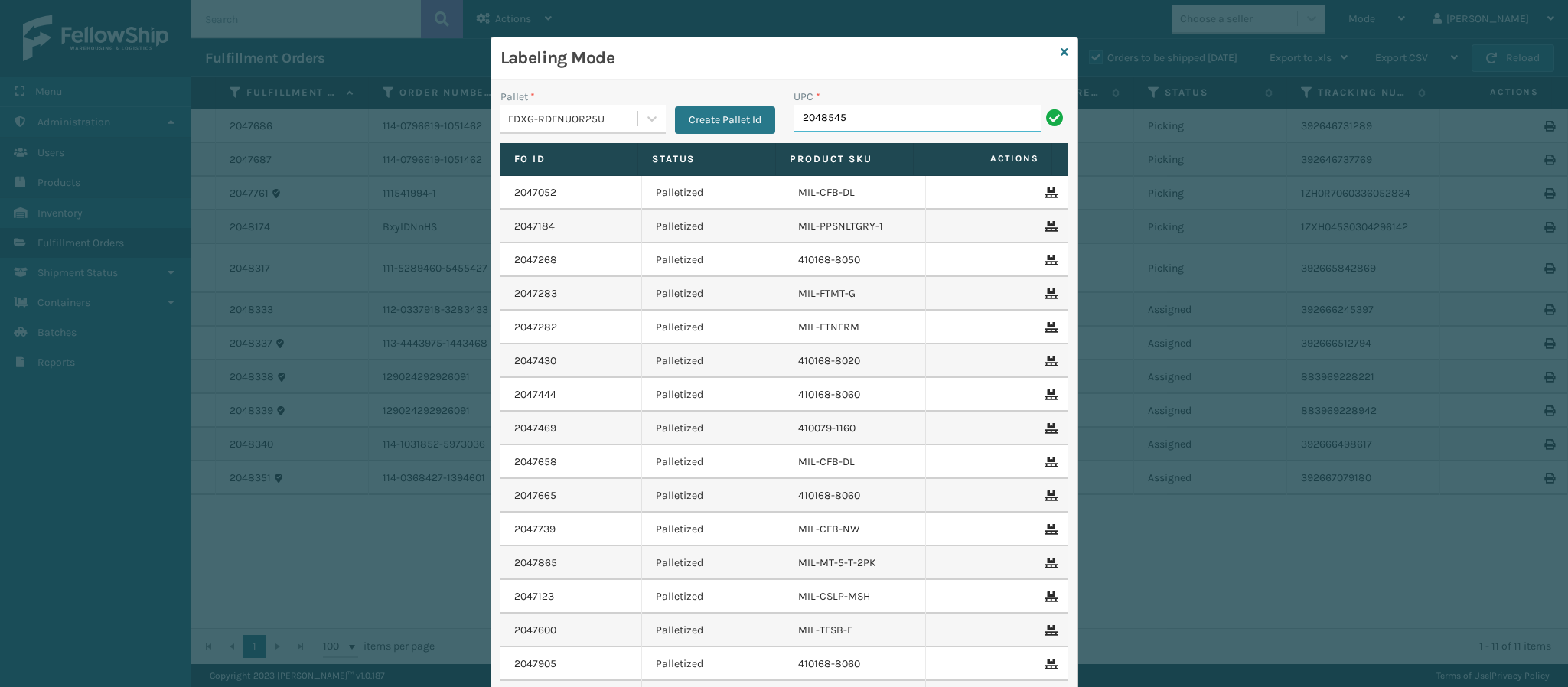
click at [901, 110] on input "2048545" at bounding box center [917, 118] width 247 height 28
click at [923, 127] on input "2048545" at bounding box center [917, 118] width 247 height 28
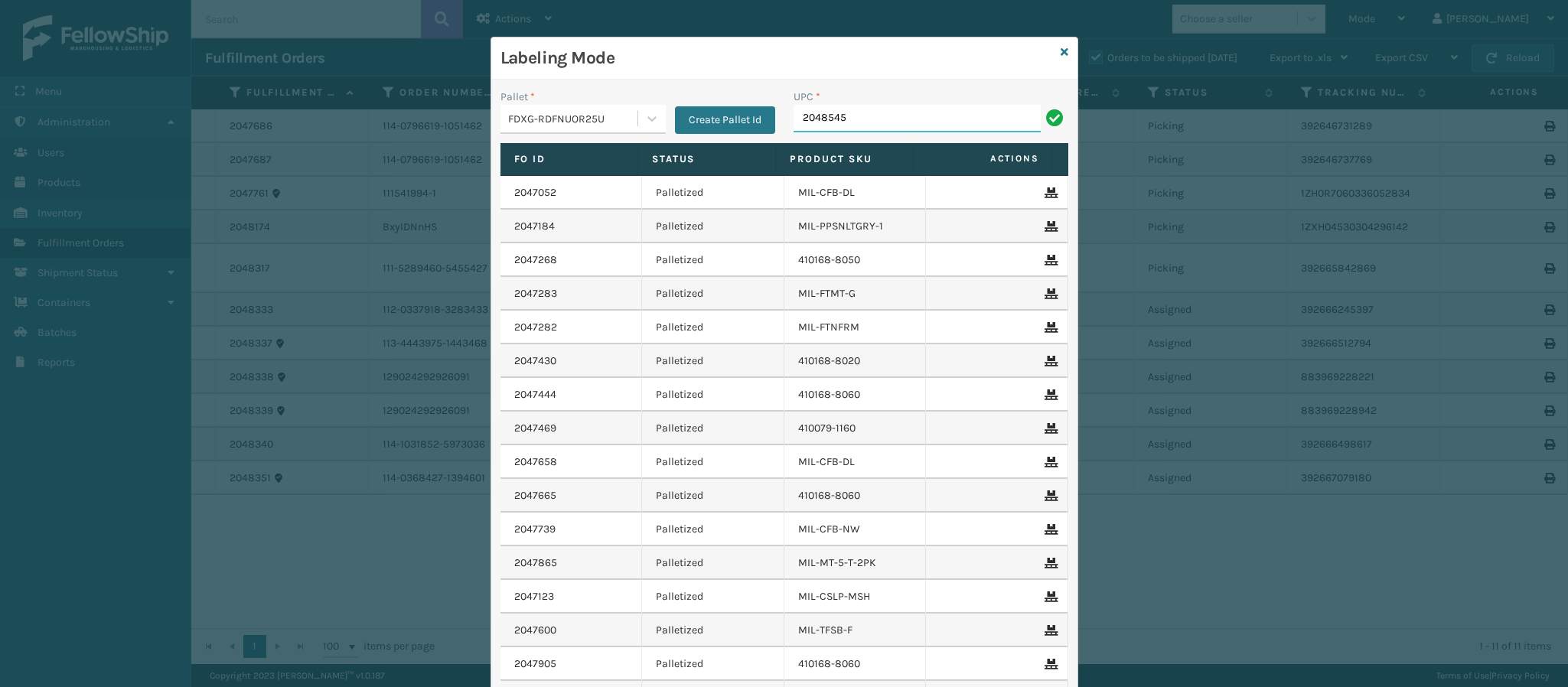
click at [923, 127] on input "2048545" at bounding box center [917, 118] width 247 height 28
type input "840985125516"
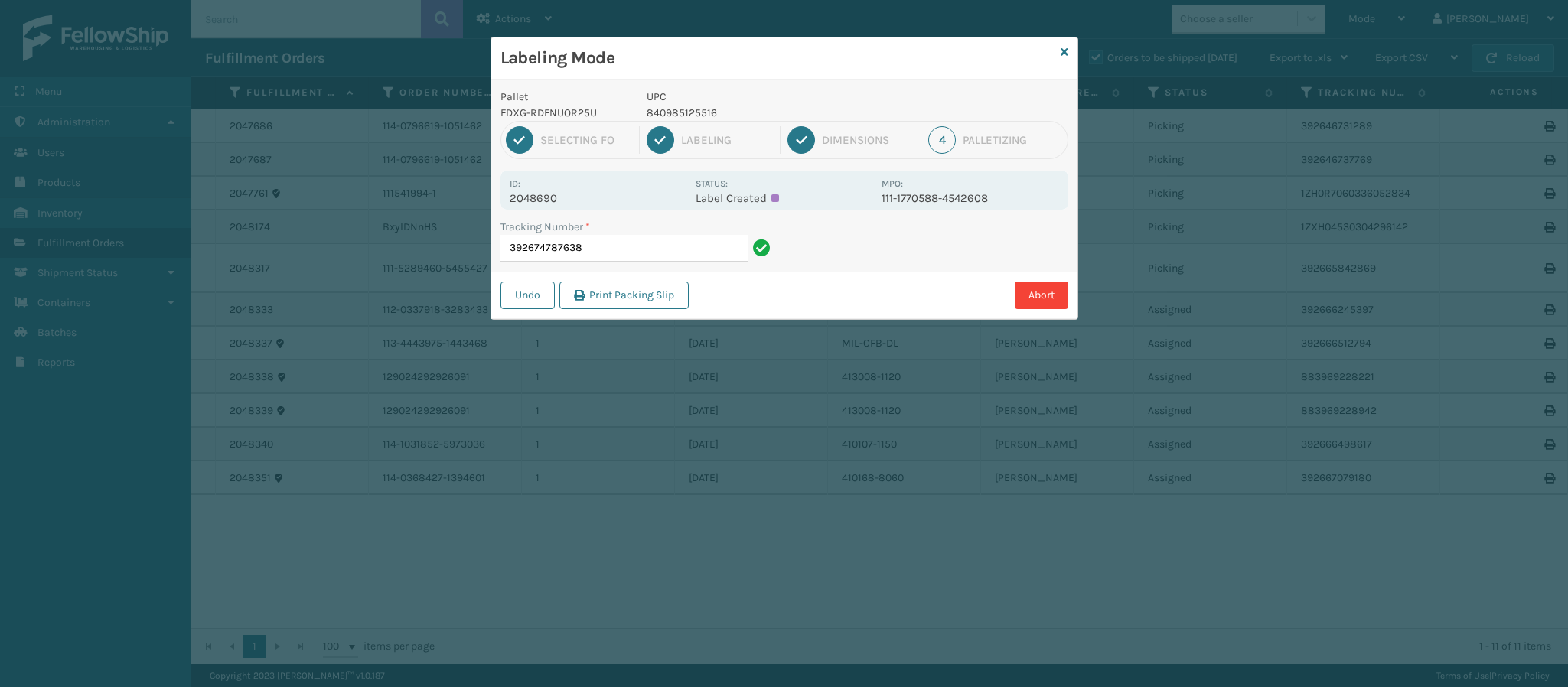
click at [559, 208] on div "Id: 2048690 Status: Label Created MPO: 111-1770588-4542608" at bounding box center [784, 190] width 568 height 39
click at [675, 254] on input "392674787638" at bounding box center [624, 248] width 247 height 28
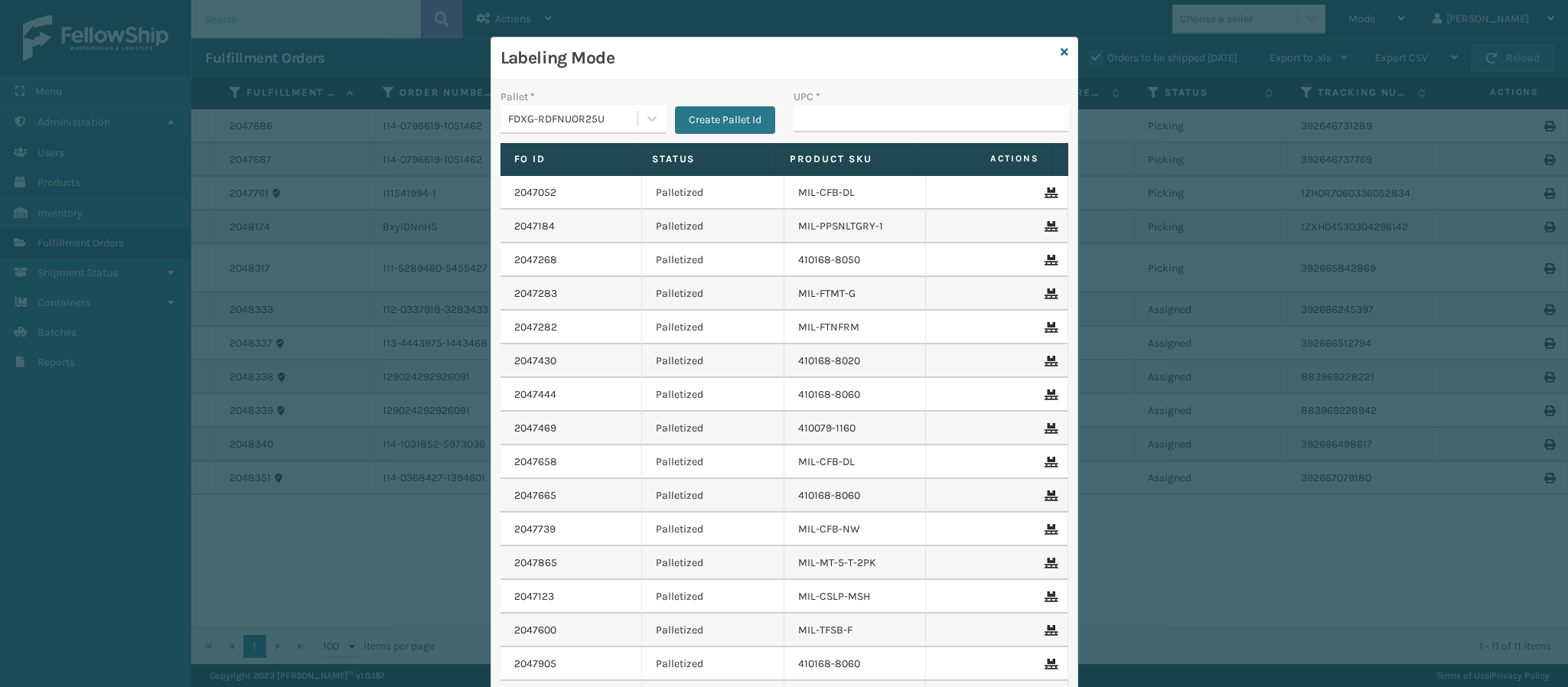
click at [1049, 51] on div "Labeling Mode" at bounding box center [784, 59] width 586 height 42
click at [1061, 51] on icon at bounding box center [1064, 52] width 7 height 11
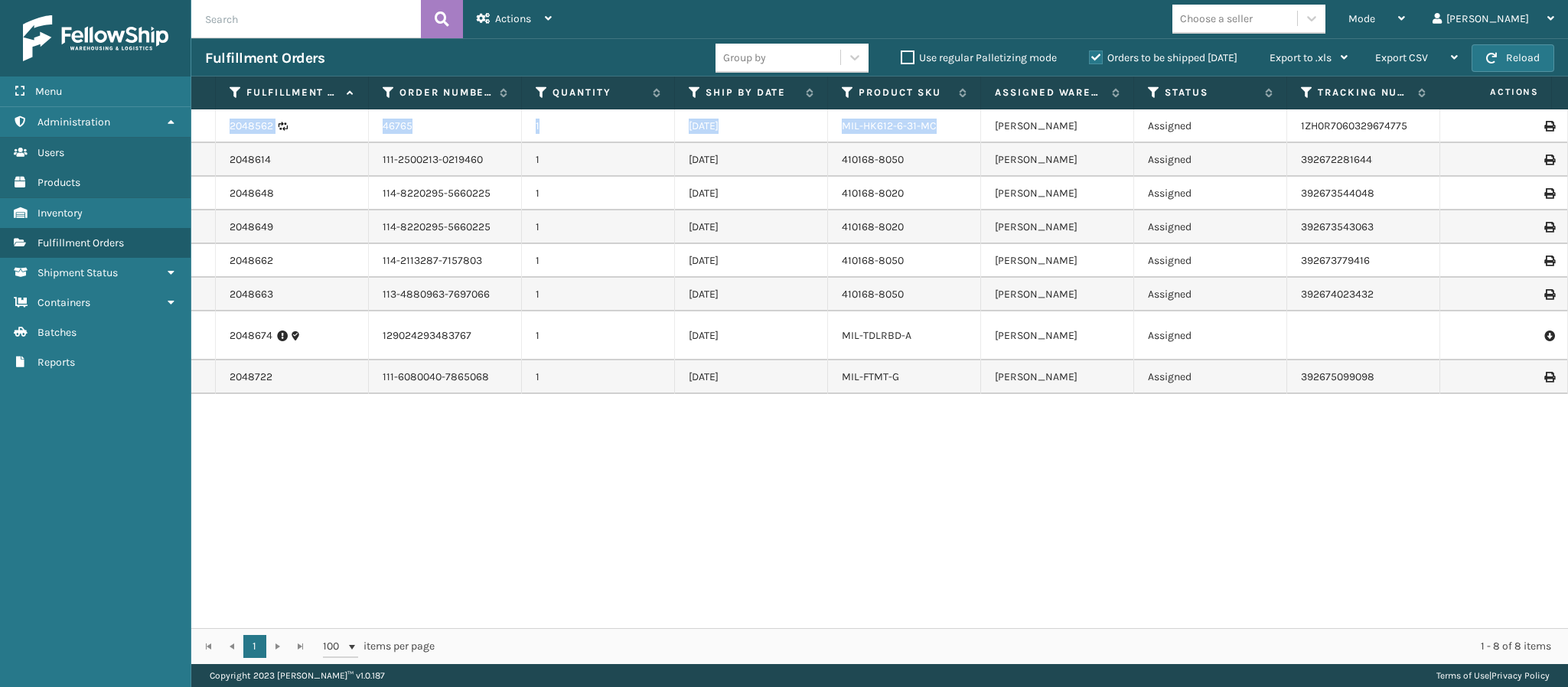
drag, startPoint x: 952, startPoint y: 129, endPoint x: 218, endPoint y: 125, distance: 734.0
click at [218, 125] on tr "2048562 46765 1 [DATE] MIL-HK612-6-31-MC [PERSON_NAME] Assigned 1ZH0R7060329674…" at bounding box center [1102, 125] width 1823 height 33
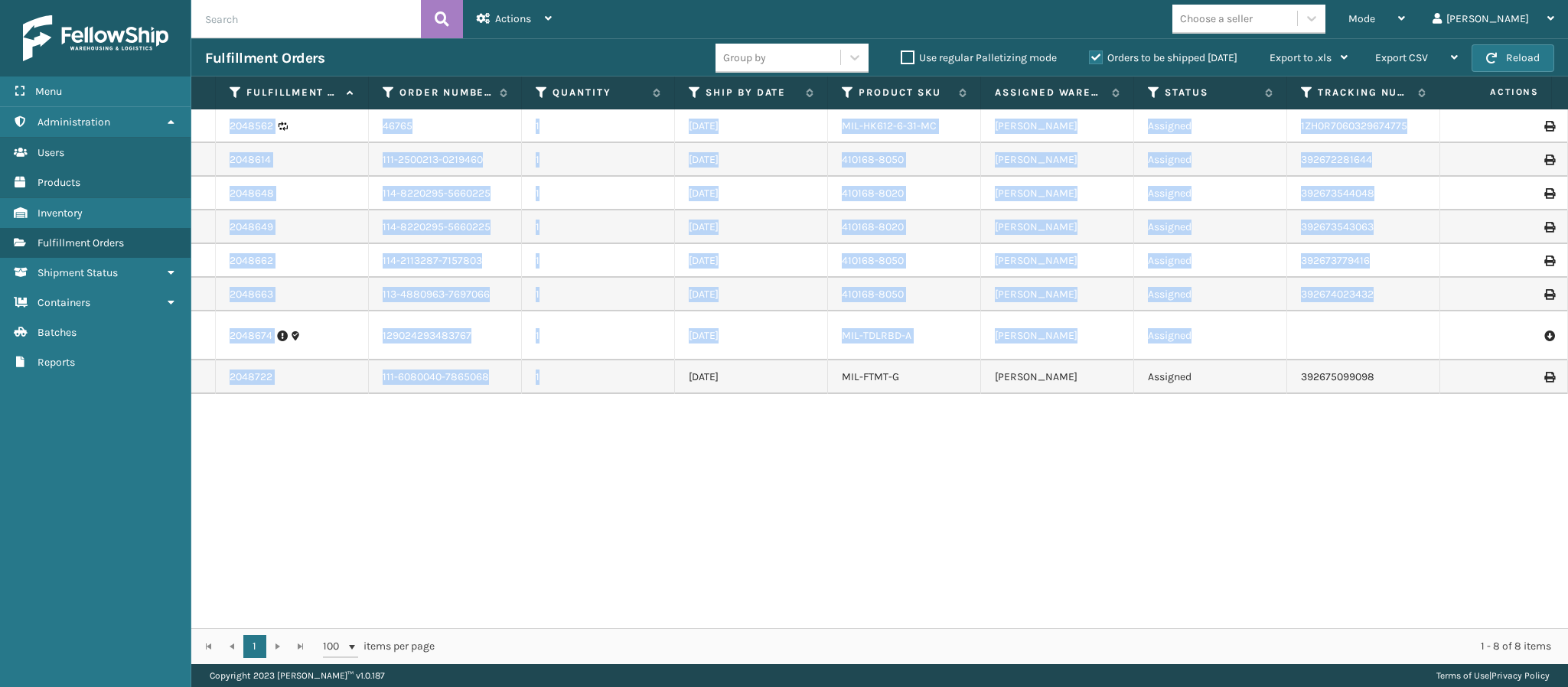
drag, startPoint x: 601, startPoint y: 364, endPoint x: 593, endPoint y: 369, distance: 9.4
click at [593, 369] on div "2048562 46765 1 [DATE] MIL-HK612-6-31-MC [PERSON_NAME] Assigned 1ZH0R7060329674…" at bounding box center [879, 368] width 1377 height 519
